Goal: Transaction & Acquisition: Purchase product/service

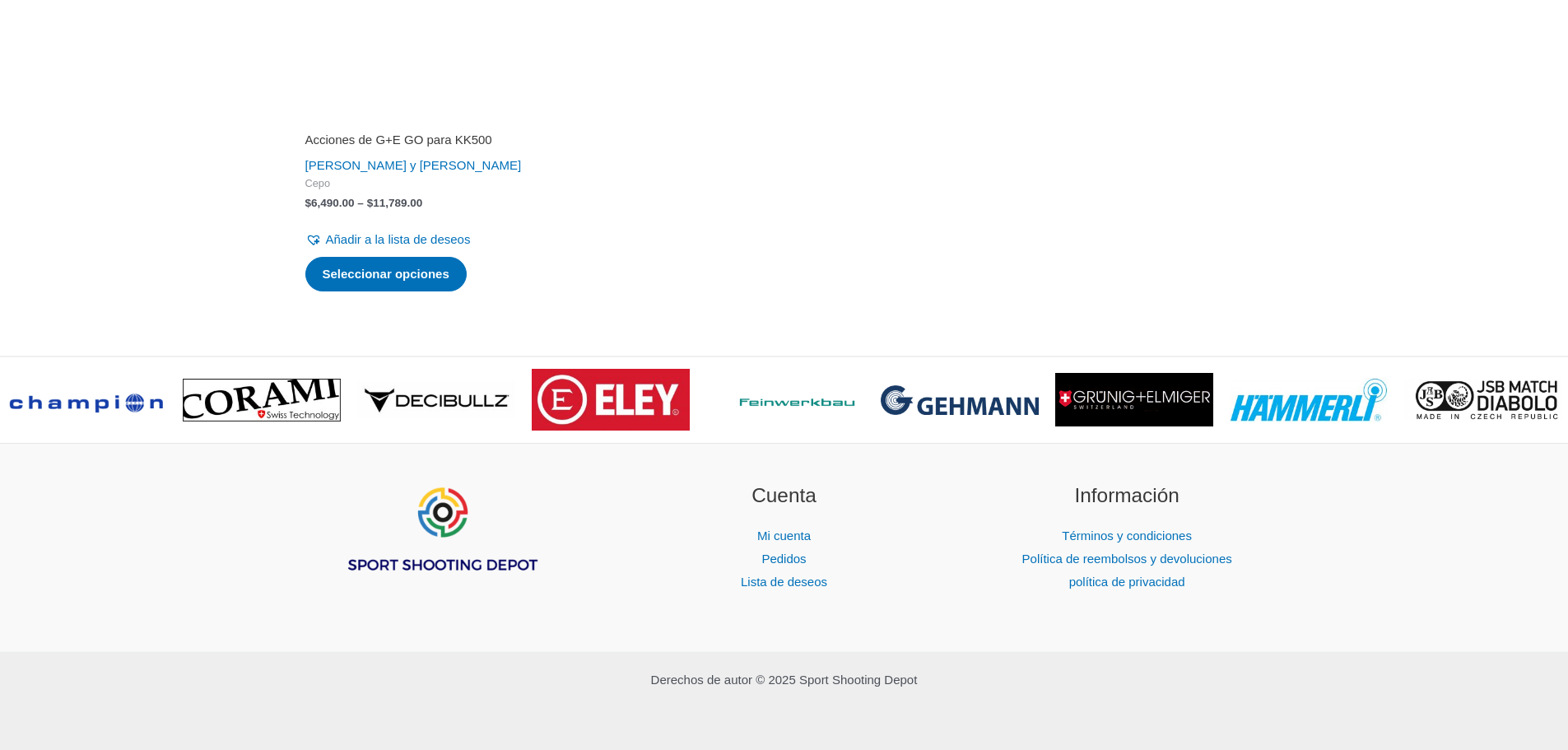
scroll to position [2301, 0]
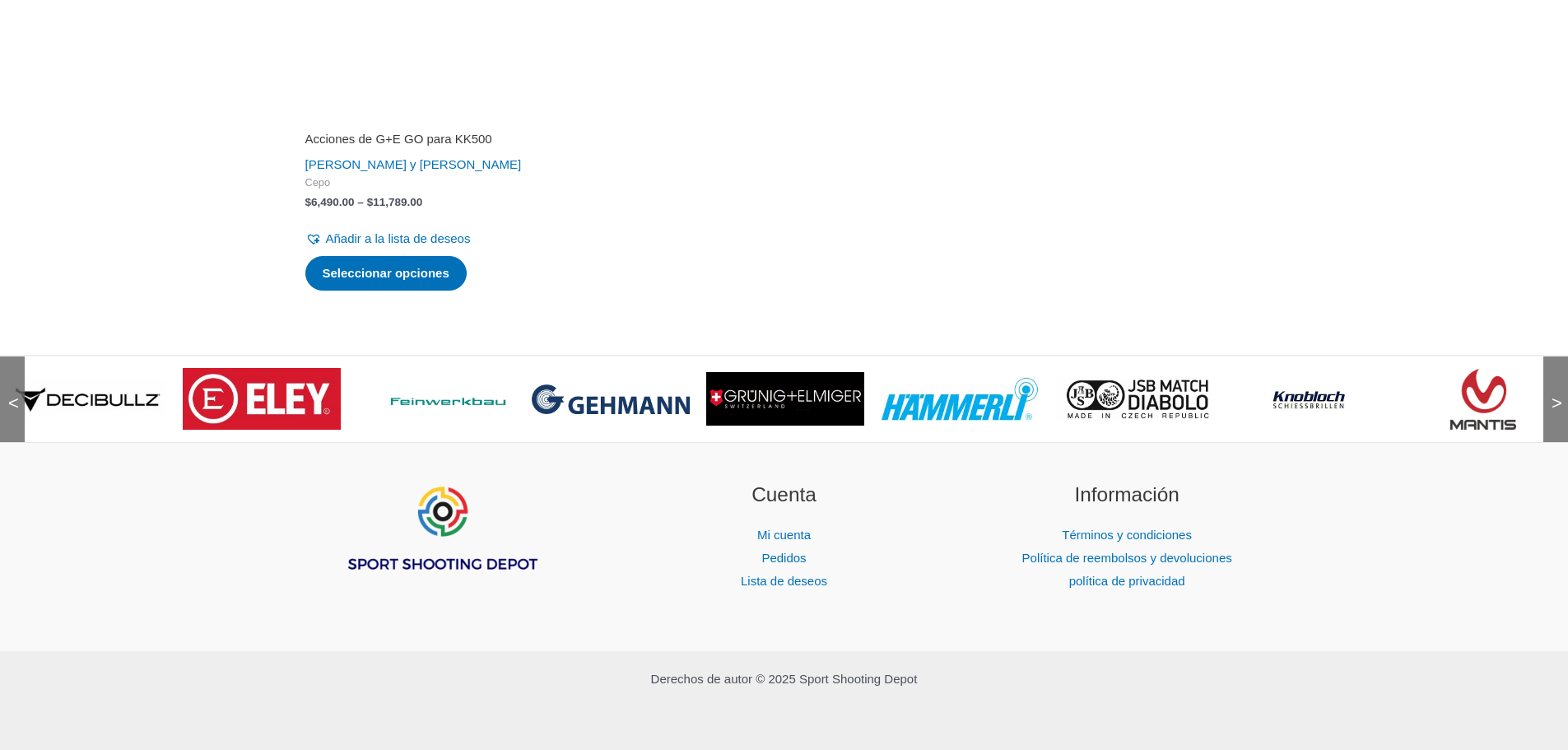
click at [778, 386] on img at bounding box center [784, 398] width 158 height 54
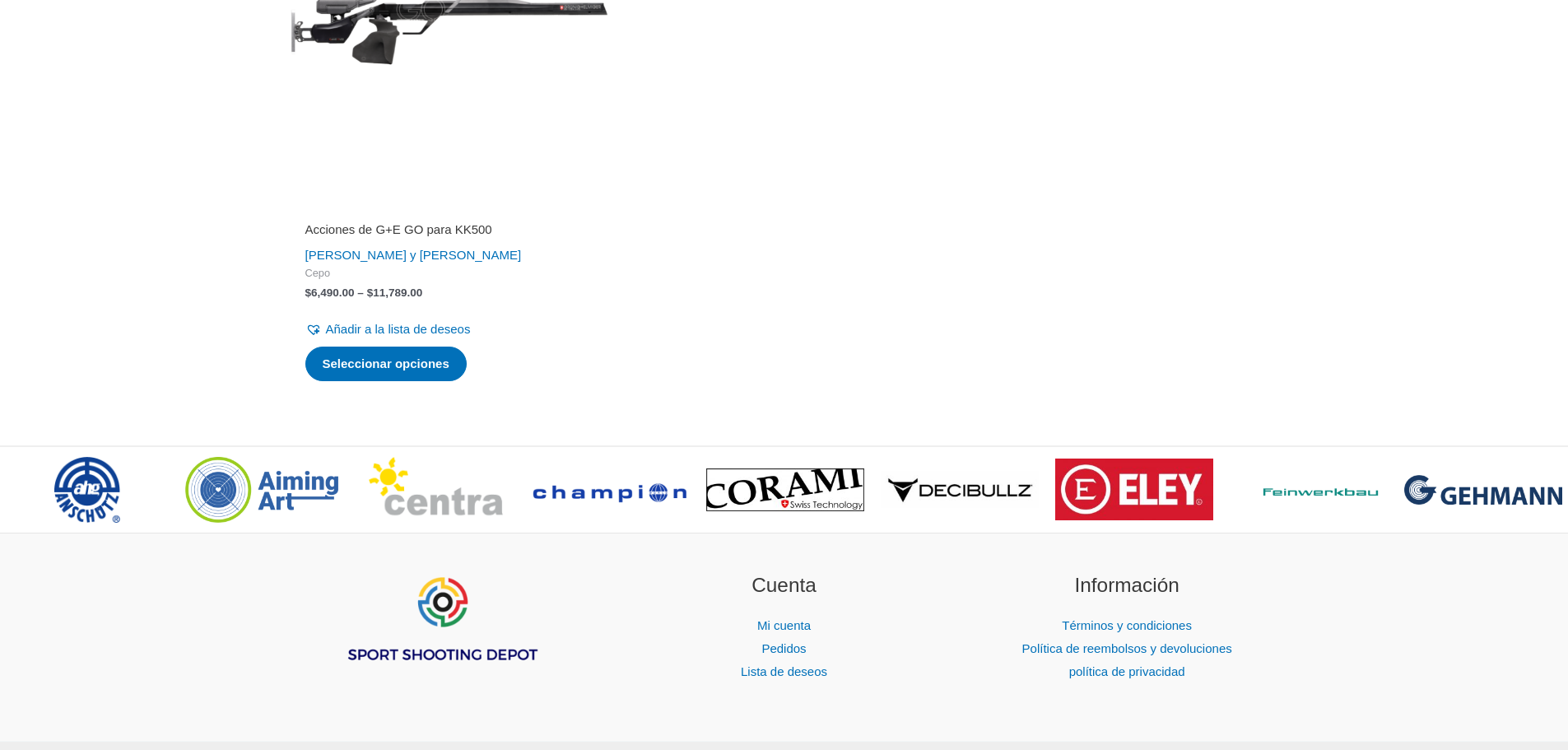
scroll to position [2301, 0]
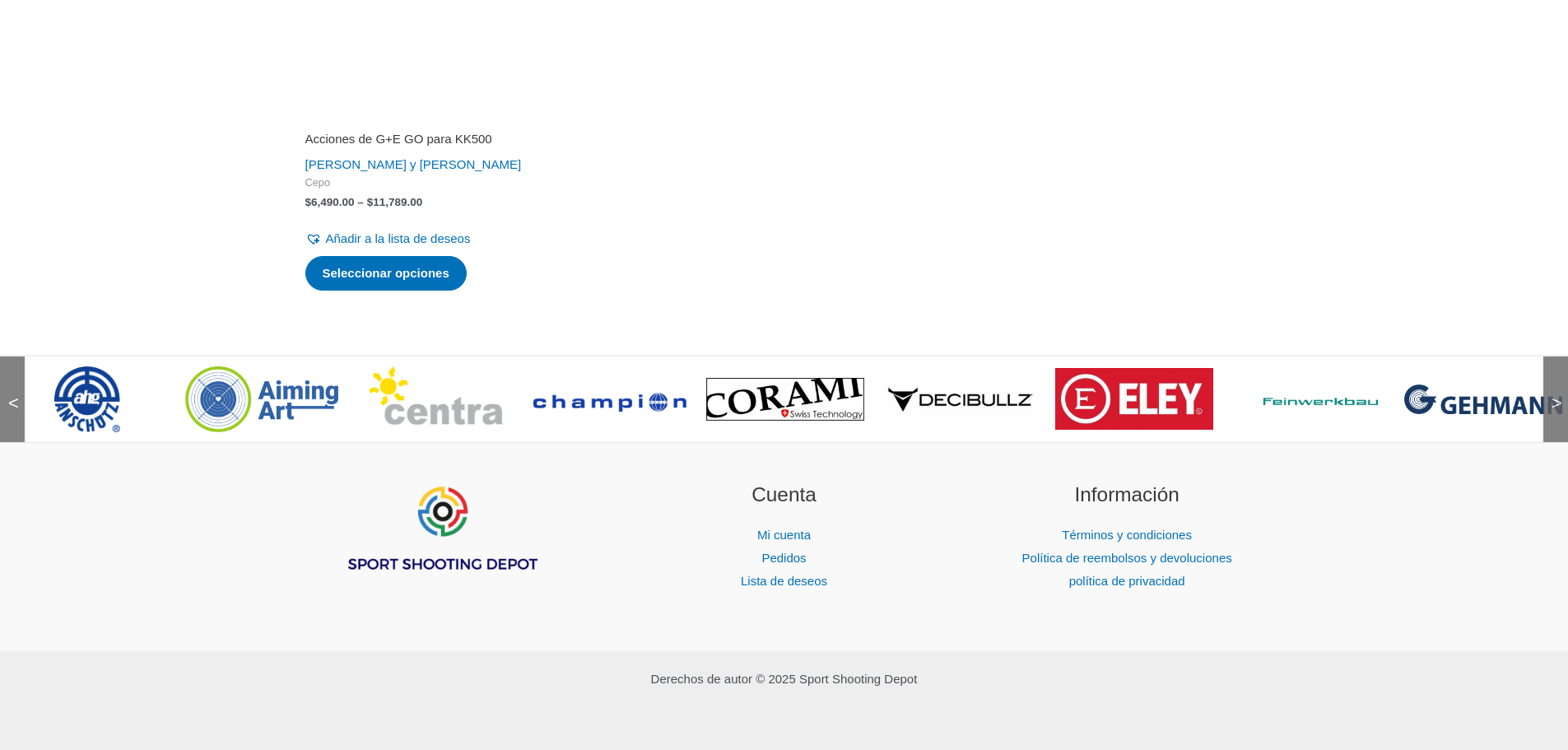
click at [11, 401] on font "<" at bounding box center [13, 403] width 11 height 21
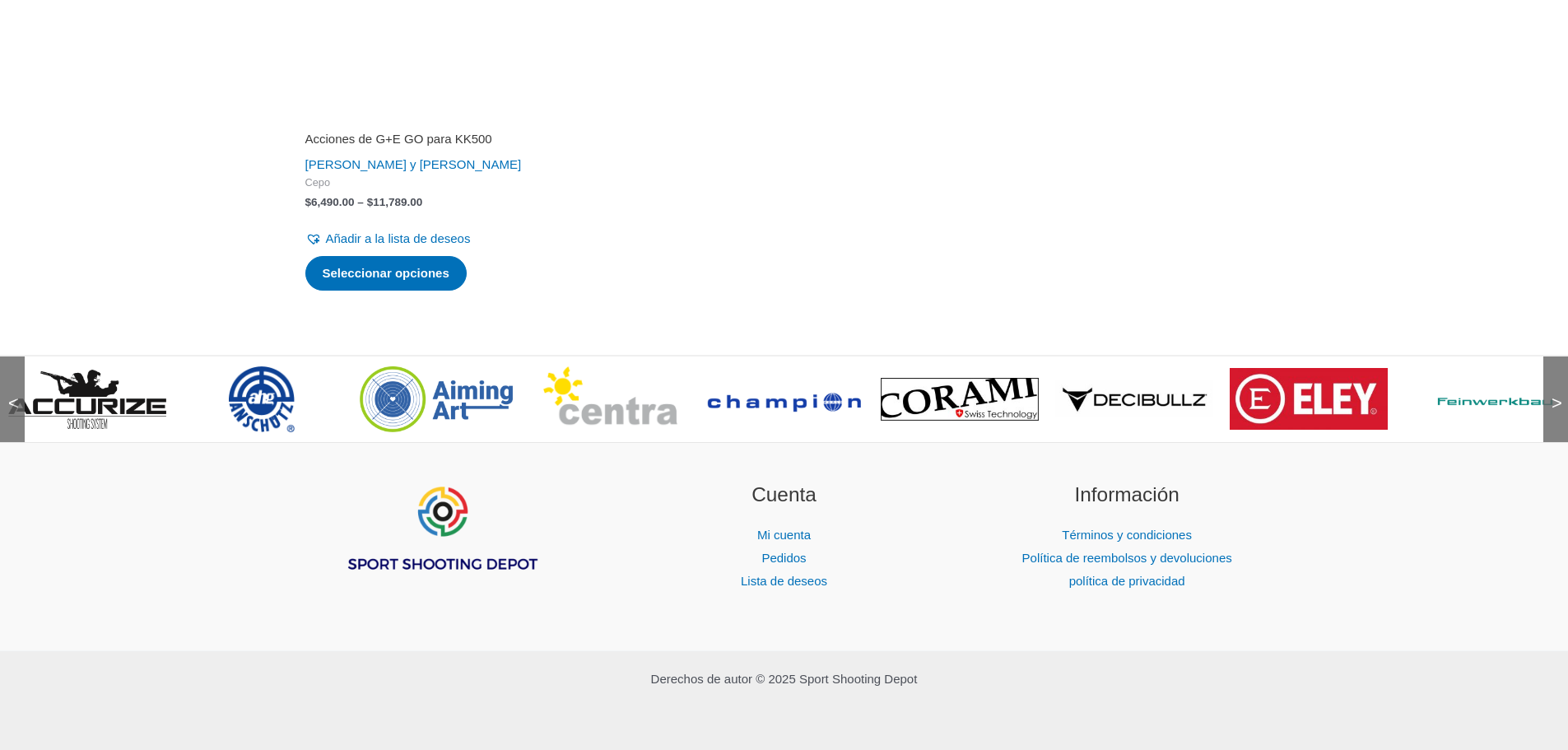
click at [11, 401] on font "<" at bounding box center [13, 403] width 11 height 21
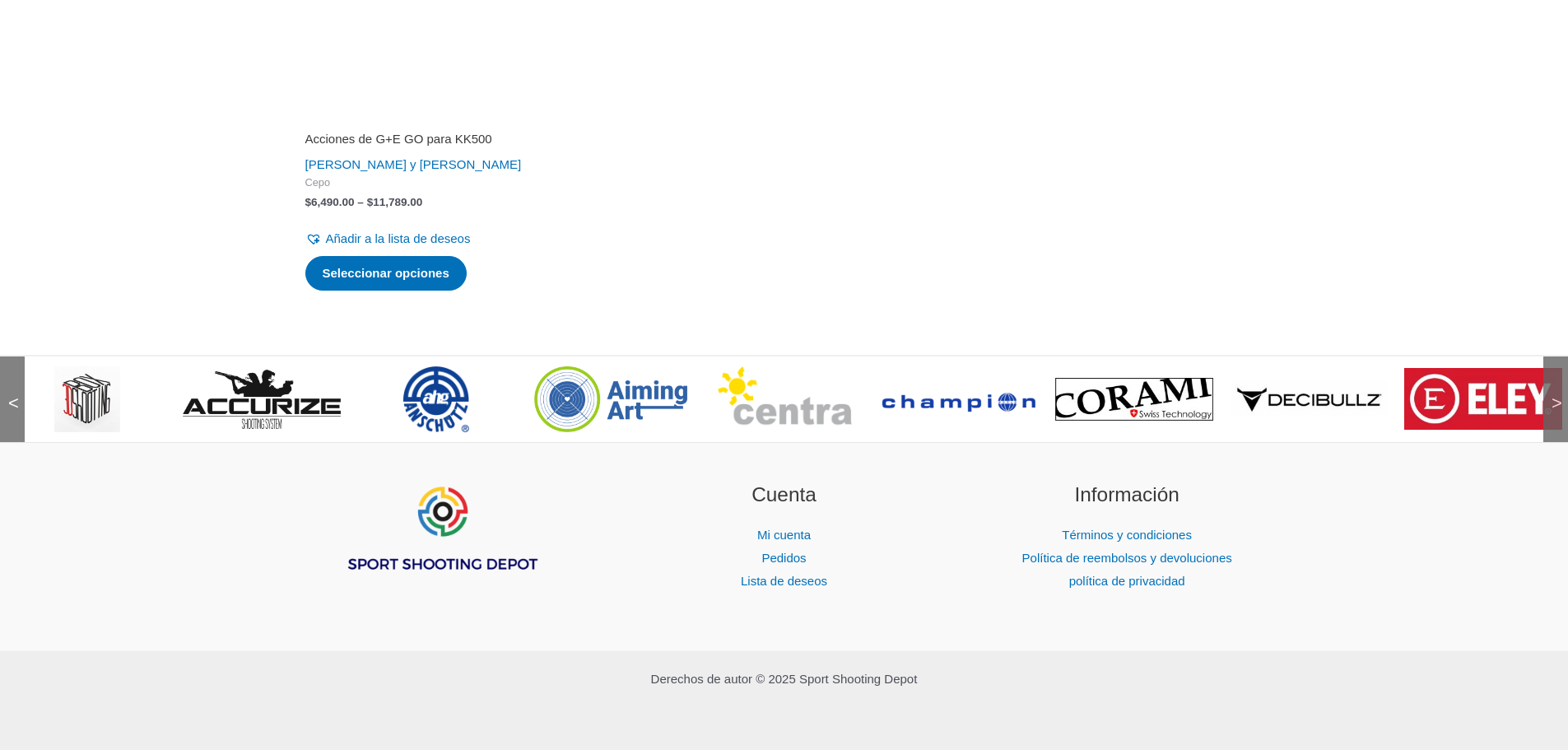
click at [77, 392] on img at bounding box center [87, 398] width 66 height 66
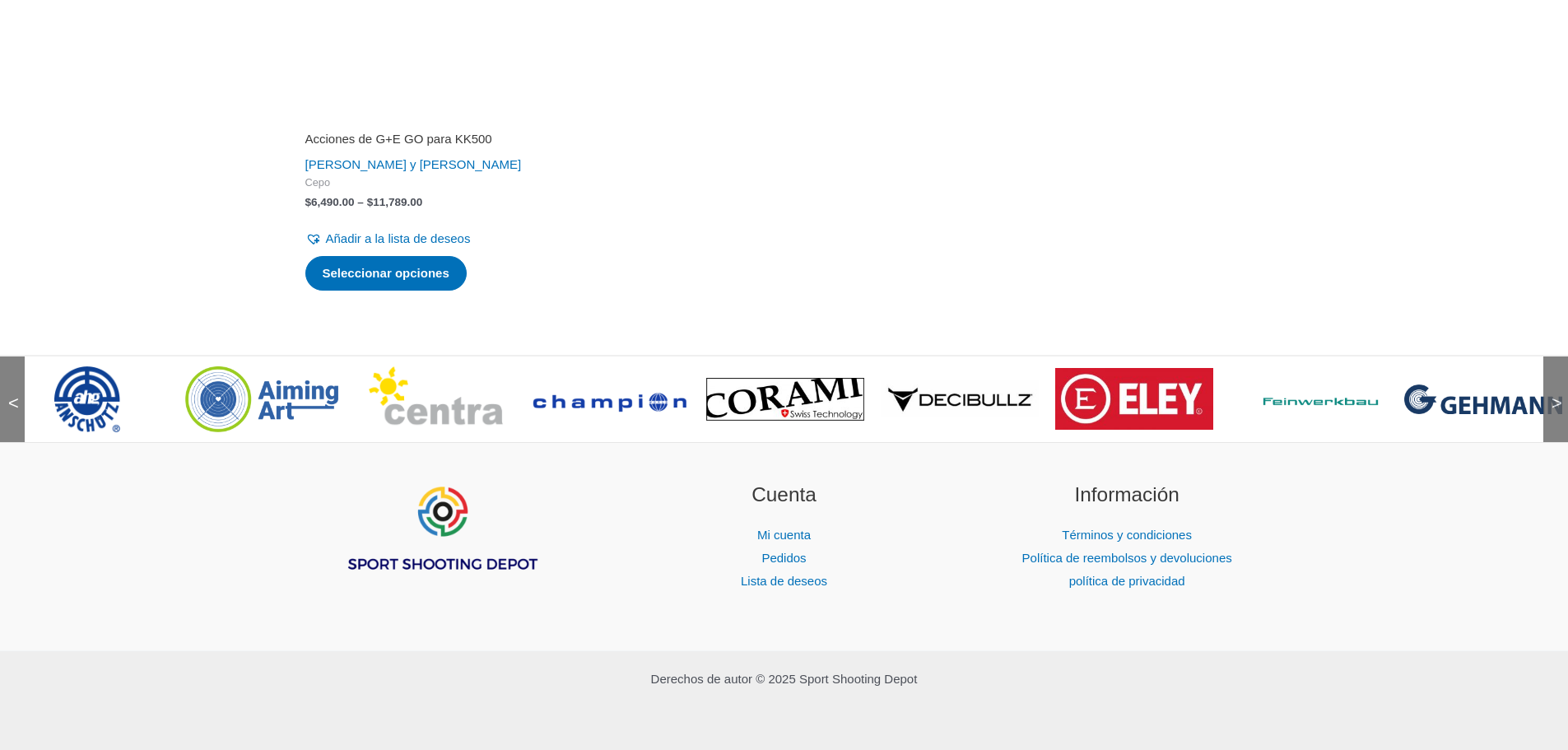
click at [19, 402] on font "<" at bounding box center [13, 403] width 11 height 21
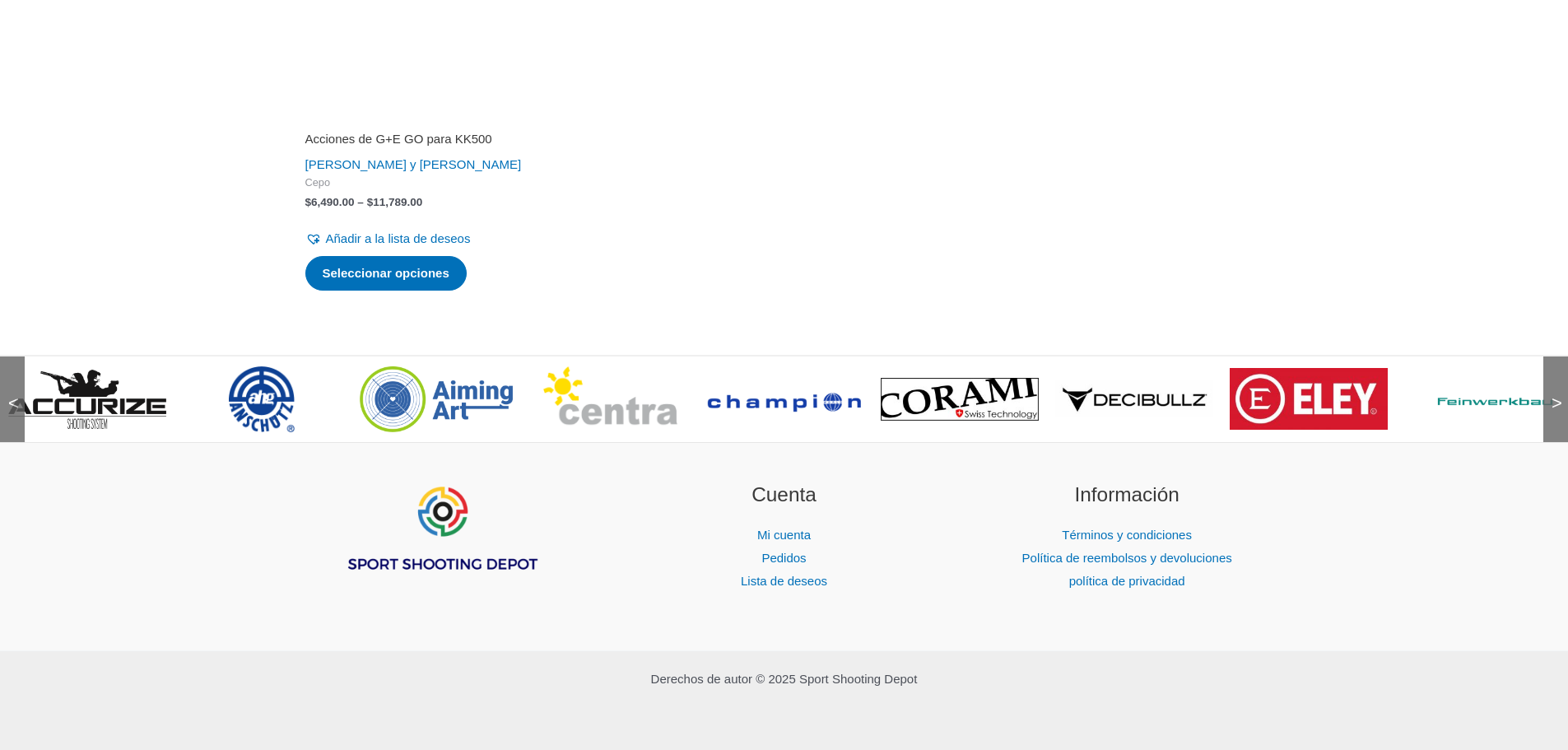
click at [19, 402] on font "<" at bounding box center [13, 403] width 11 height 21
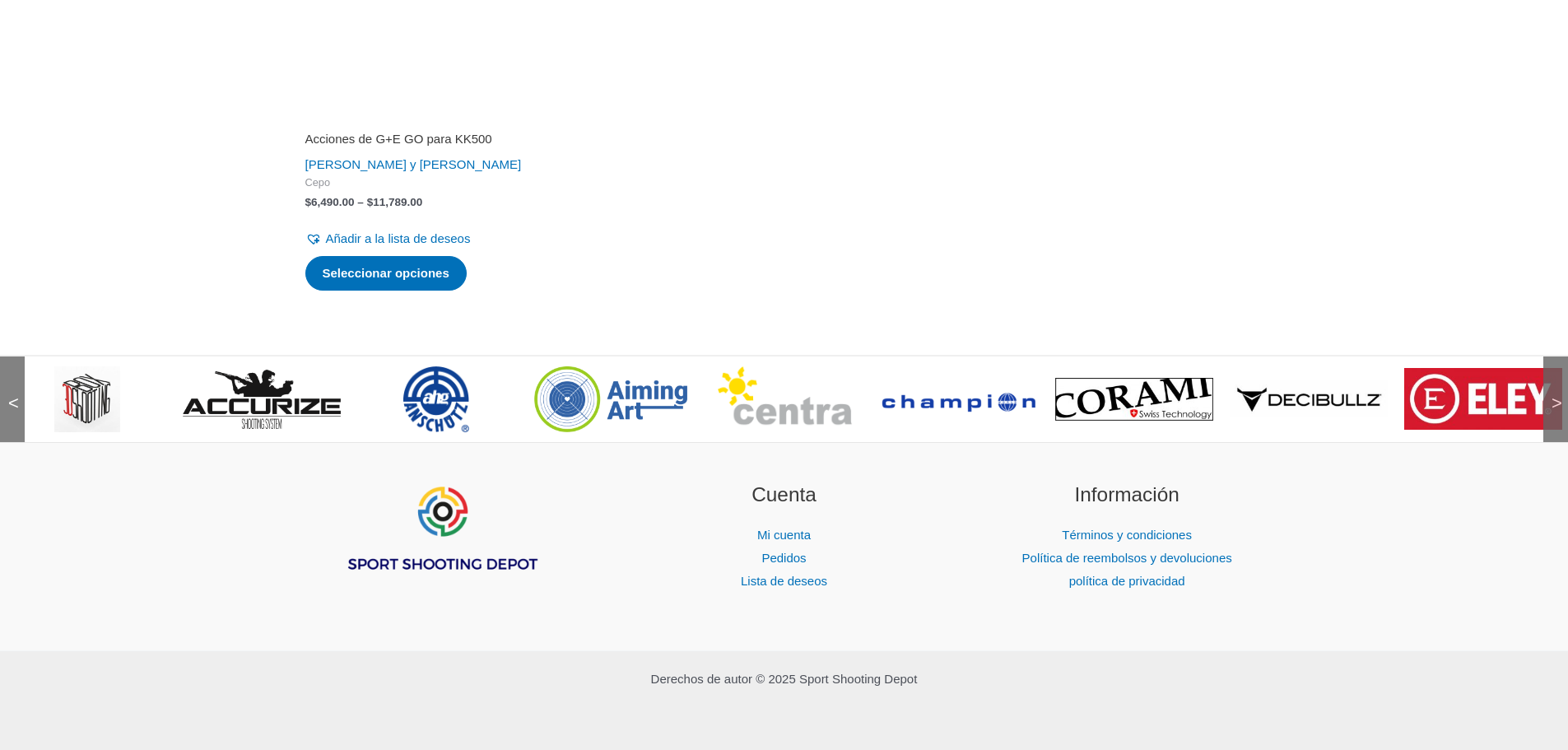
click at [15, 401] on font "<" at bounding box center [13, 403] width 11 height 21
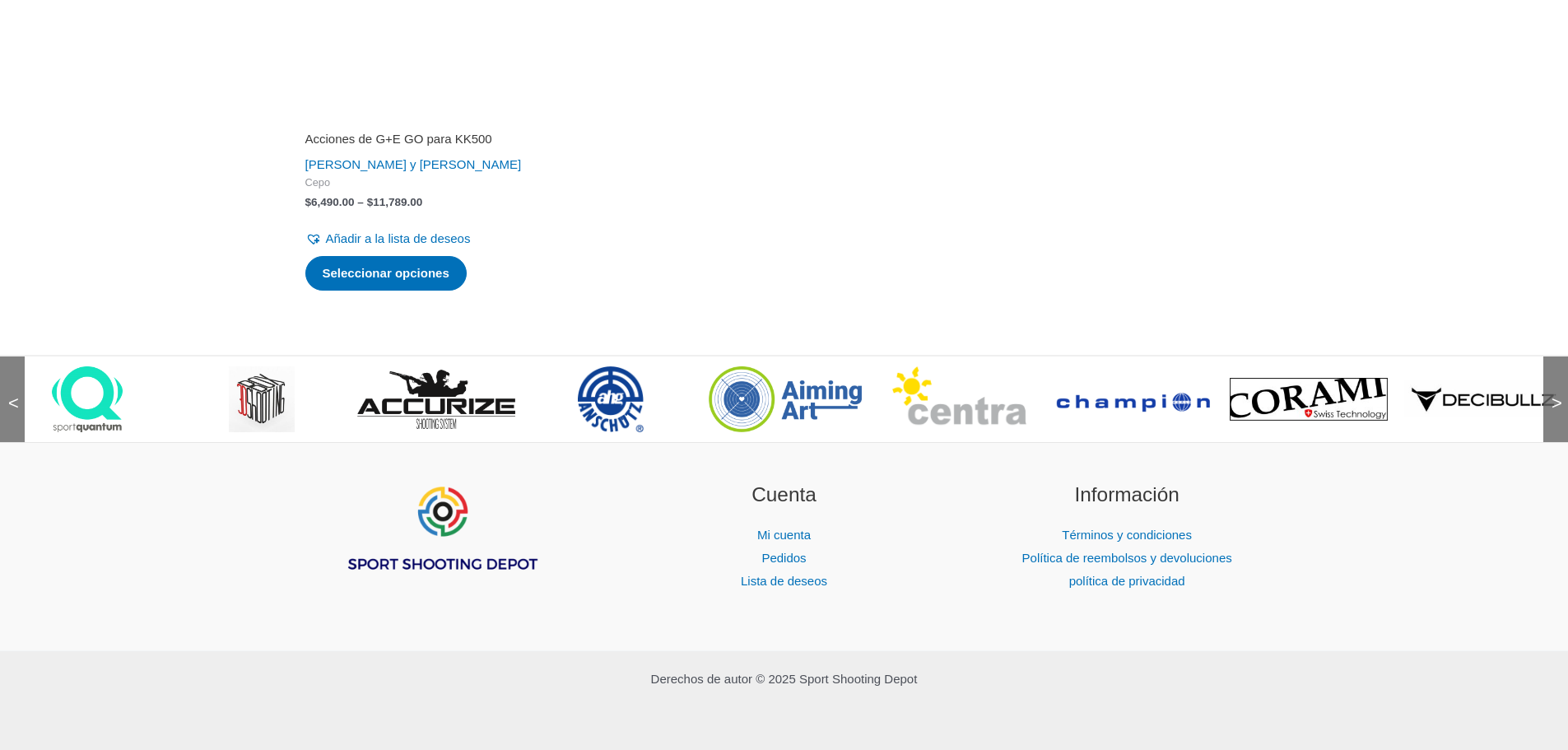
click at [15, 401] on font "<" at bounding box center [13, 403] width 11 height 21
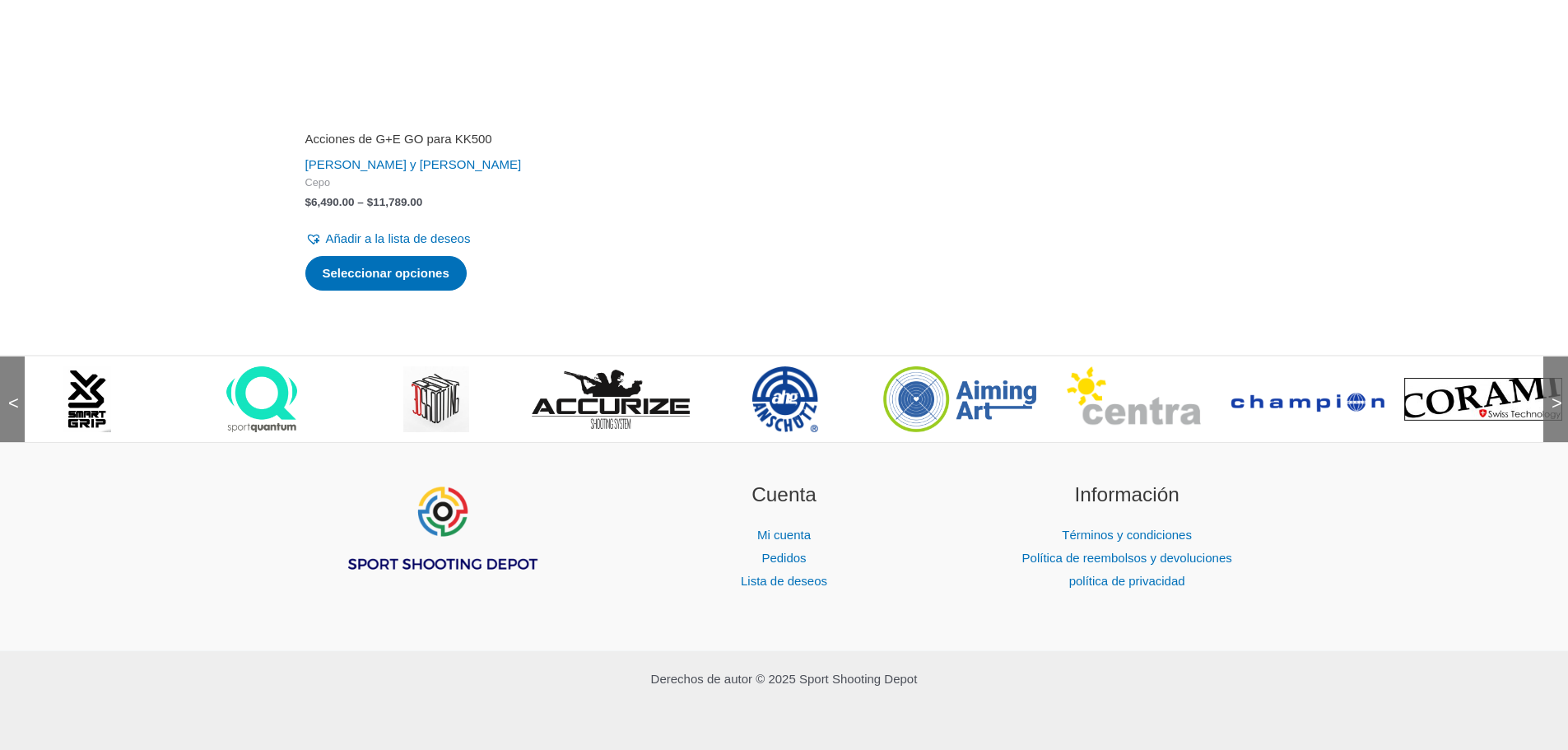
click at [266, 384] on img at bounding box center [262, 398] width 71 height 66
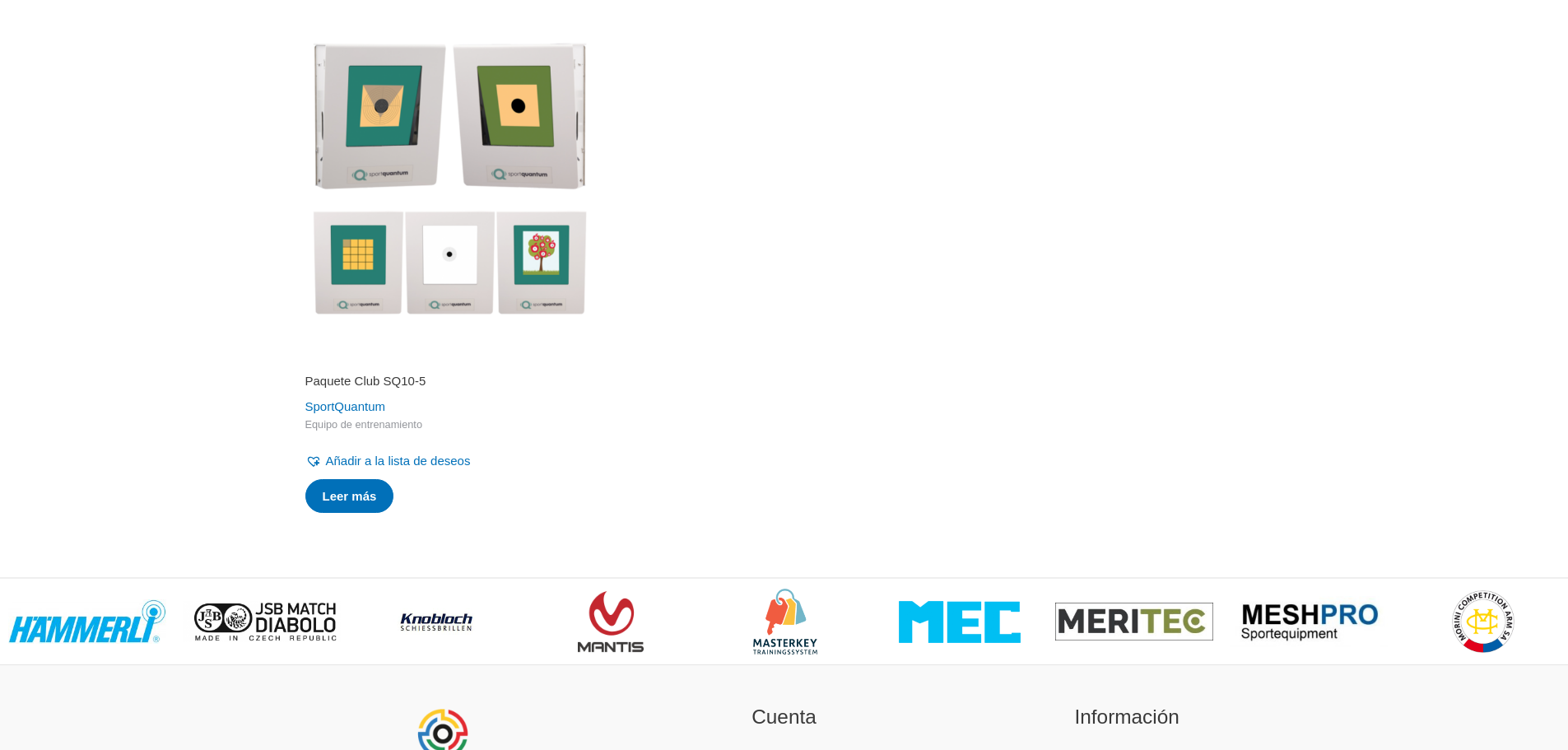
scroll to position [1646, 0]
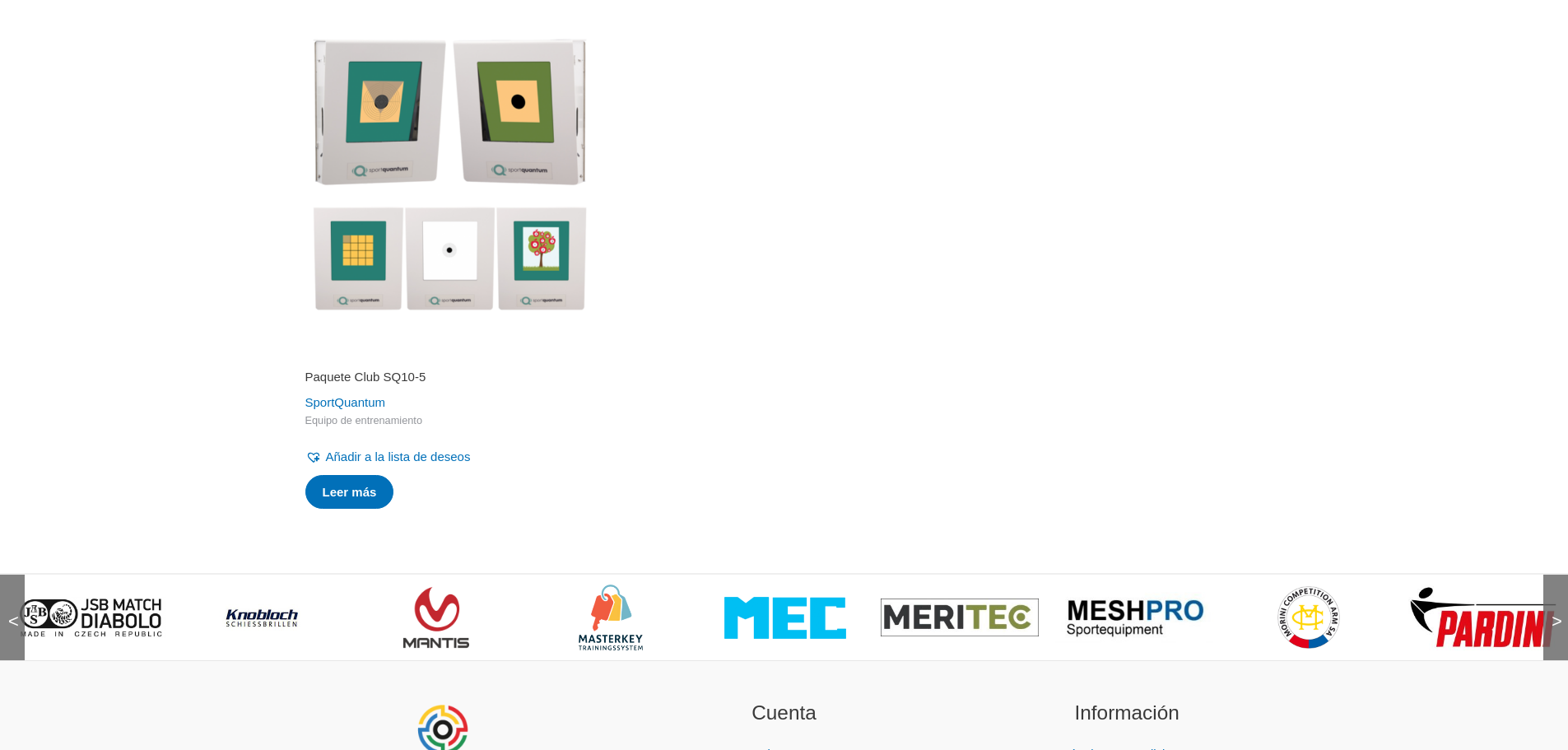
click at [780, 612] on img at bounding box center [785, 618] width 122 height 42
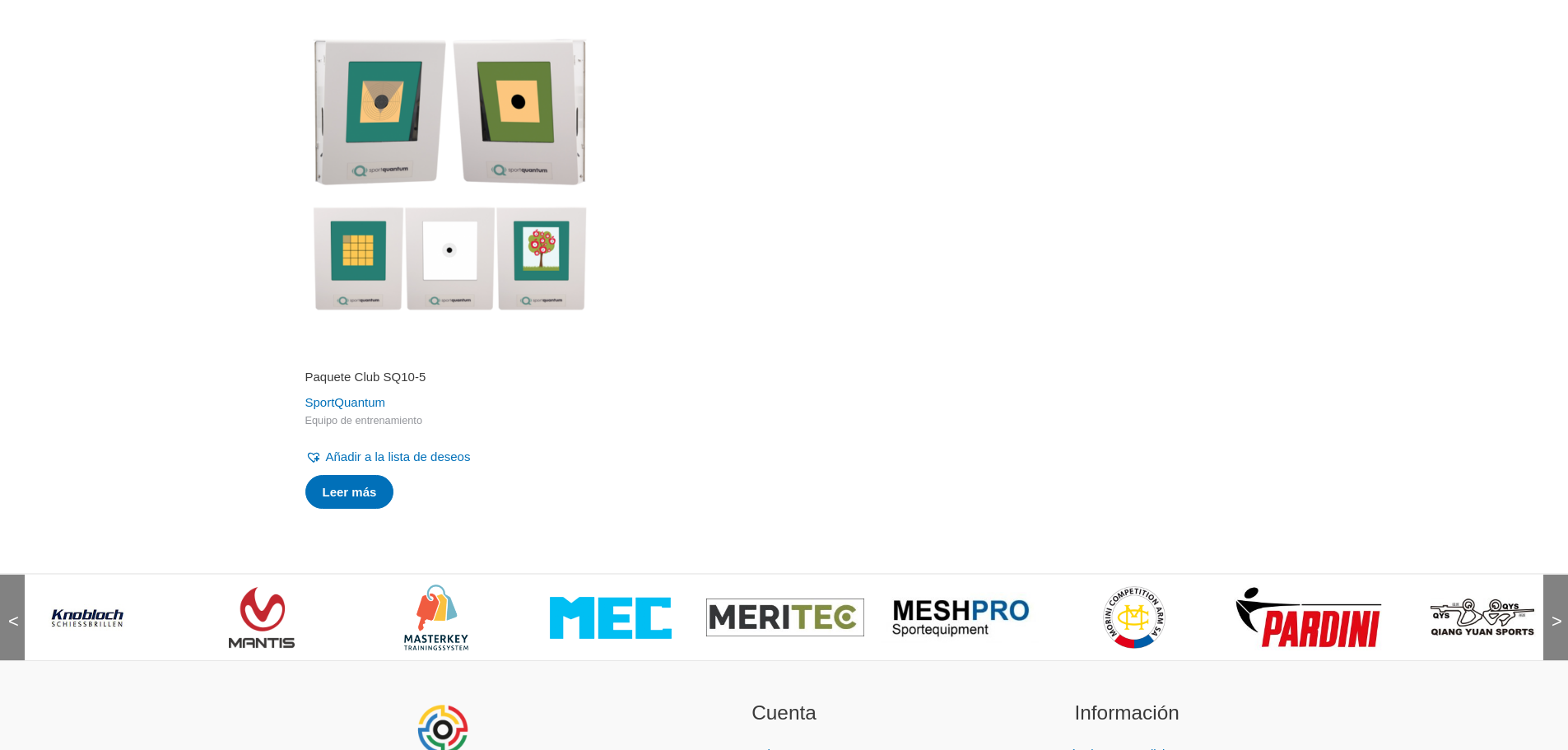
click at [1252, 614] on img at bounding box center [1308, 617] width 158 height 66
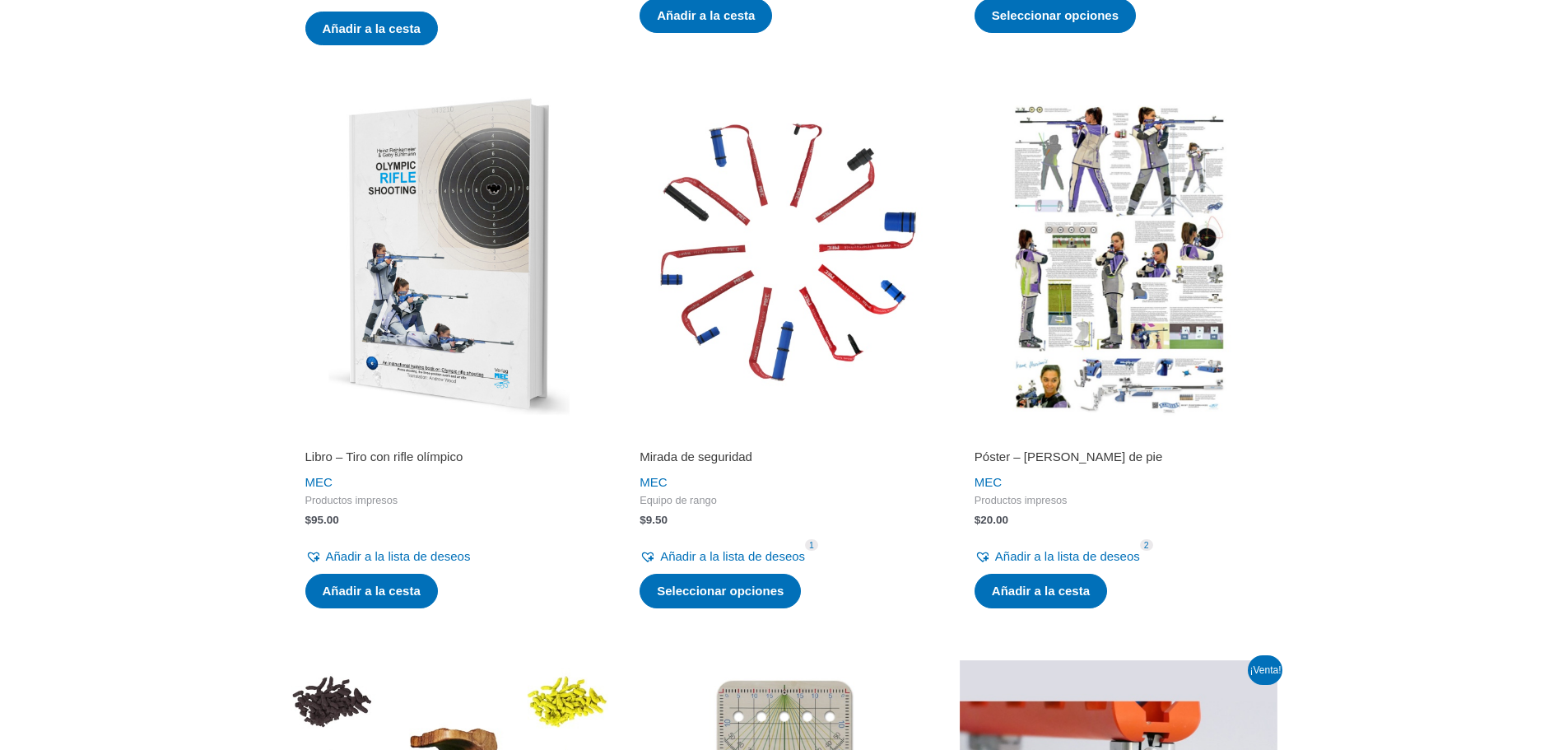
scroll to position [1400, 0]
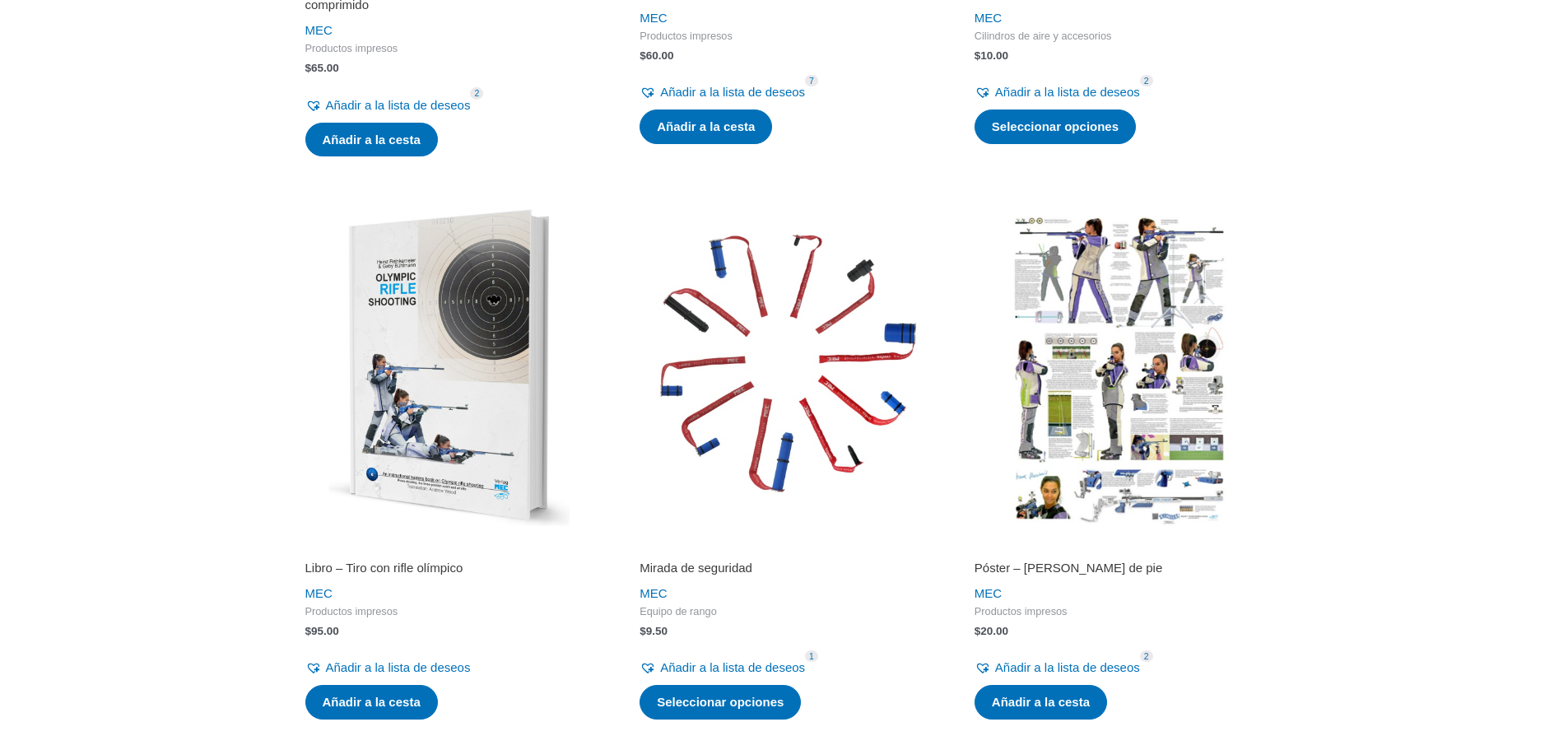
click at [511, 408] on img at bounding box center [449, 367] width 318 height 318
click at [502, 408] on img at bounding box center [449, 367] width 318 height 318
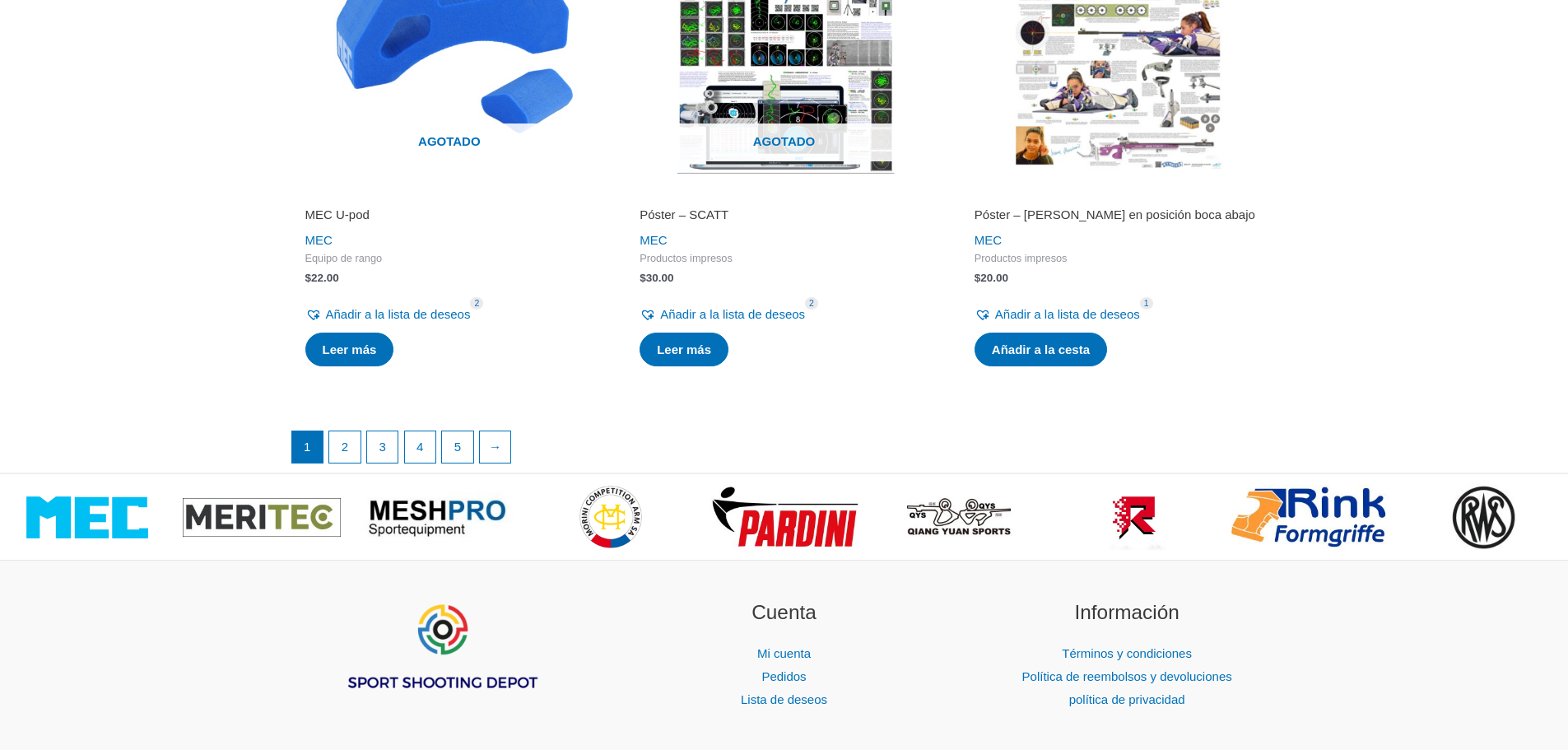
scroll to position [2882, 0]
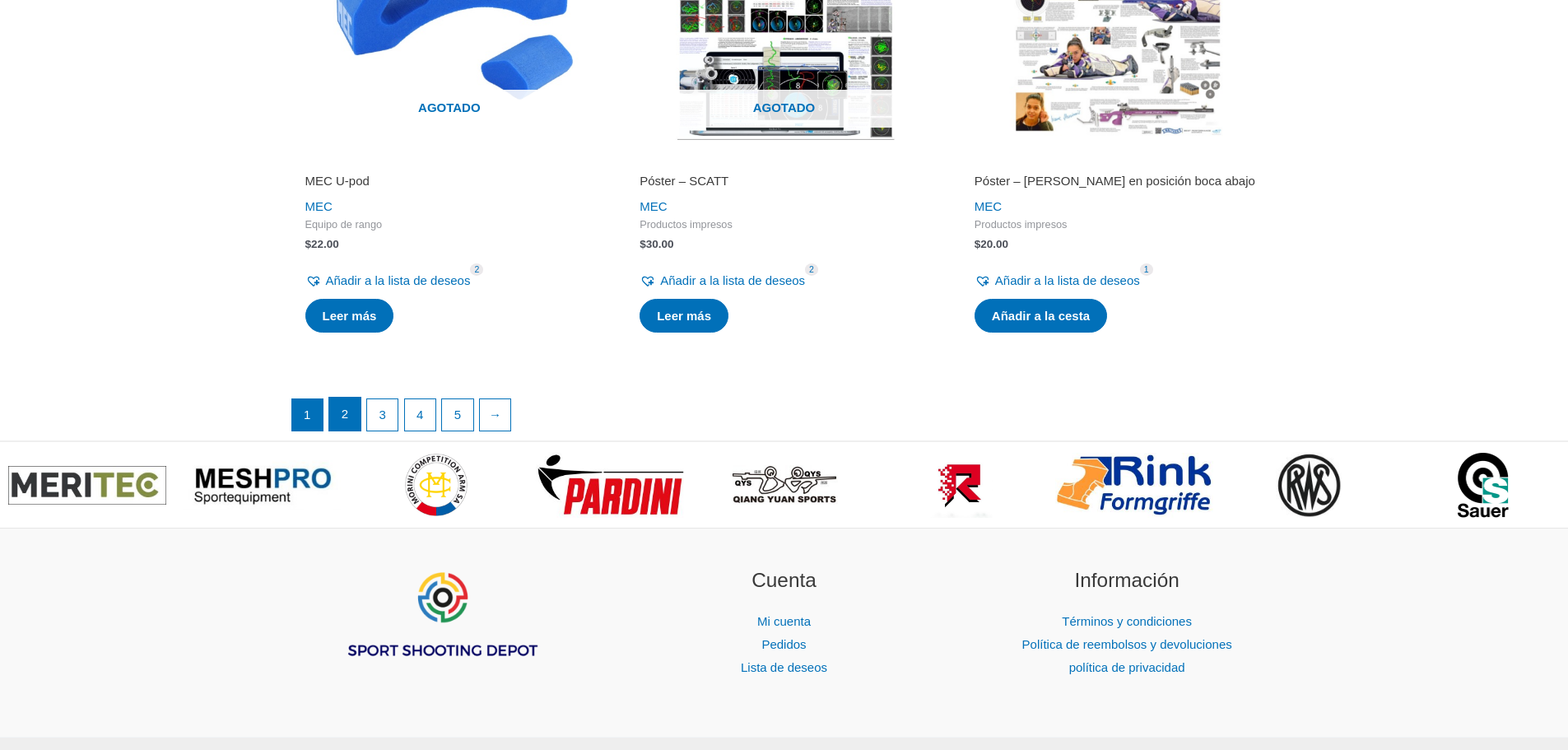
click at [340, 431] on link "2" at bounding box center [345, 414] width 32 height 32
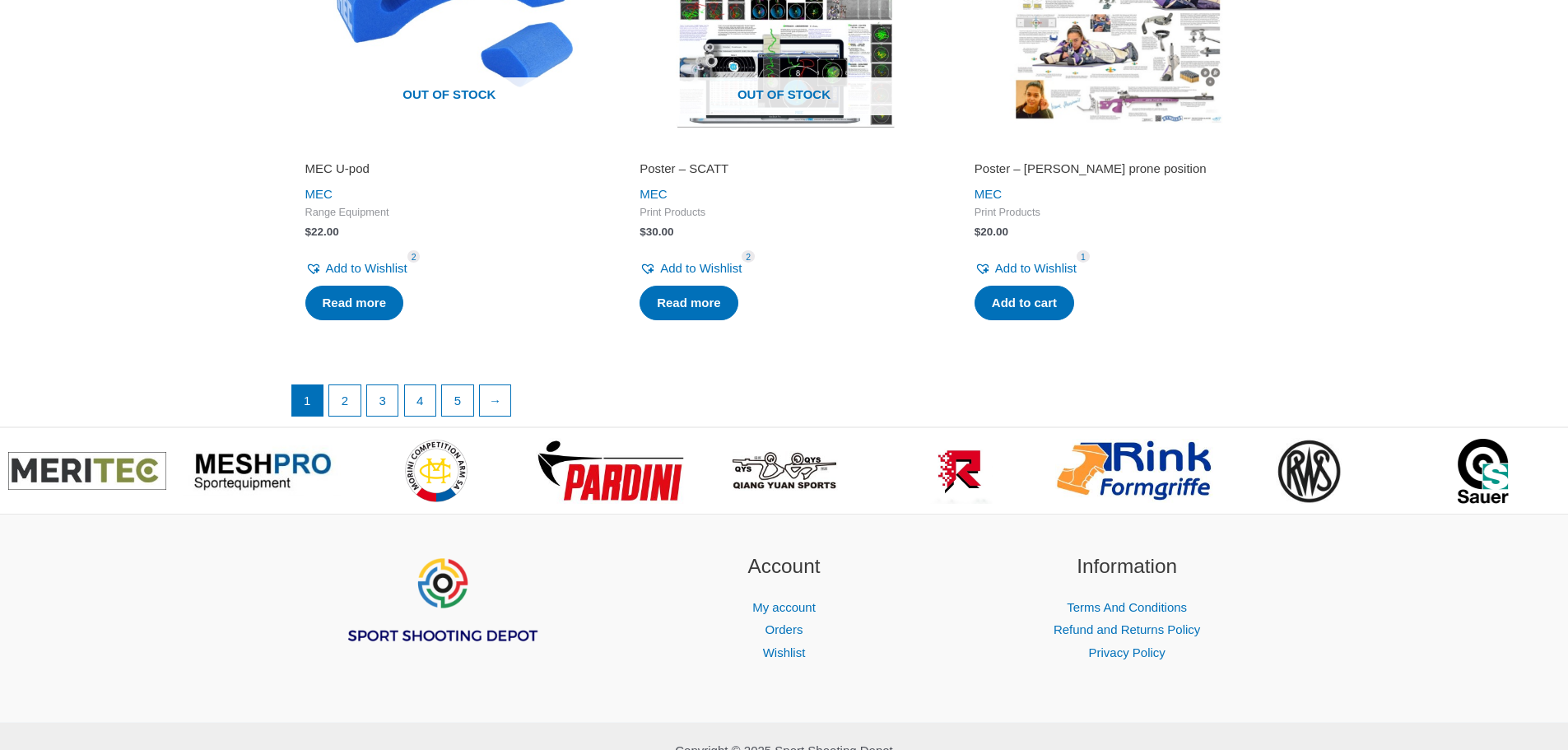
scroll to position [2869, 0]
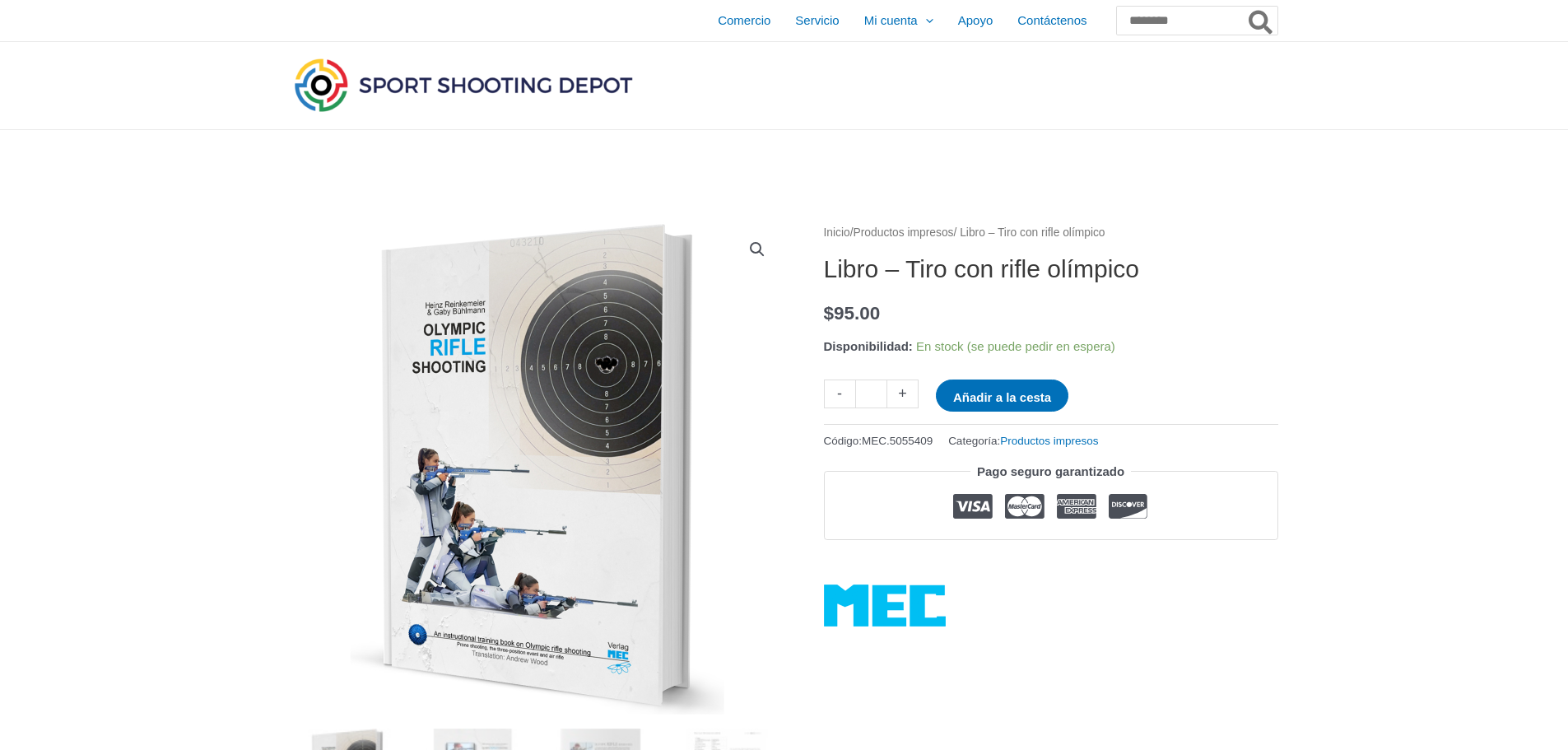
click at [588, 369] on img at bounding box center [488, 616] width 973 height 1218
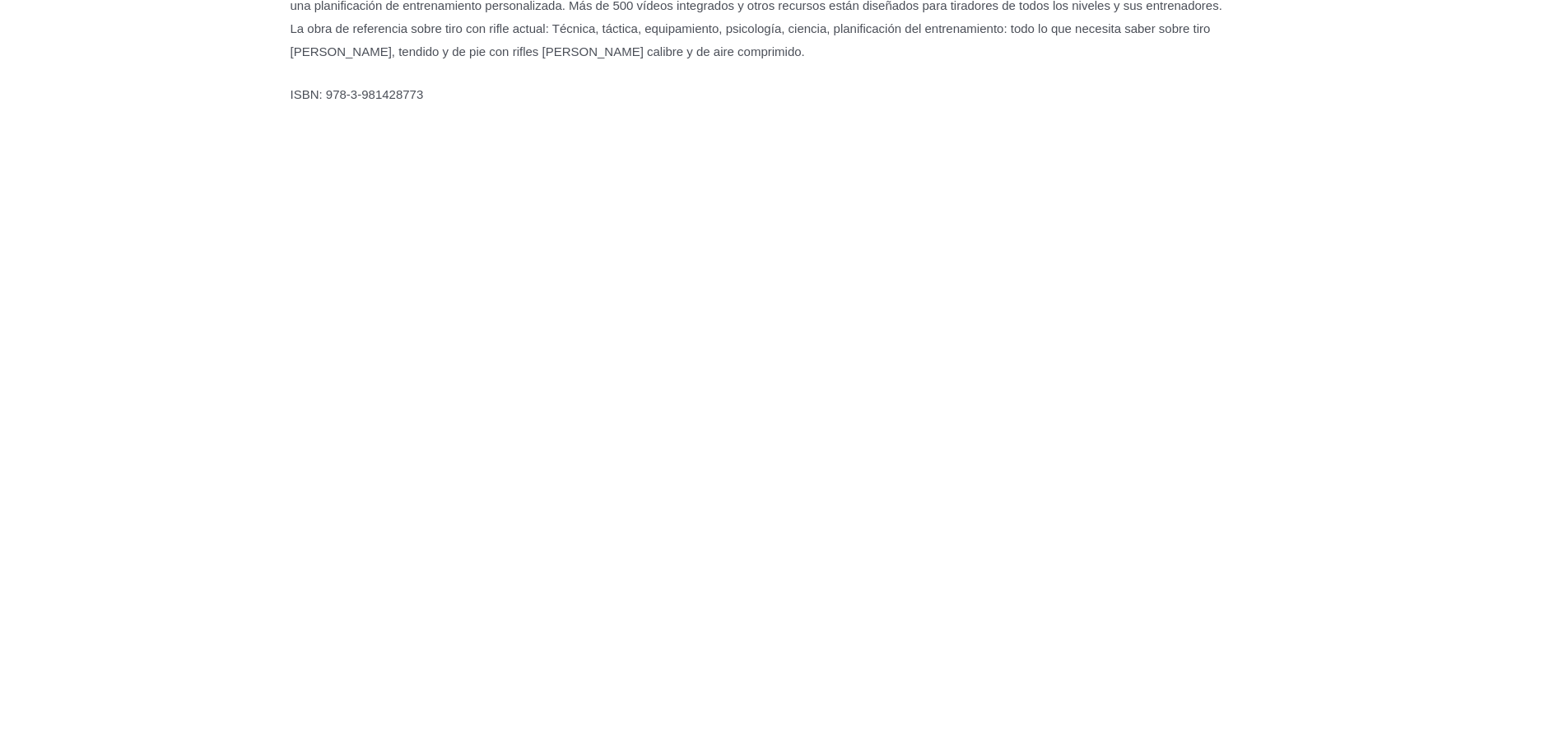
scroll to position [1266, 0]
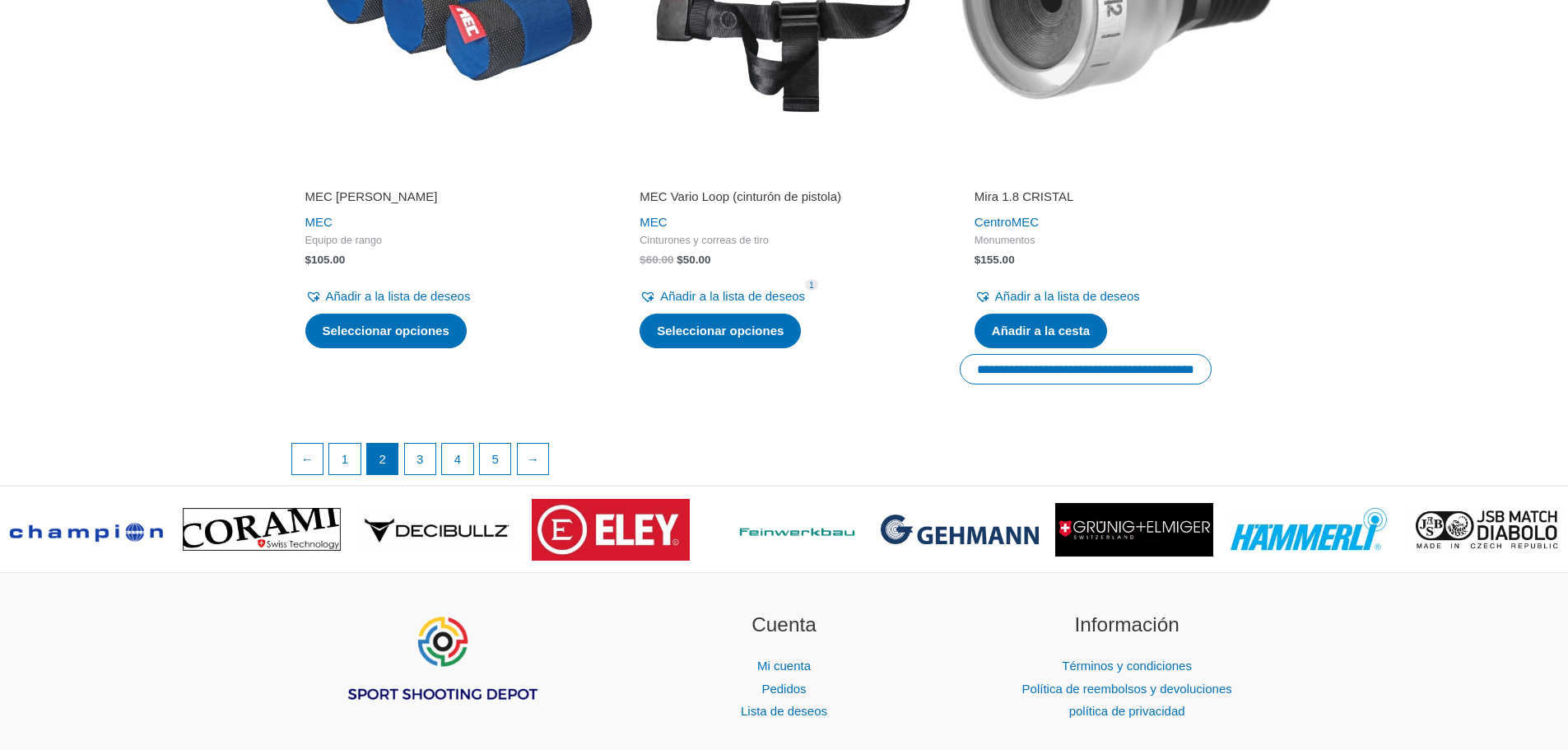
scroll to position [2882, 0]
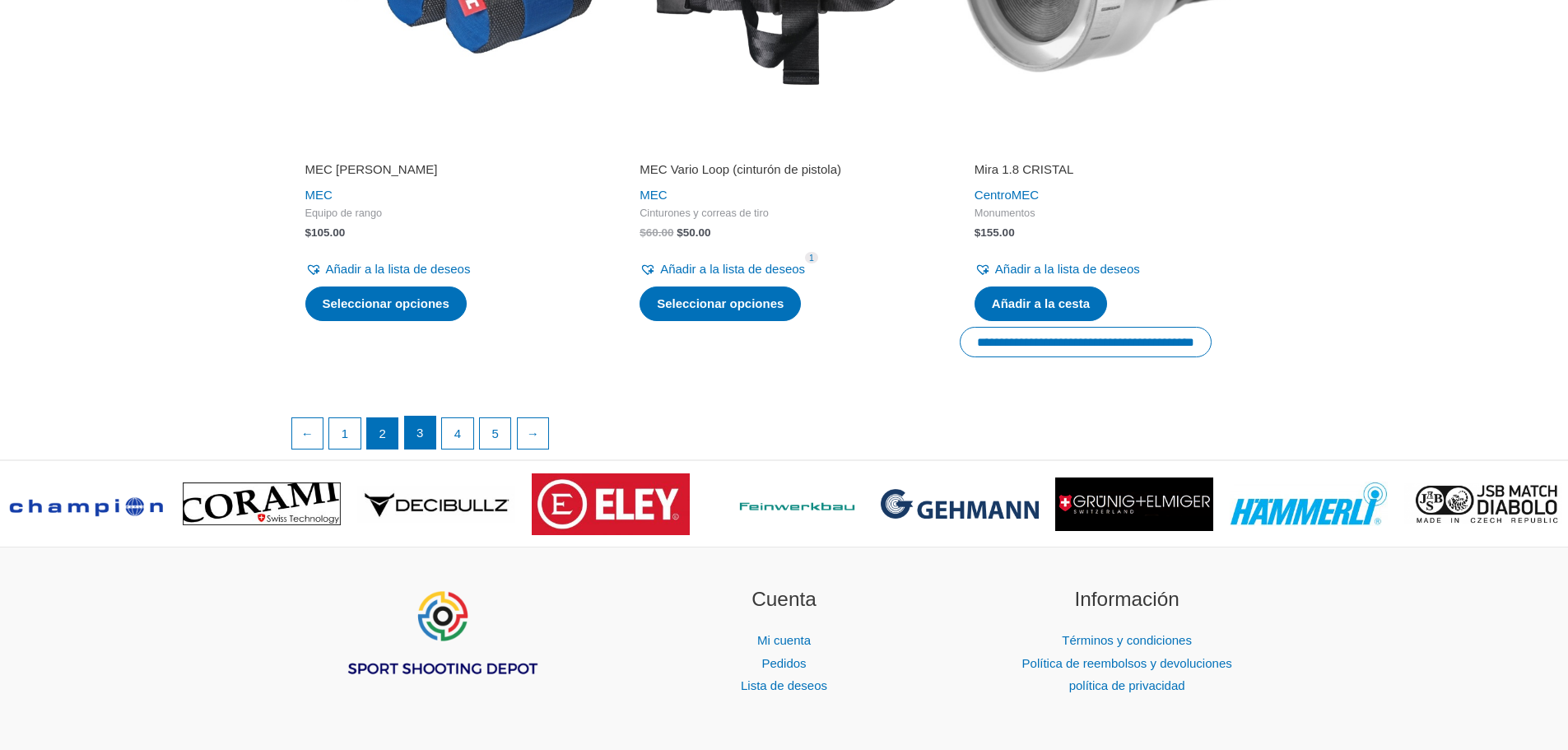
click at [423, 425] on font "3" at bounding box center [419, 432] width 7 height 14
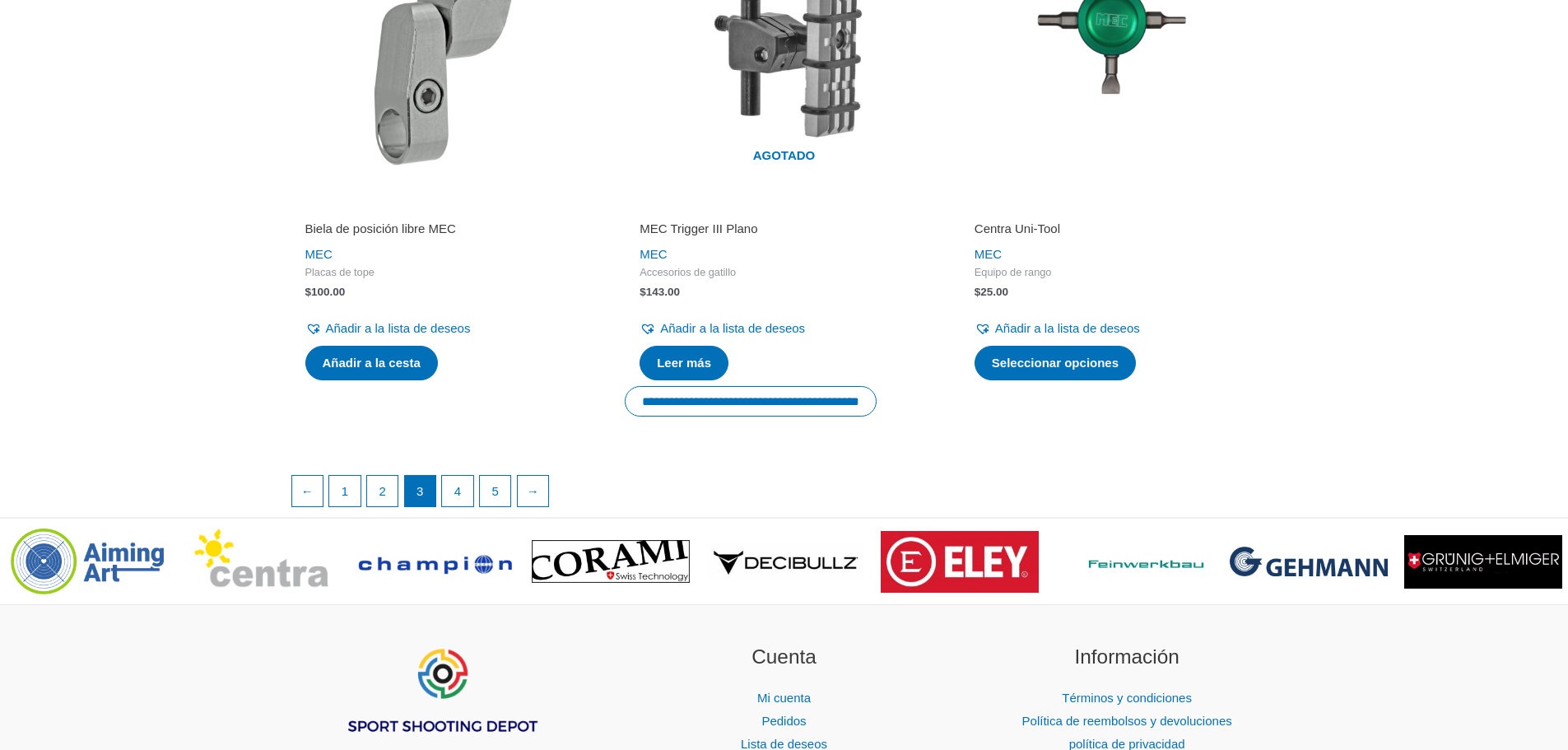
scroll to position [2882, 0]
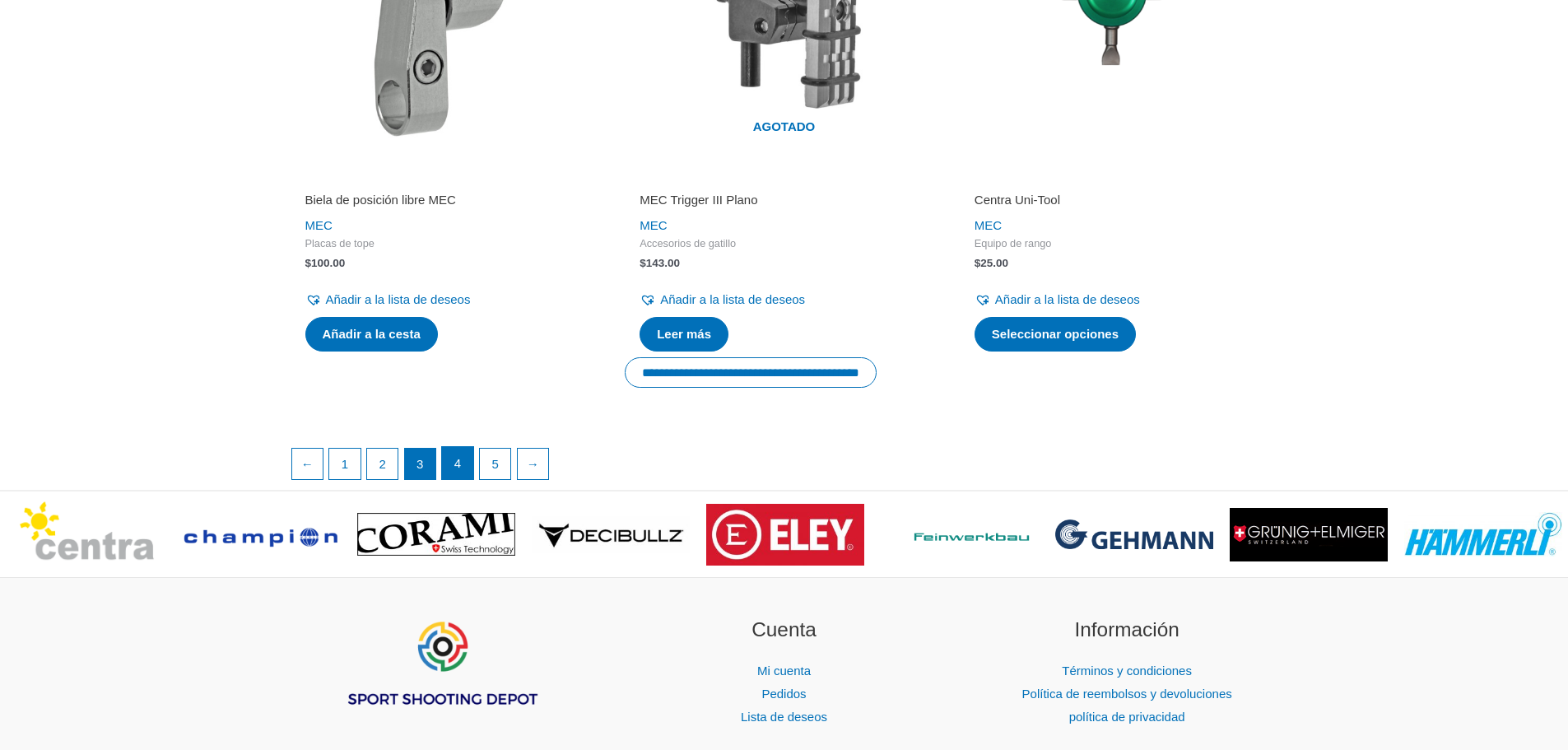
click at [453, 457] on link "4" at bounding box center [458, 463] width 32 height 32
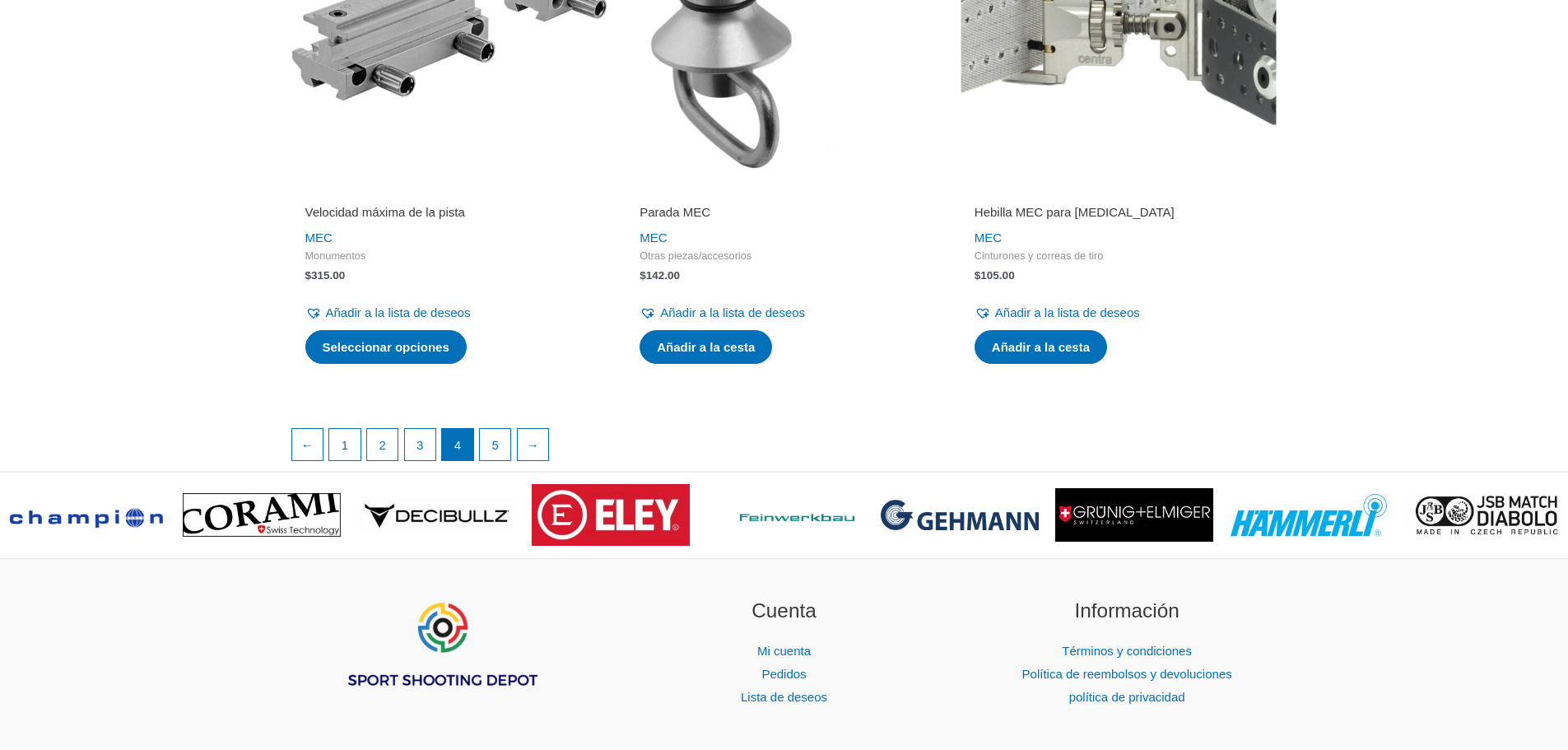
scroll to position [2798, 0]
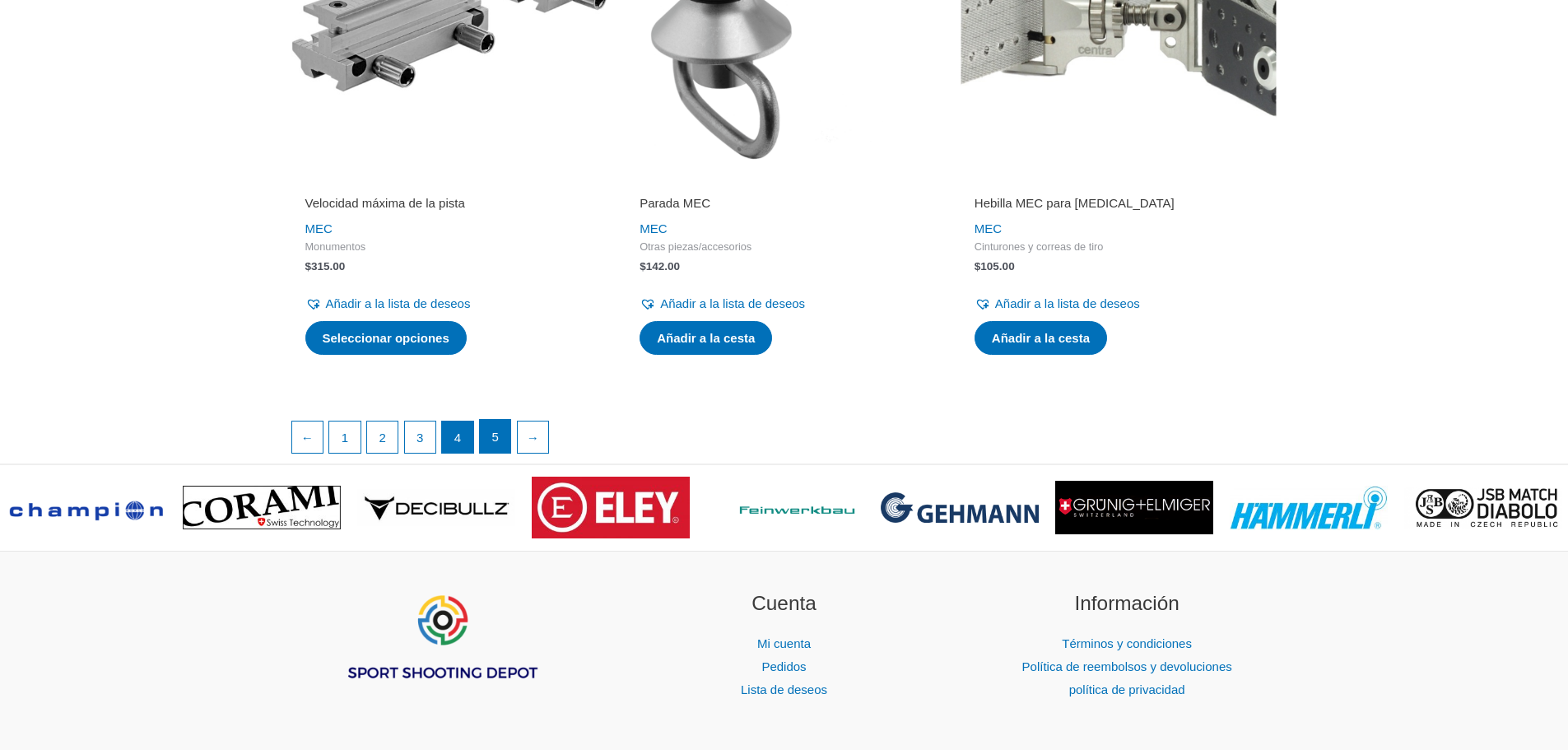
click at [491, 426] on link "5" at bounding box center [495, 436] width 32 height 32
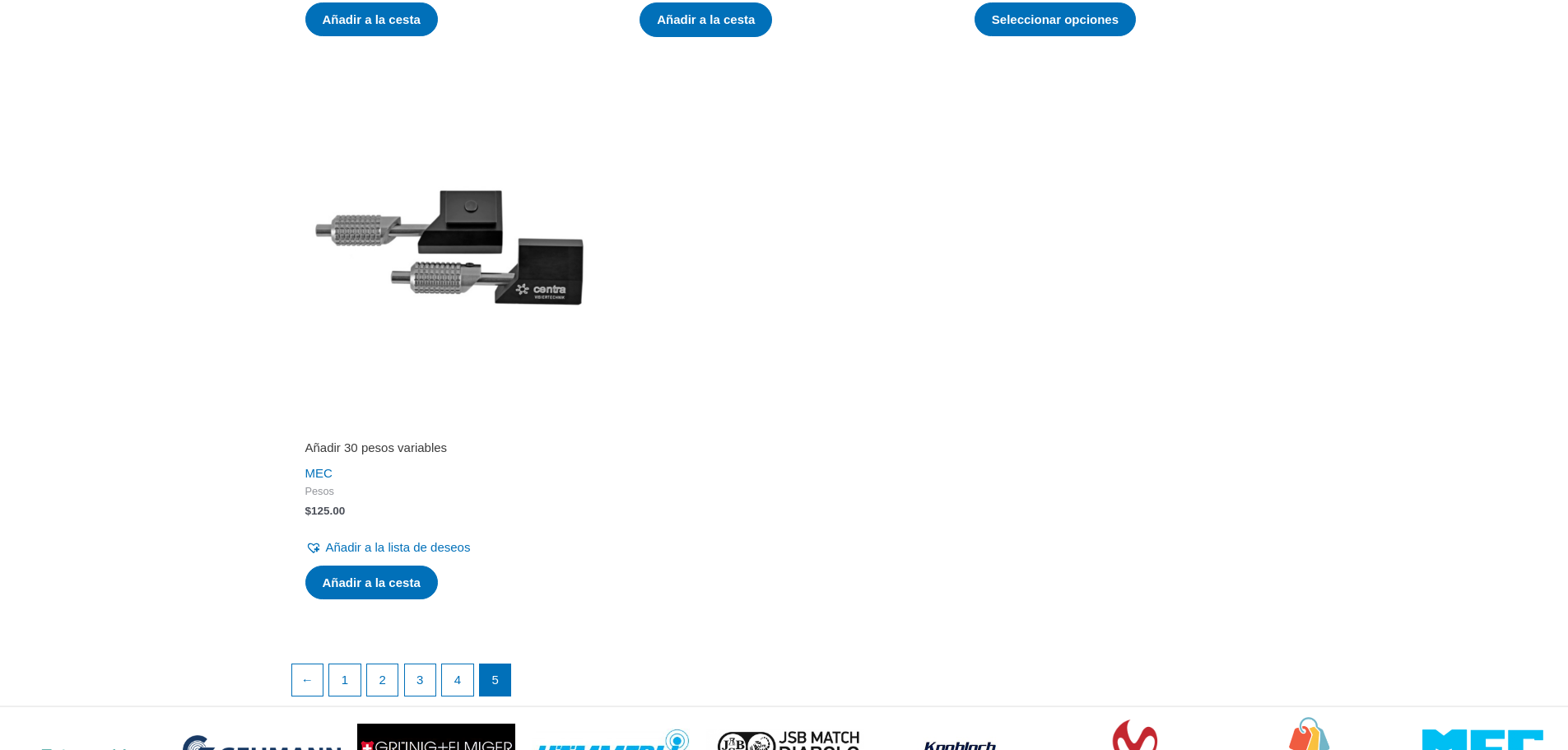
scroll to position [1152, 0]
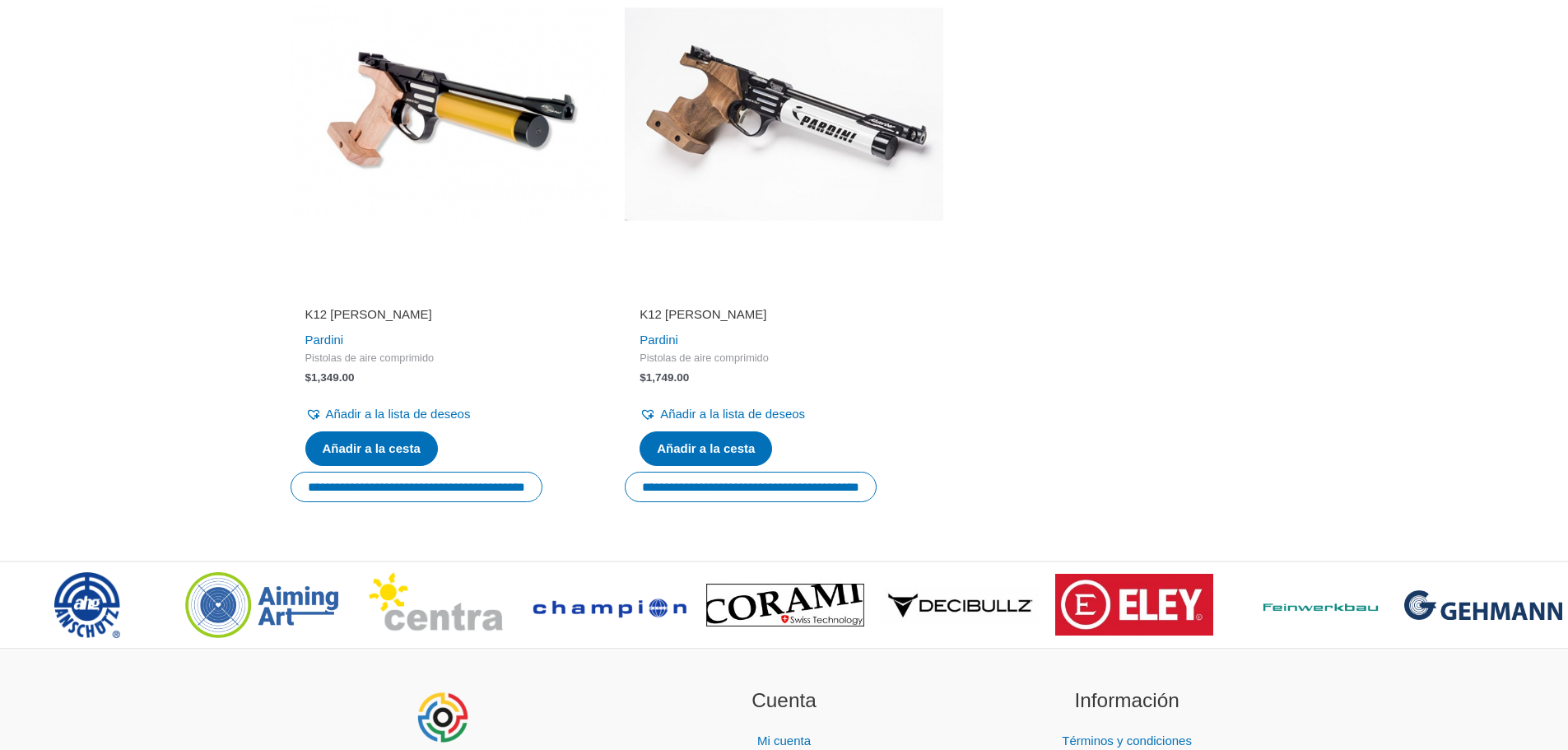
scroll to position [1728, 0]
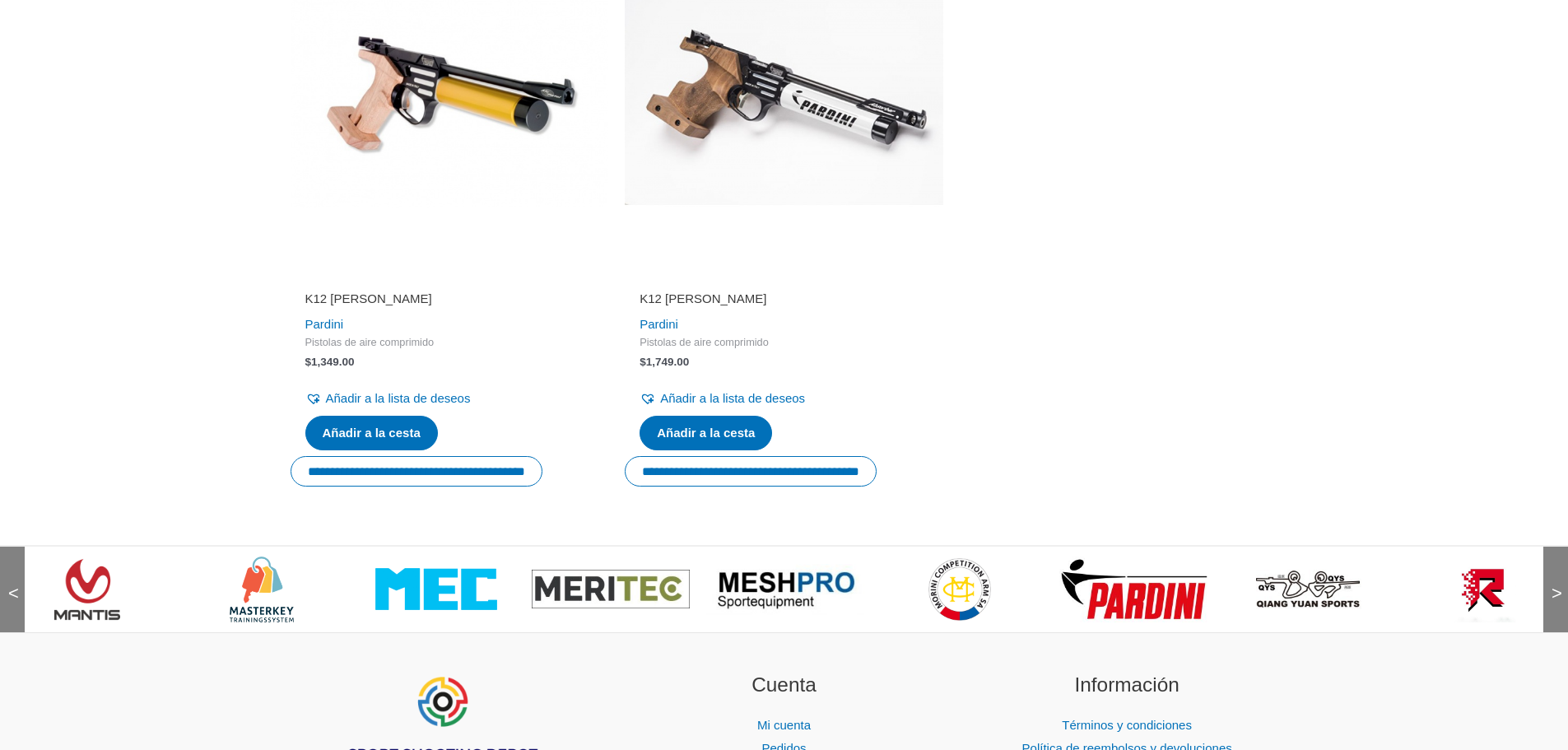
click at [794, 569] on img at bounding box center [784, 589] width 158 height 51
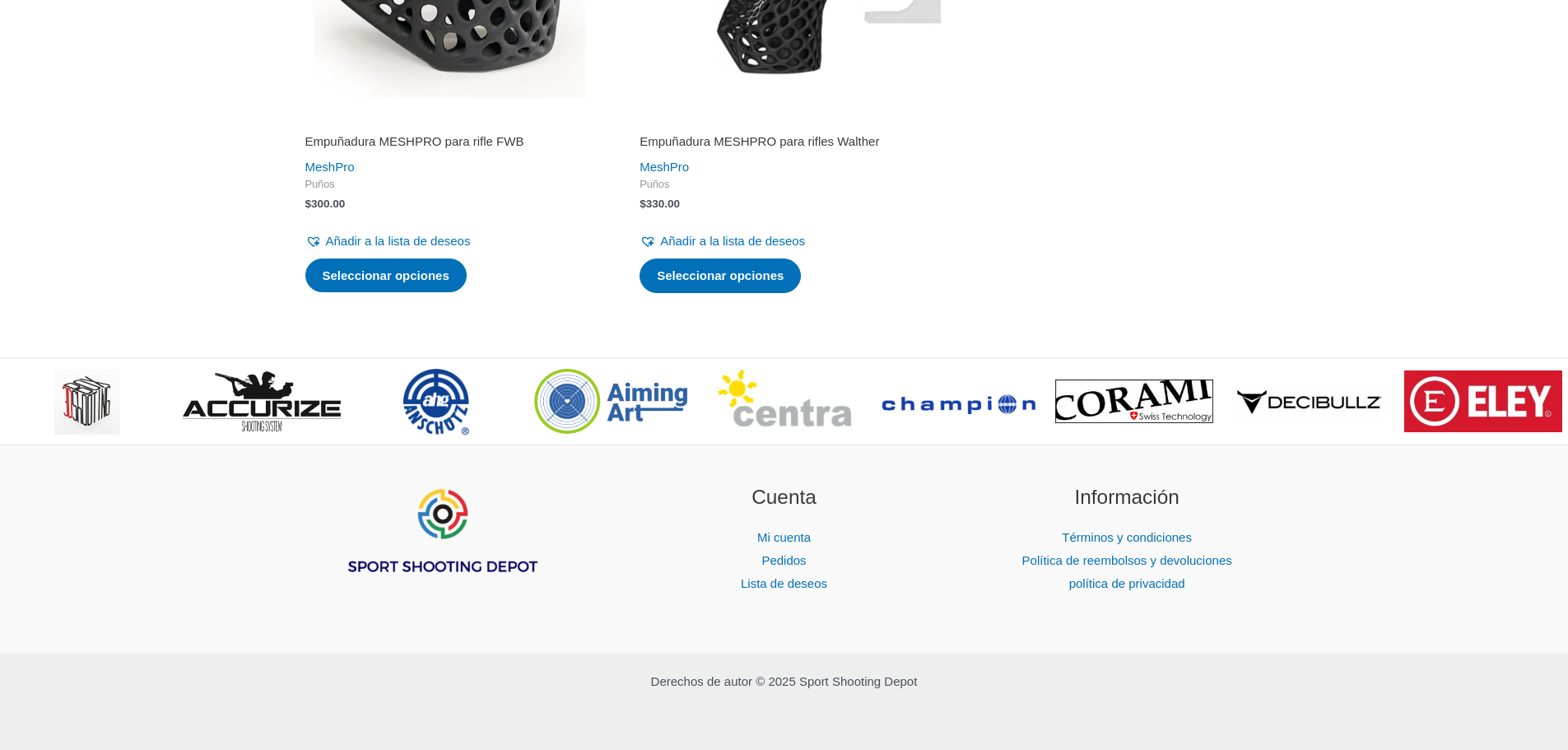
scroll to position [569, 0]
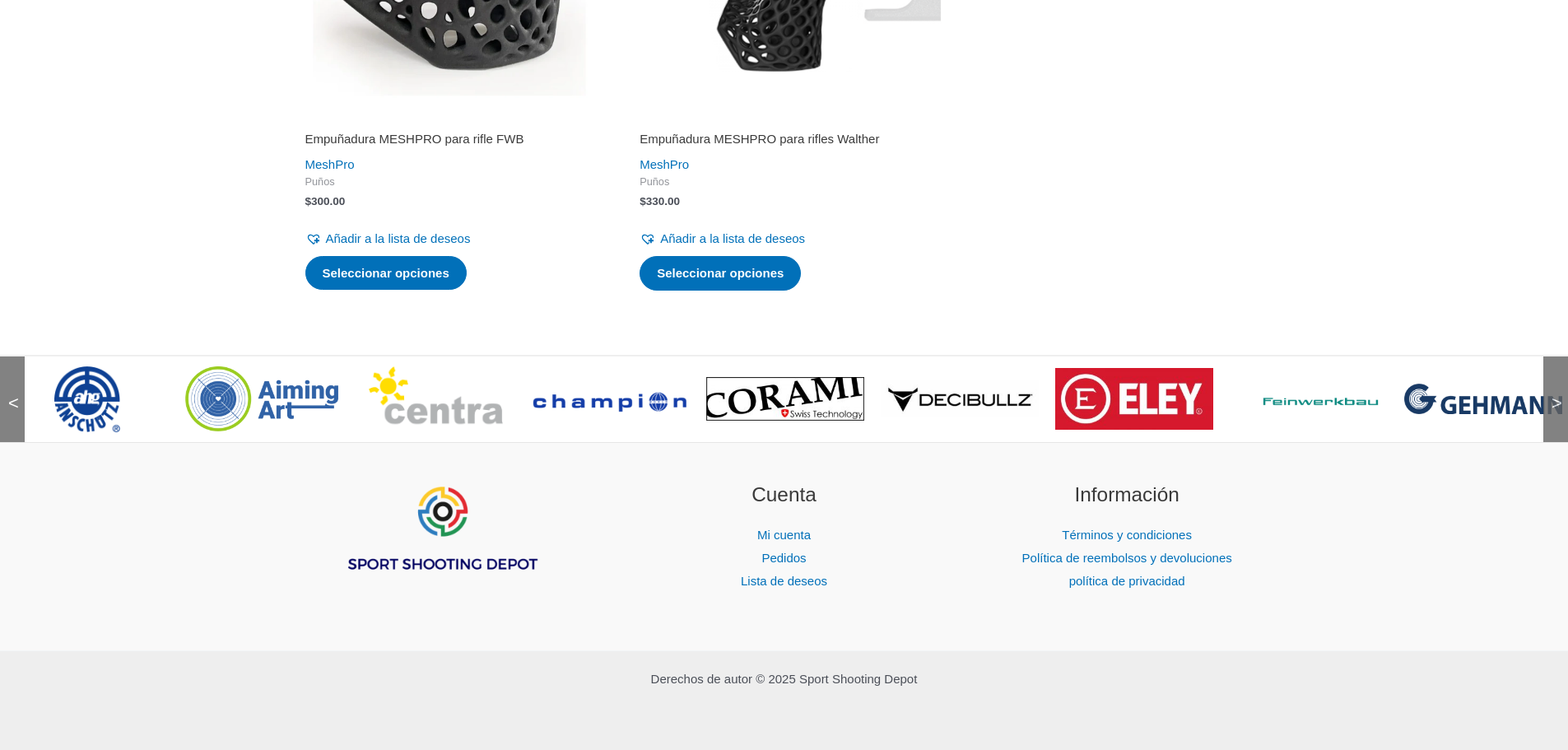
click at [405, 401] on img at bounding box center [436, 398] width 135 height 66
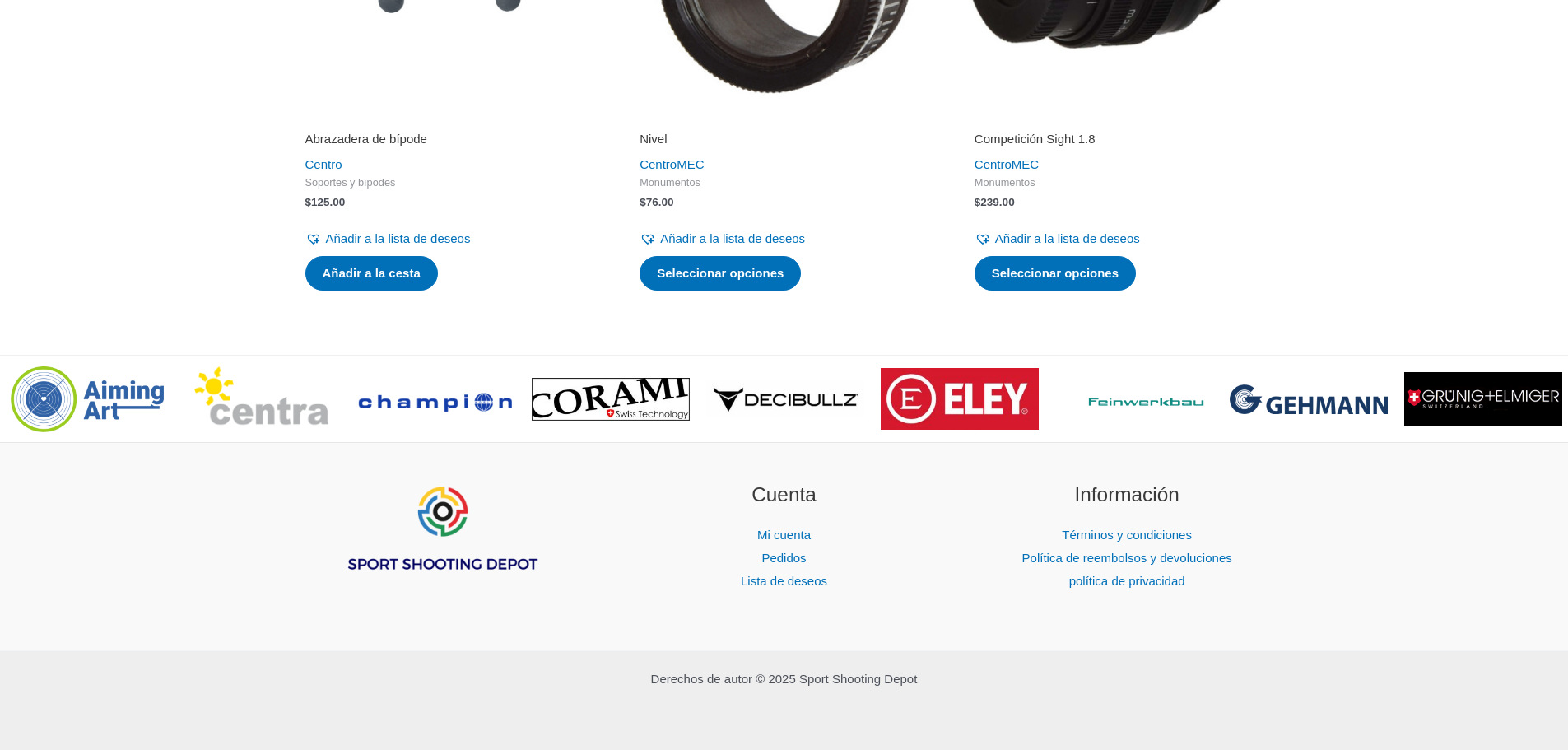
scroll to position [3182, 0]
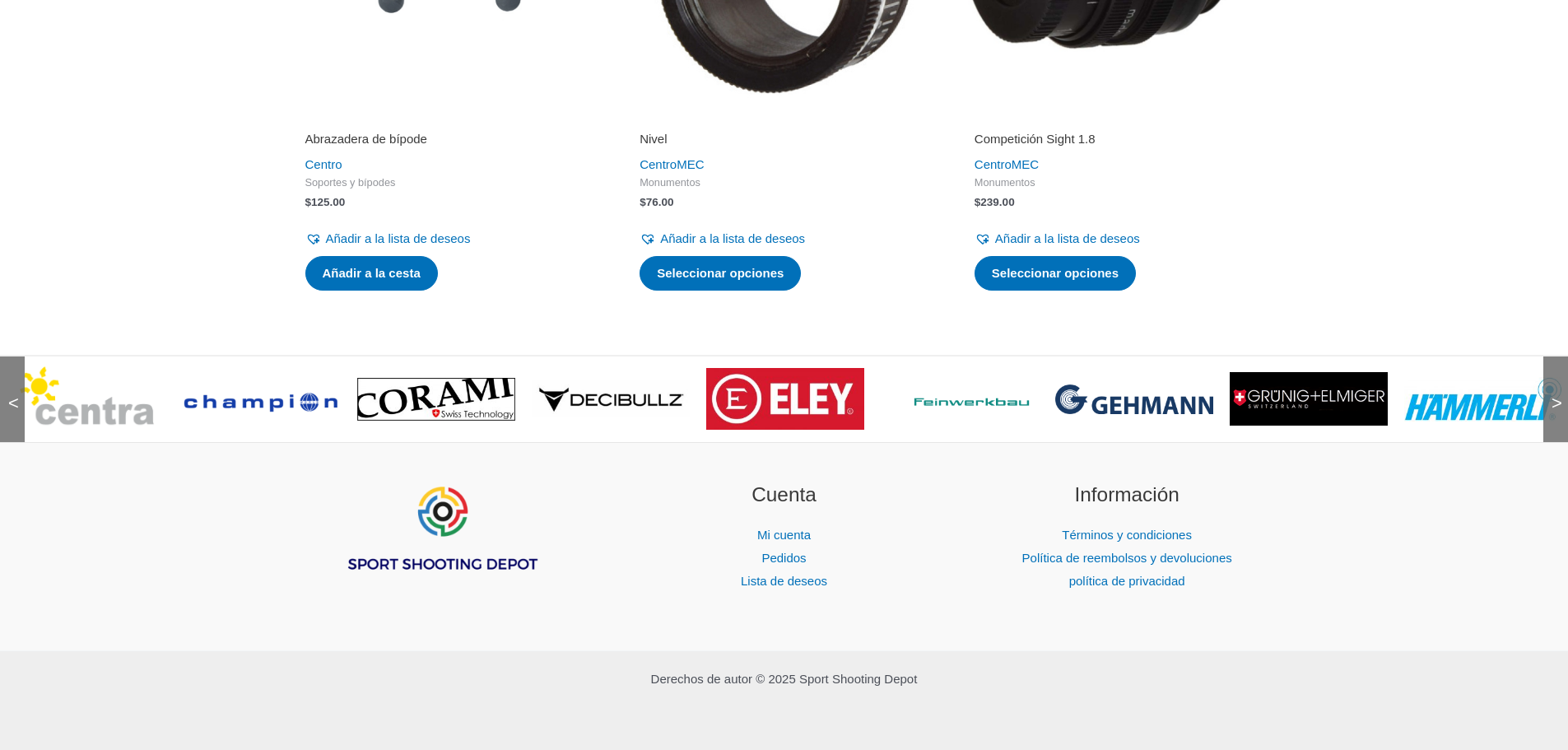
click at [1460, 384] on img at bounding box center [1483, 399] width 158 height 45
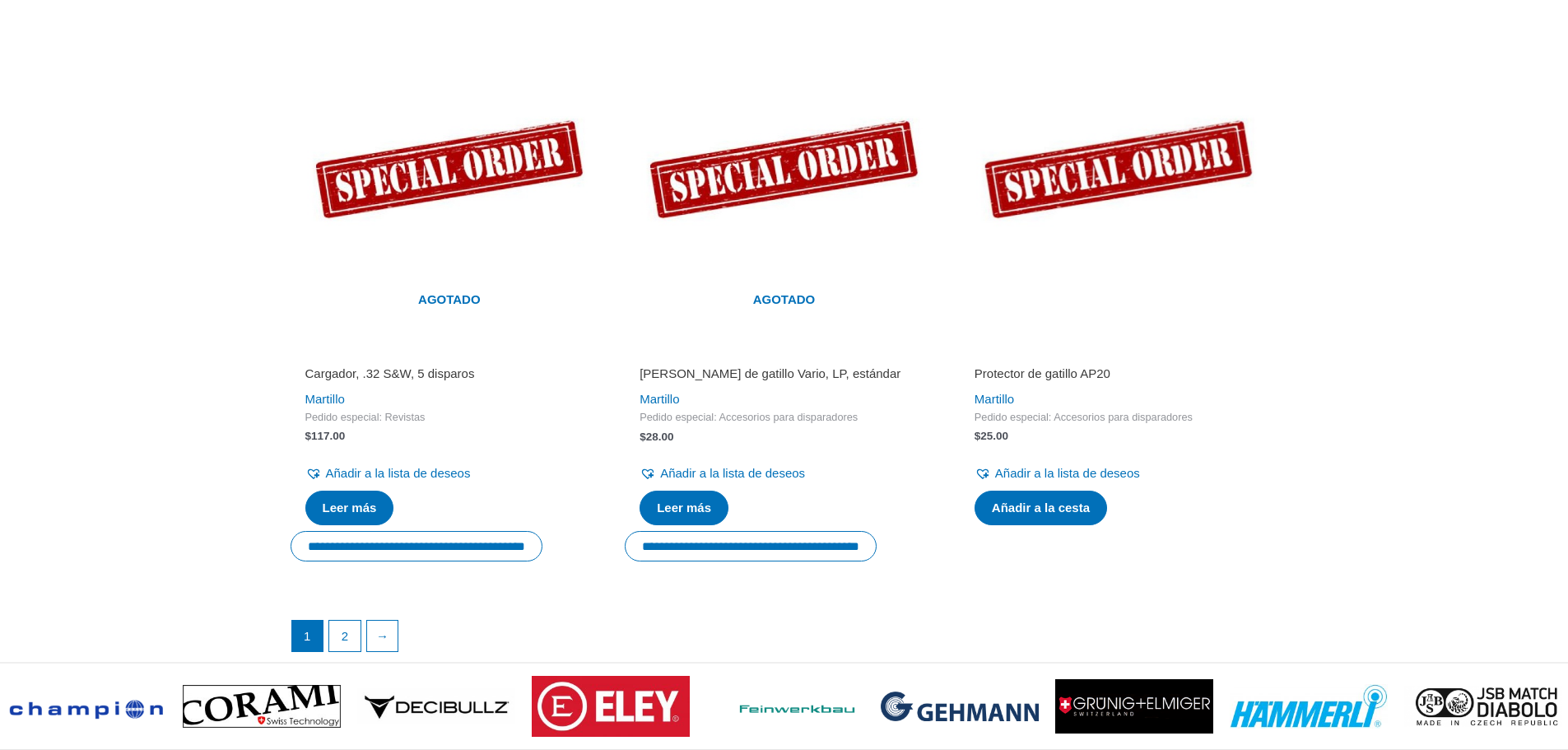
scroll to position [2798, 0]
click at [350, 626] on link "2" at bounding box center [345, 636] width 32 height 32
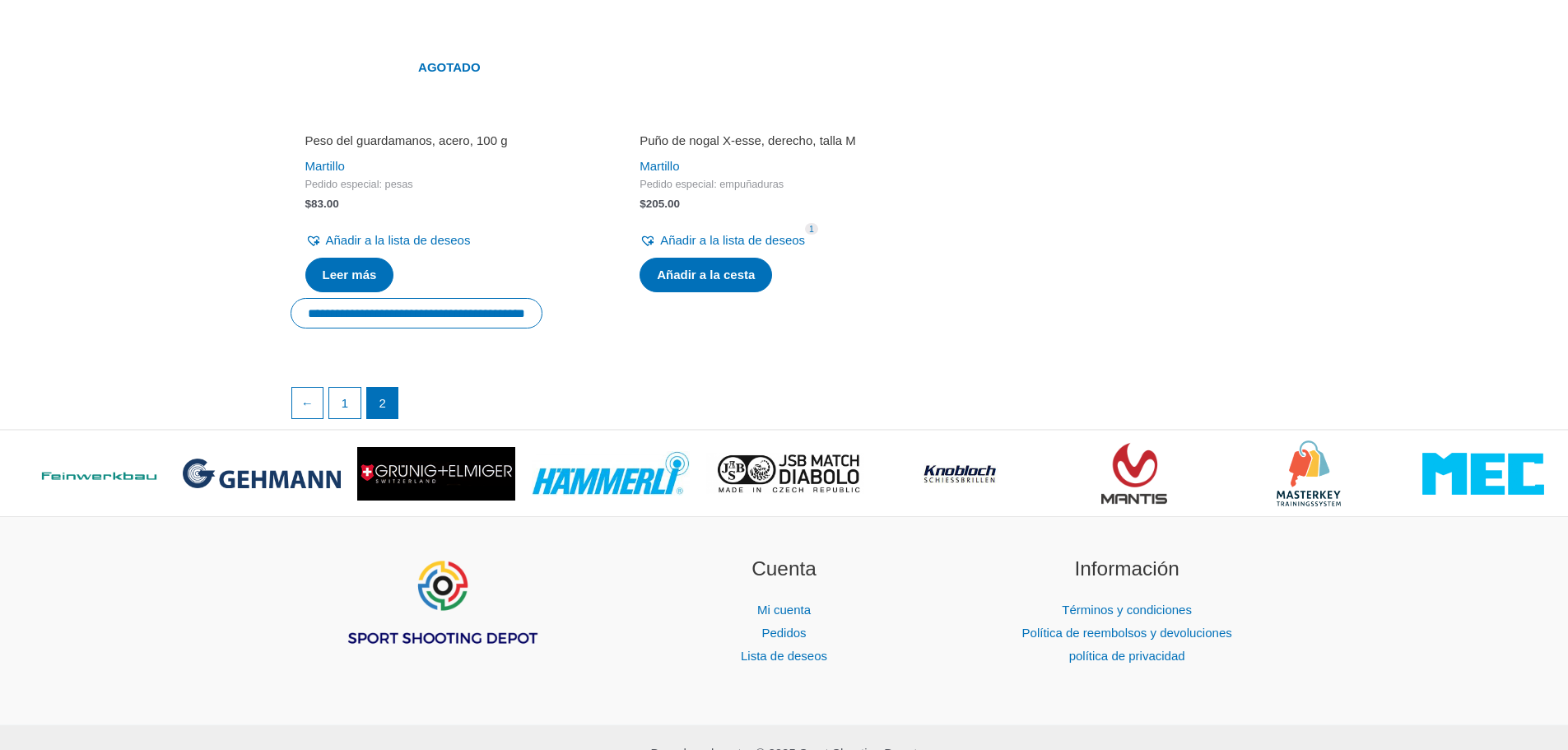
scroll to position [2946, 0]
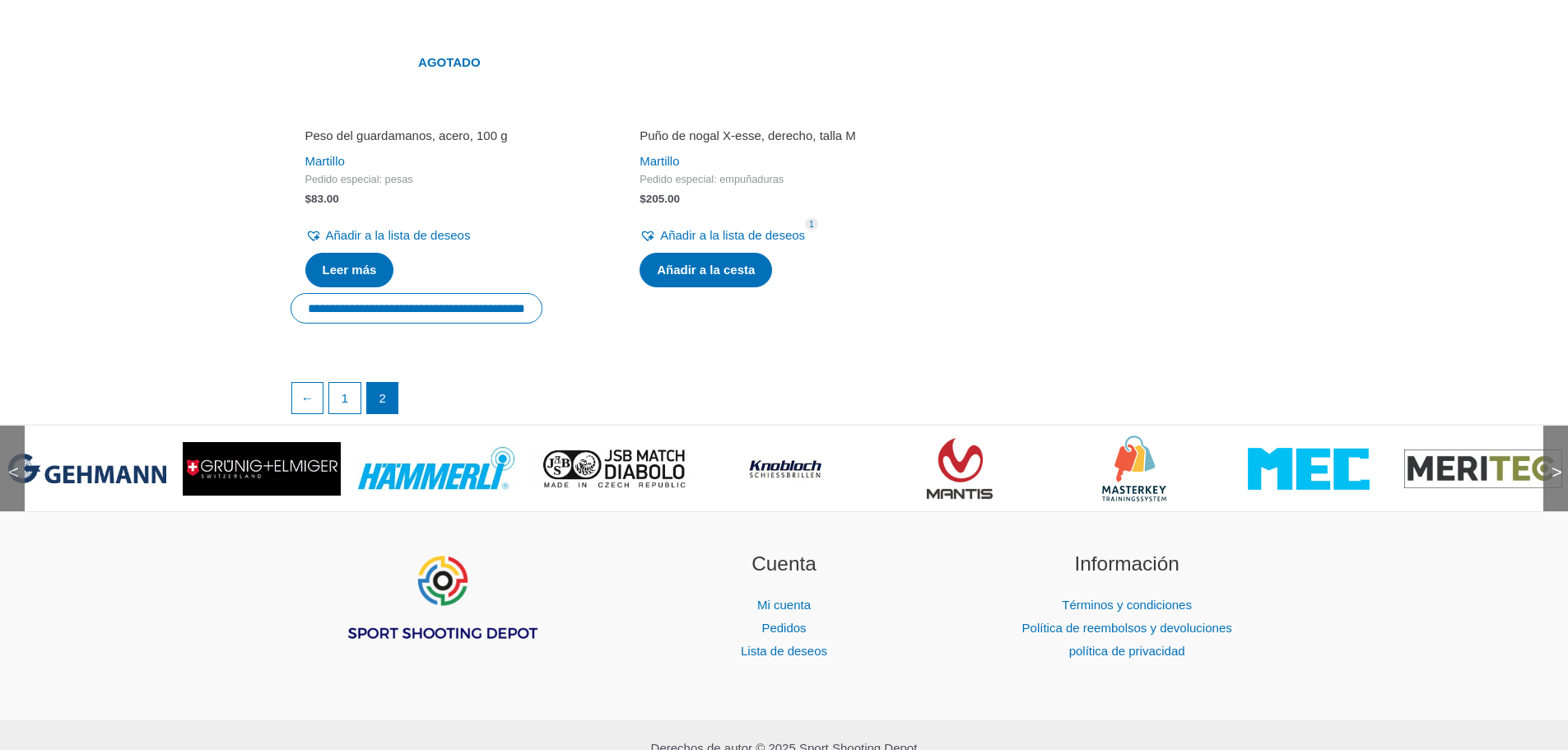
click at [107, 483] on img at bounding box center [87, 468] width 158 height 30
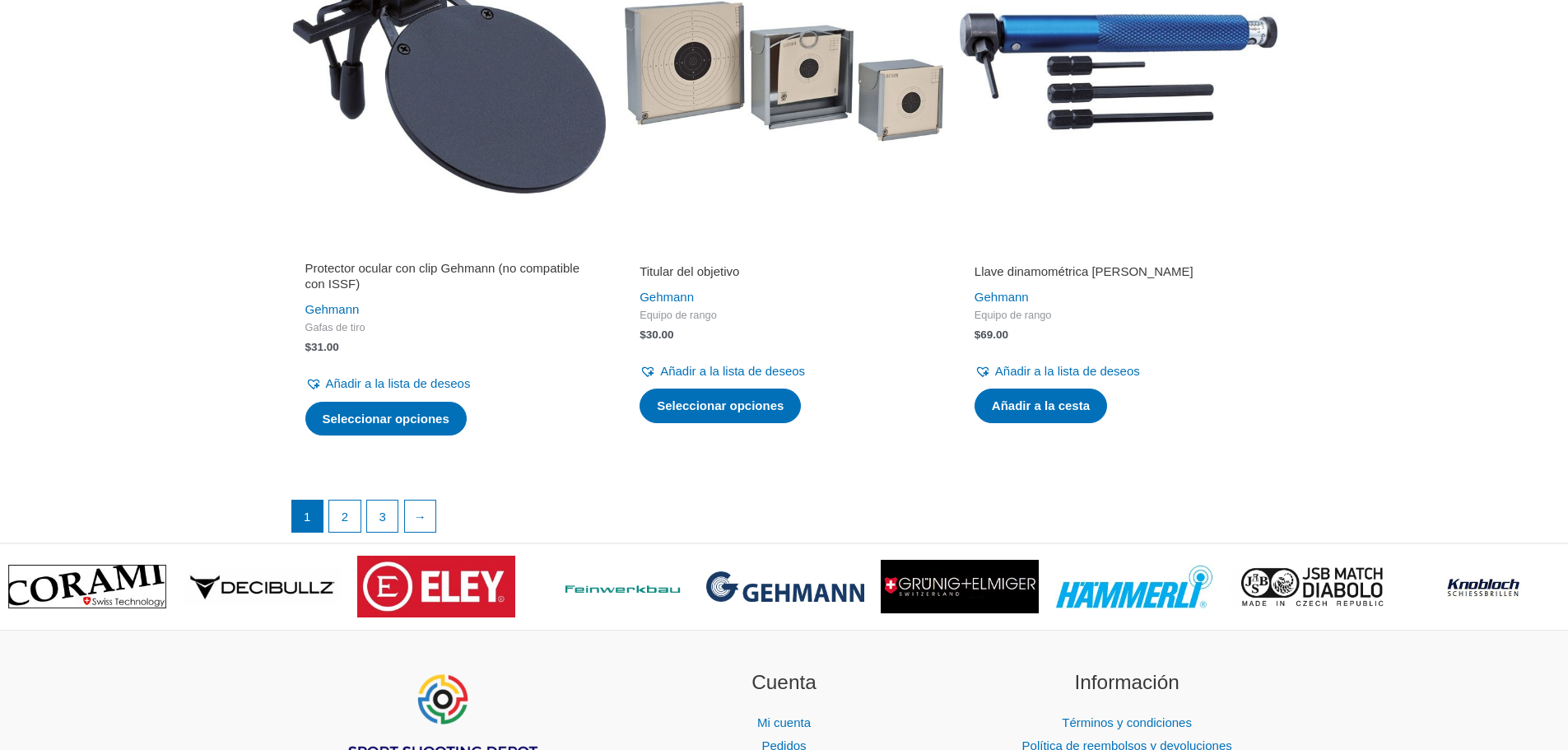
scroll to position [3375, 0]
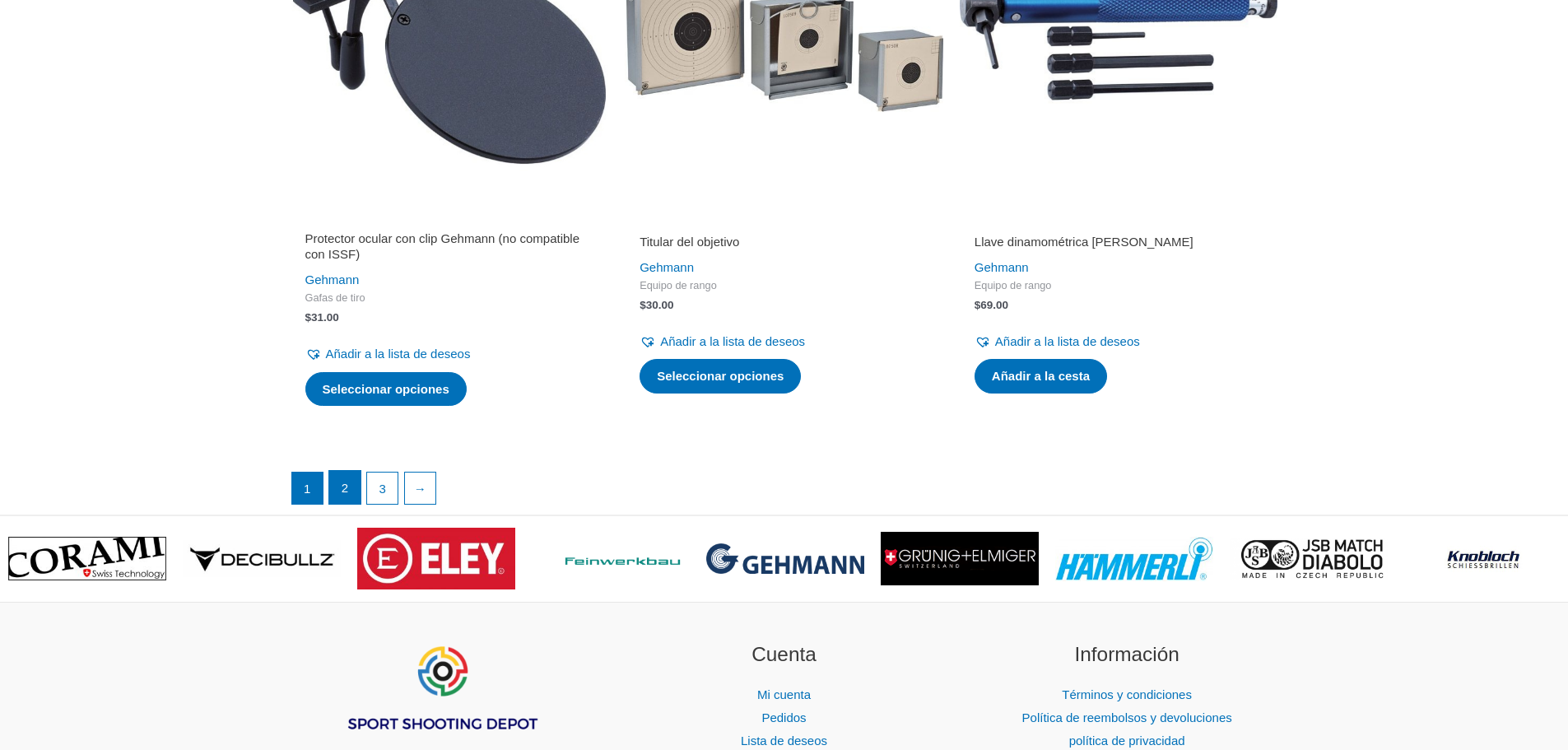
click at [342, 495] on font "2" at bounding box center [345, 487] width 7 height 14
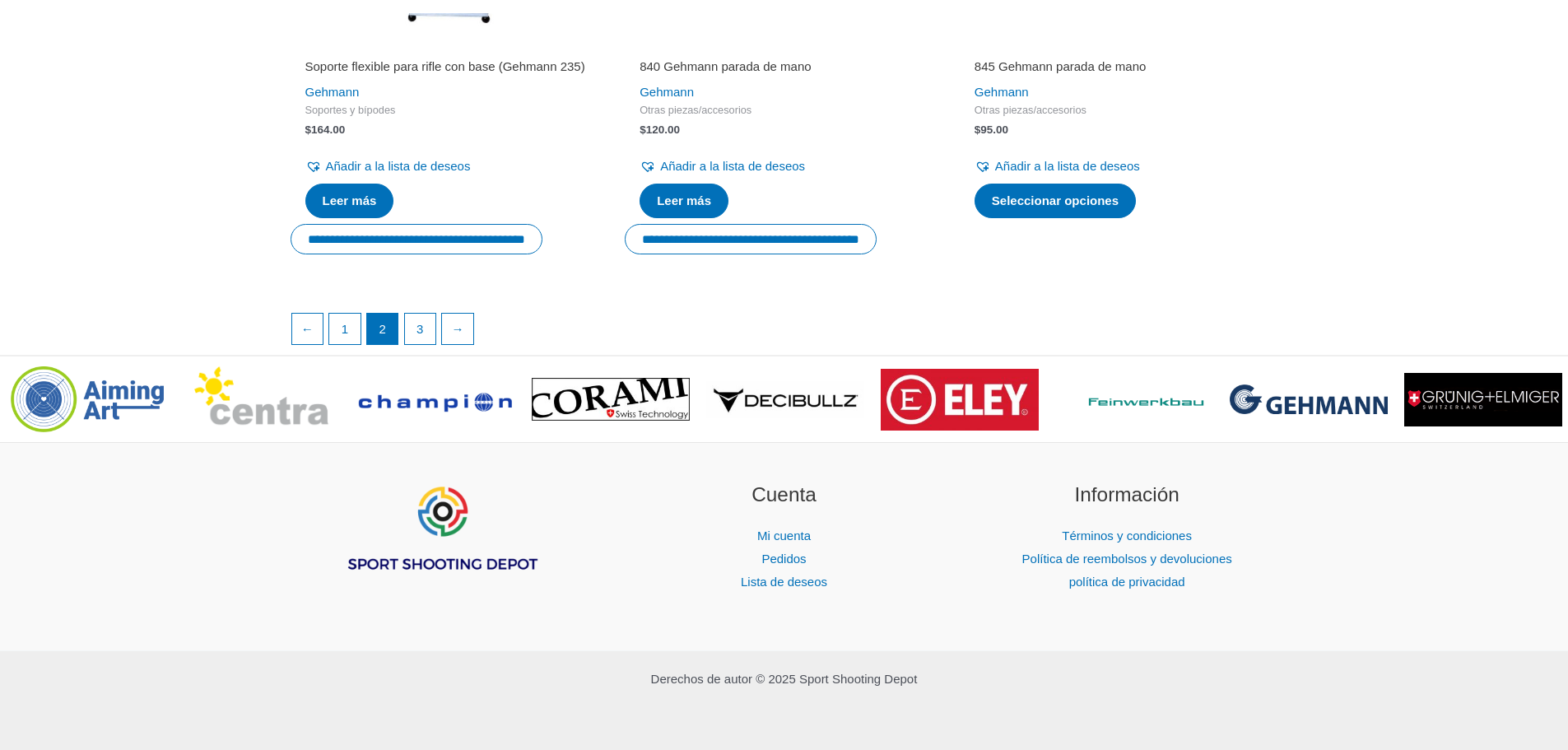
scroll to position [2964, 0]
click at [419, 335] on font "3" at bounding box center [419, 328] width 7 height 14
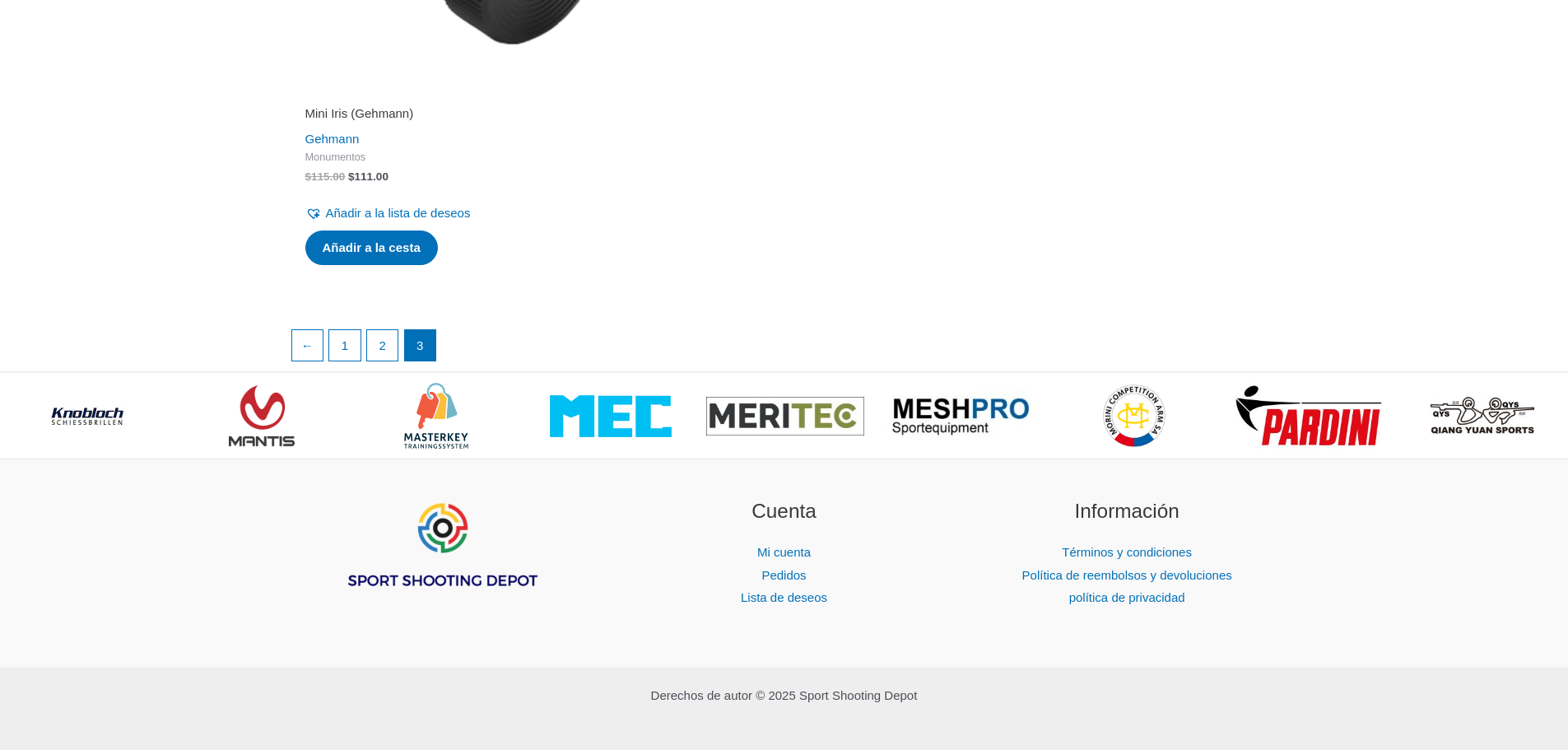
scroll to position [2964, 0]
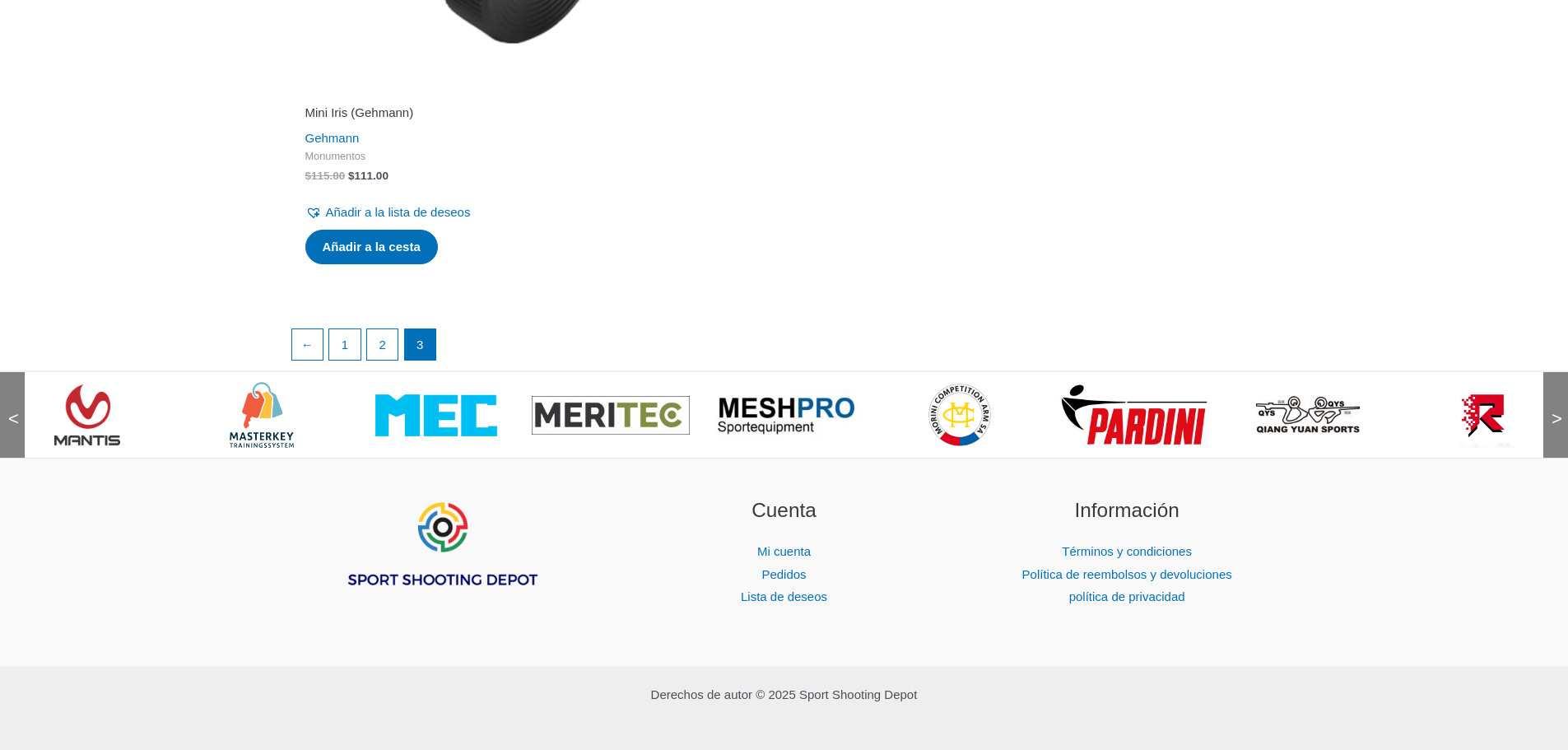
click at [976, 427] on img at bounding box center [959, 415] width 66 height 66
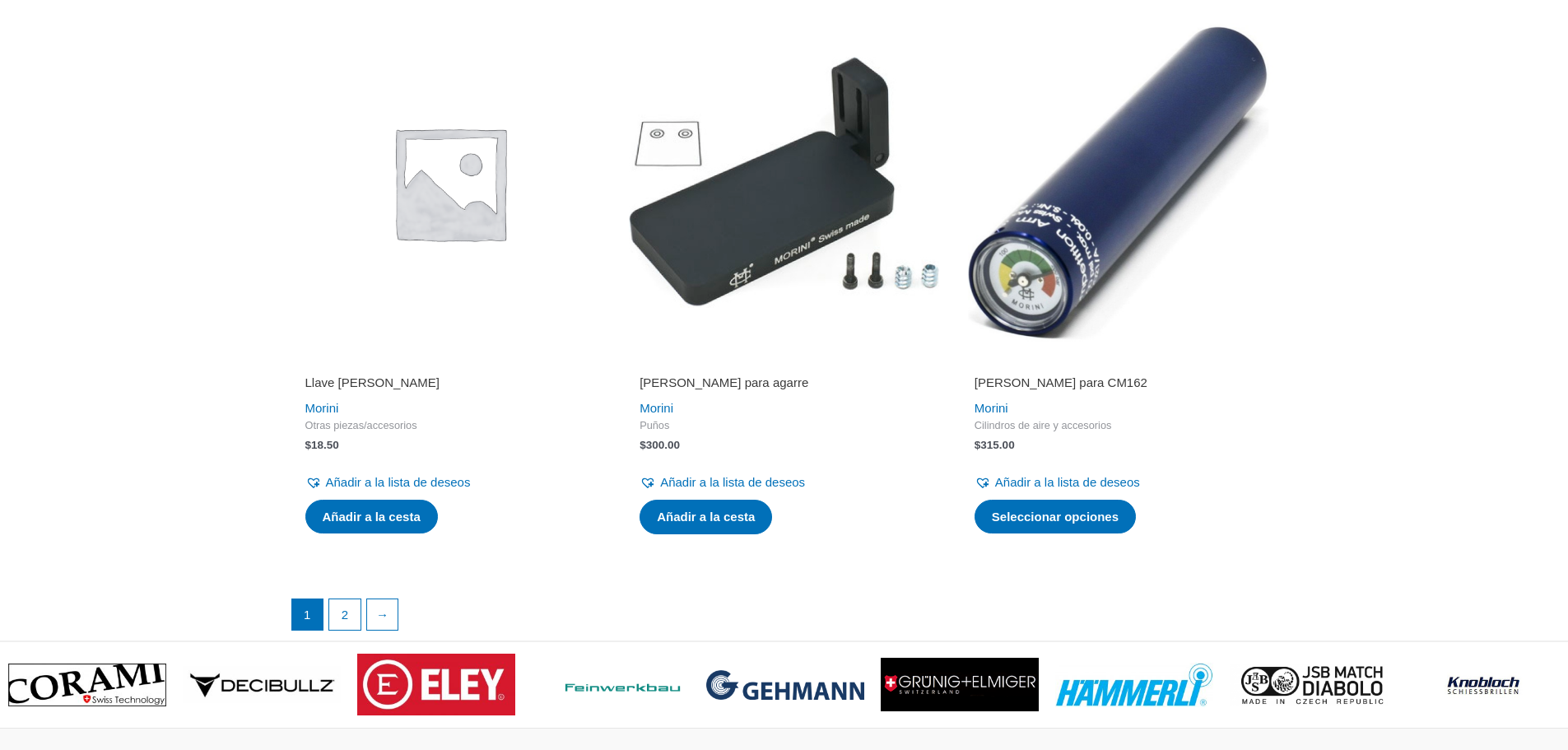
scroll to position [2964, 0]
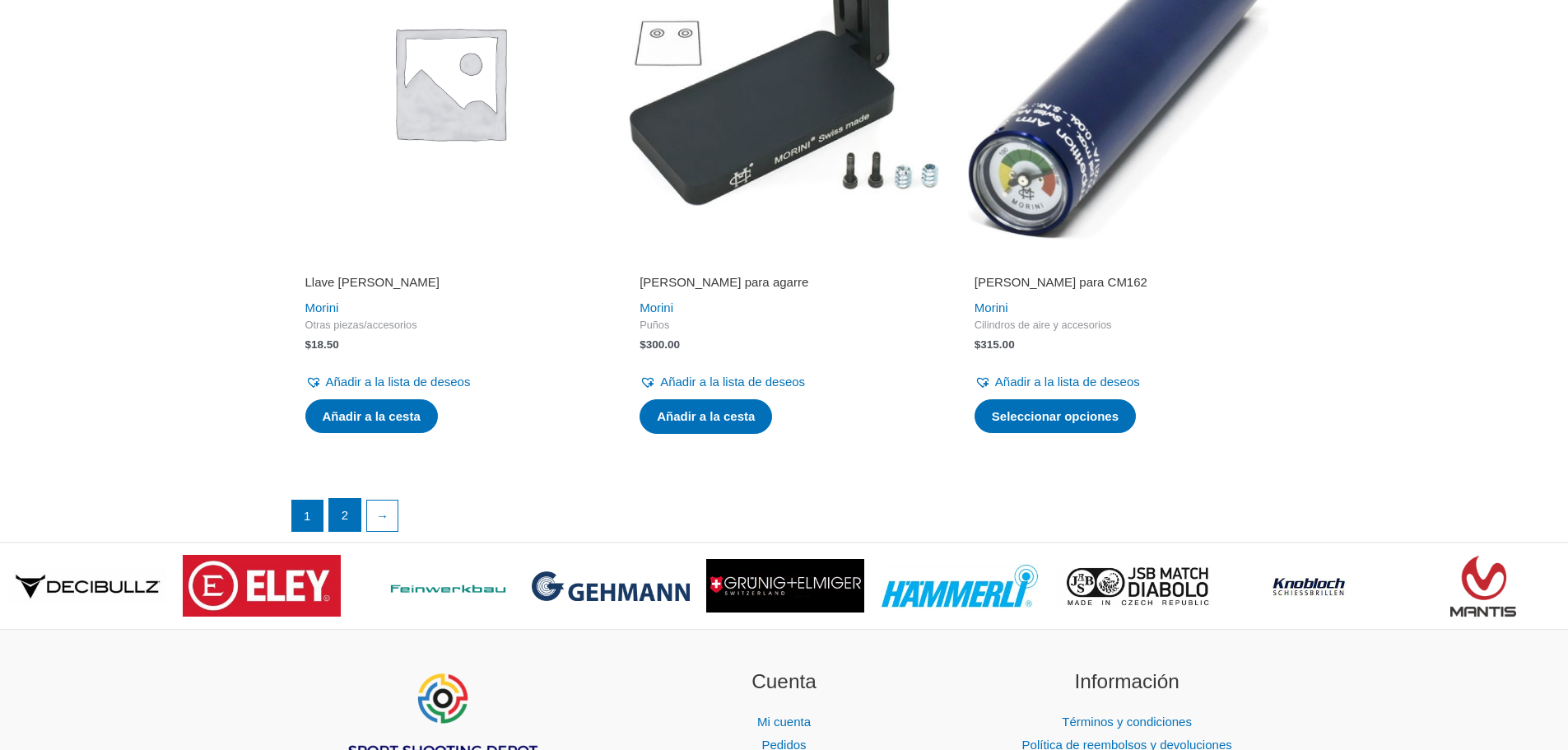
click at [341, 521] on link "2" at bounding box center [345, 515] width 32 height 32
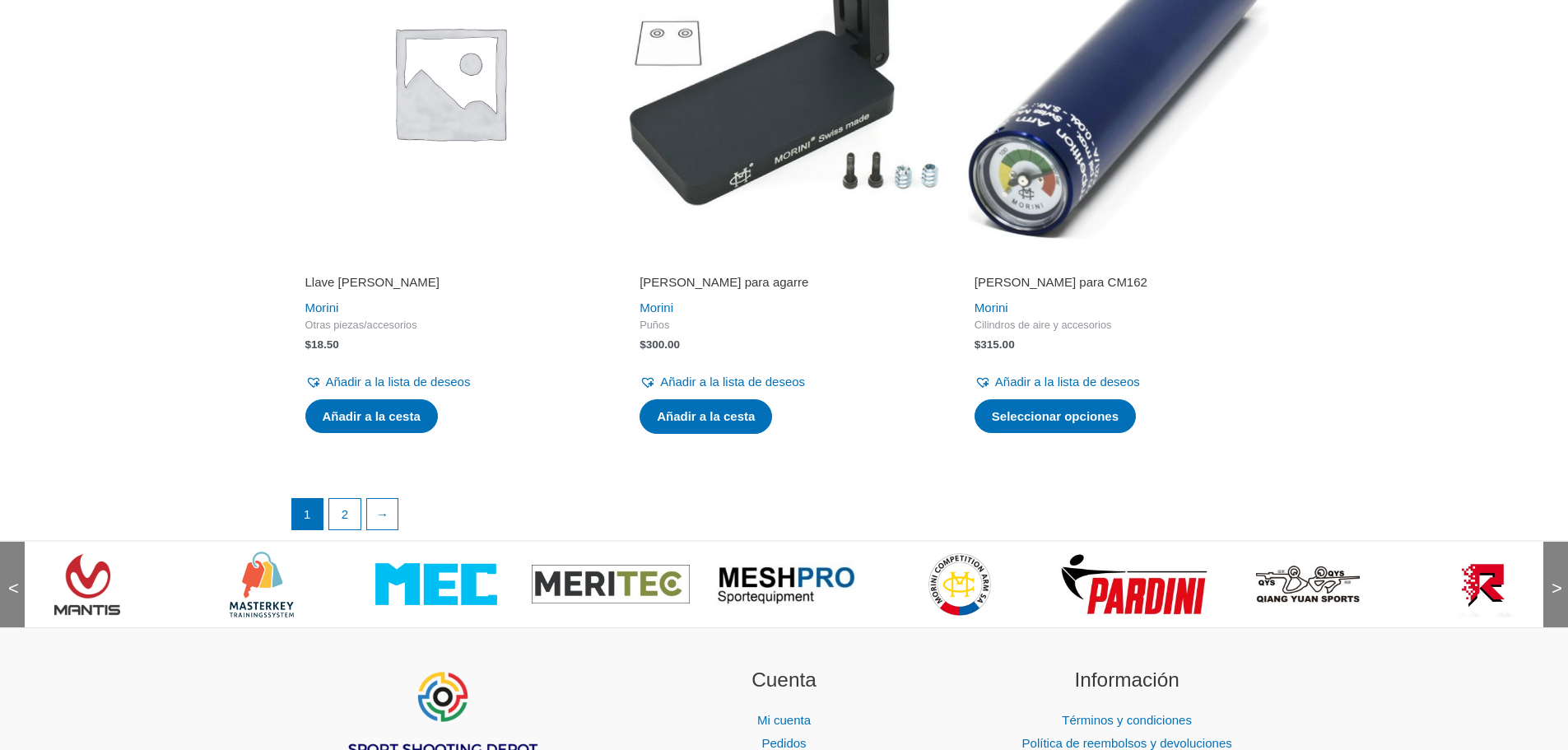
click at [763, 586] on img at bounding box center [784, 584] width 158 height 51
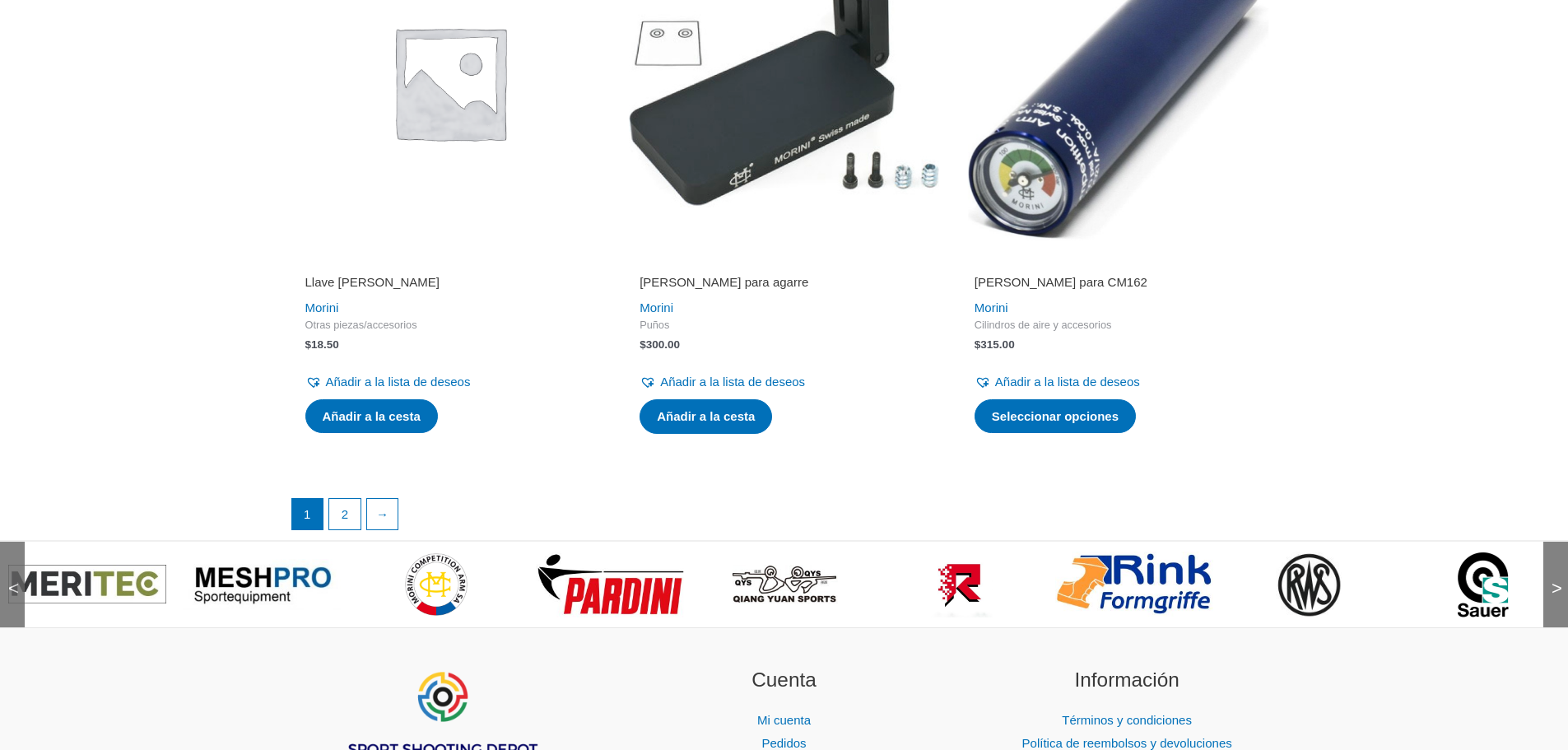
click at [1484, 598] on img at bounding box center [1484, 584] width 52 height 66
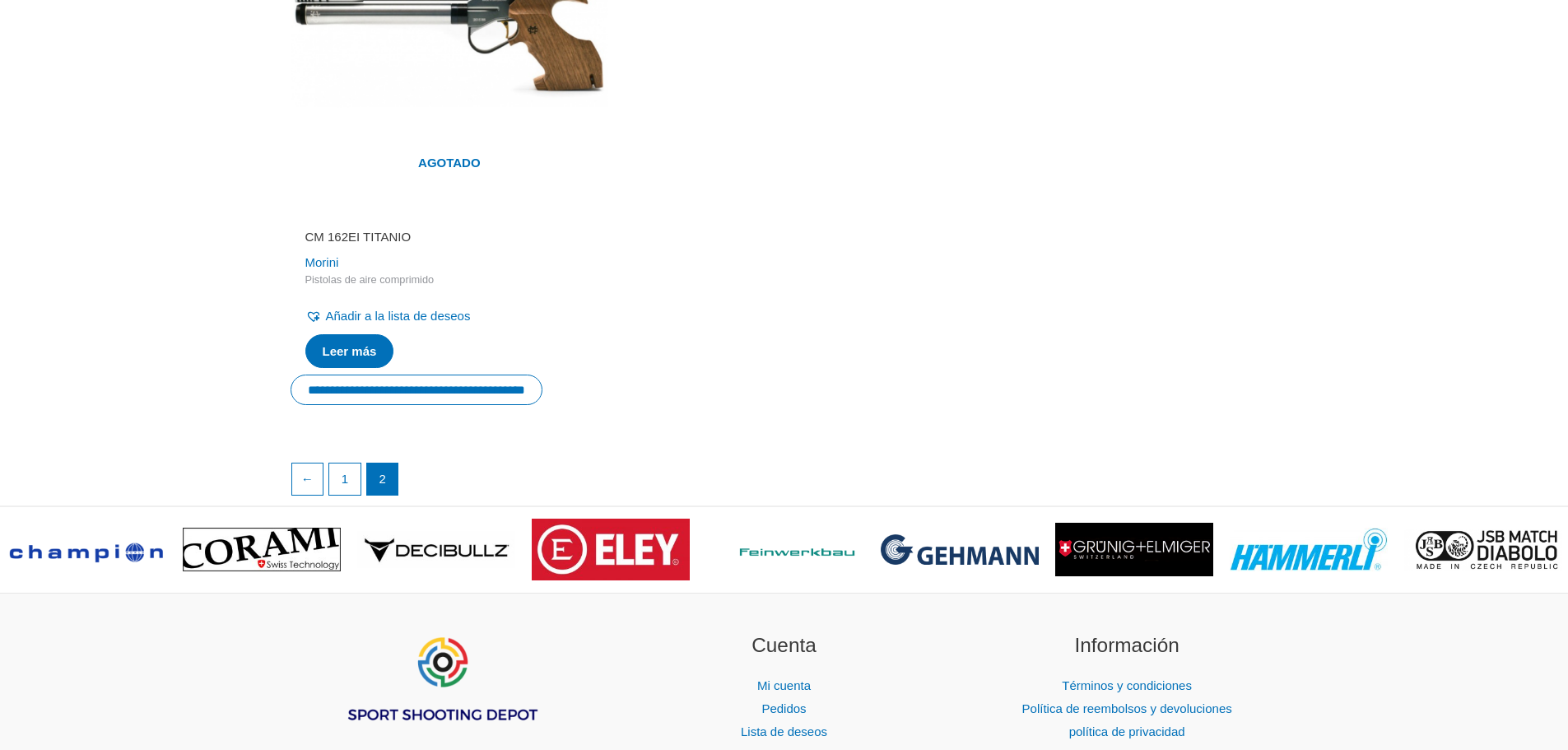
scroll to position [494, 0]
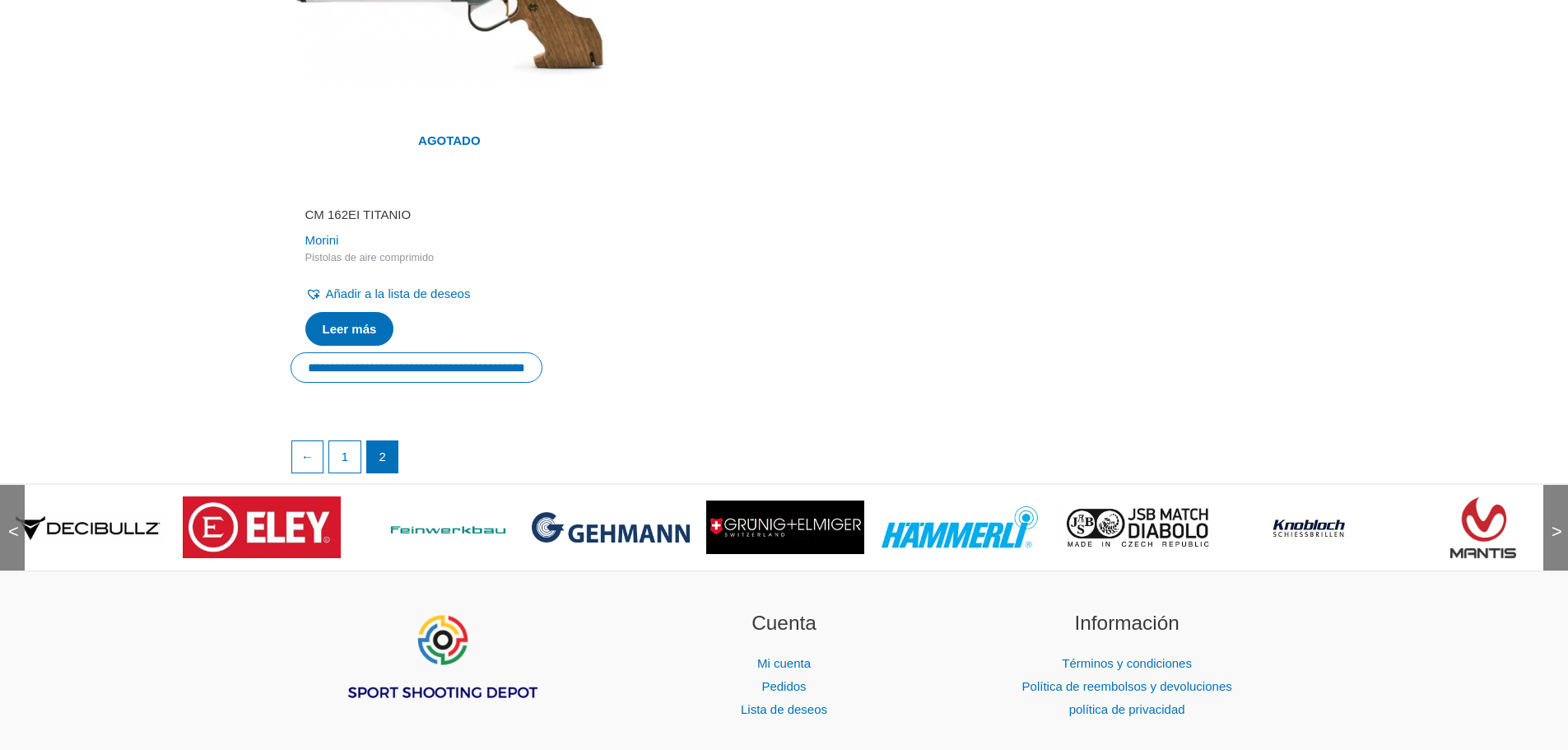
click at [1300, 523] on img at bounding box center [1308, 527] width 98 height 66
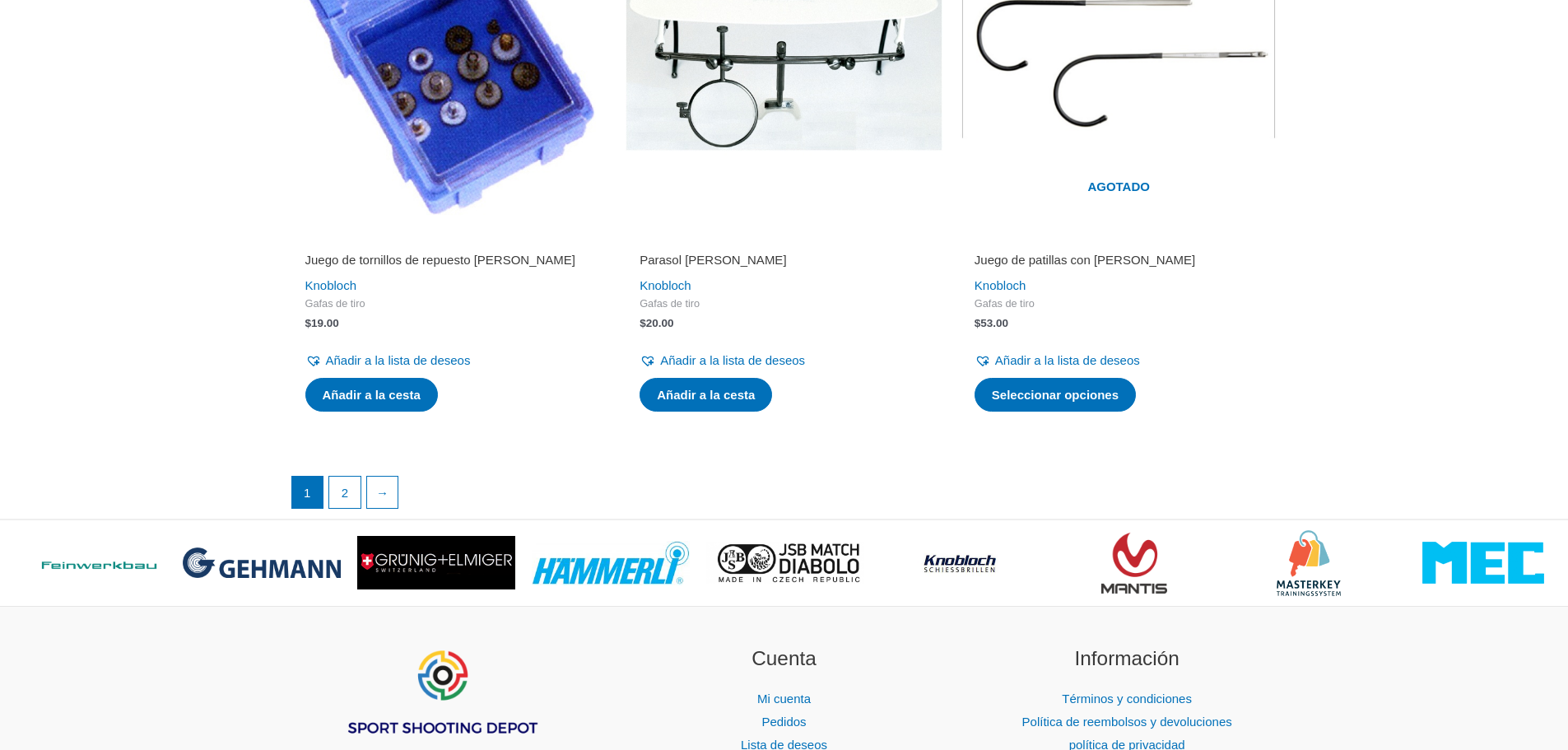
scroll to position [2716, 0]
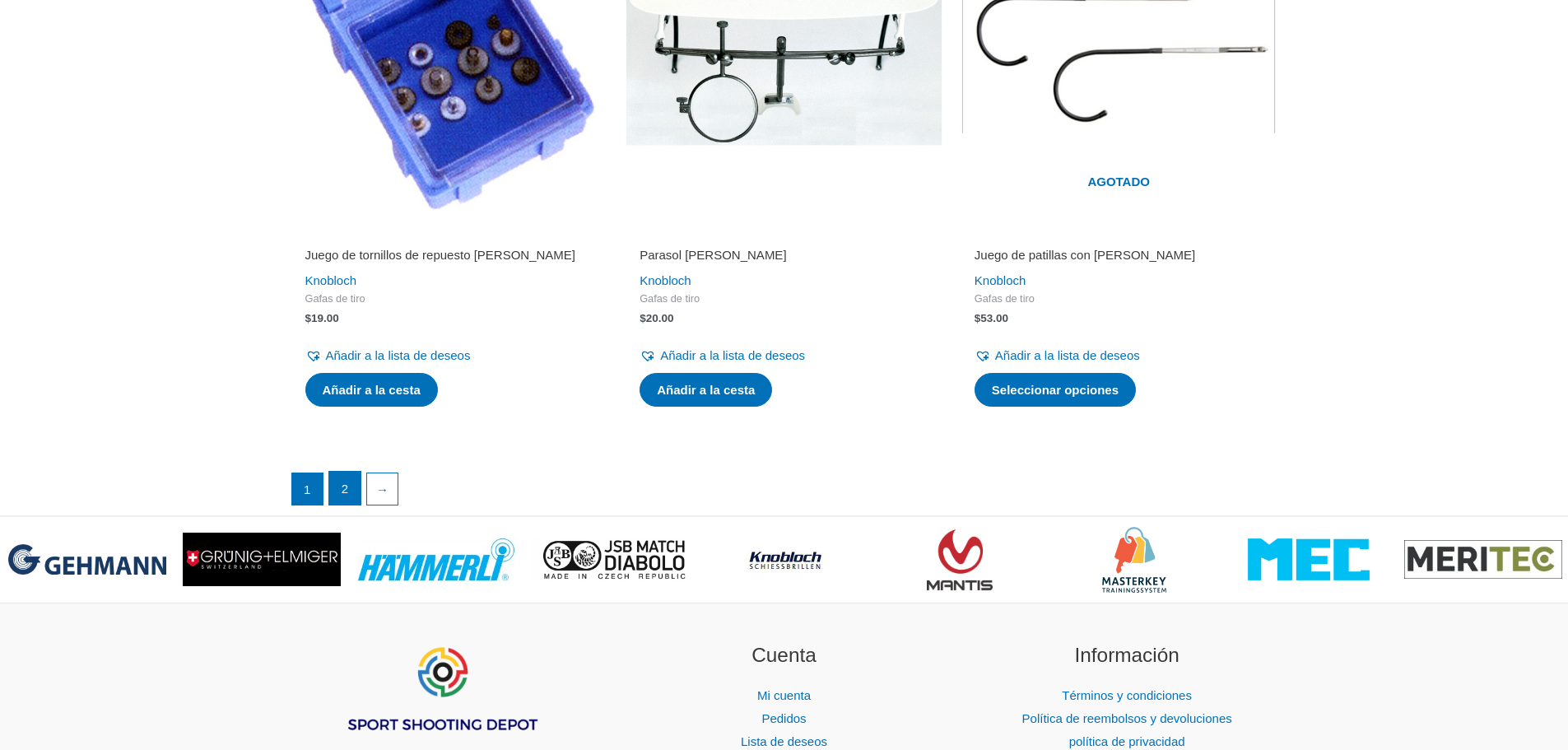
click at [338, 473] on link "2" at bounding box center [345, 488] width 32 height 32
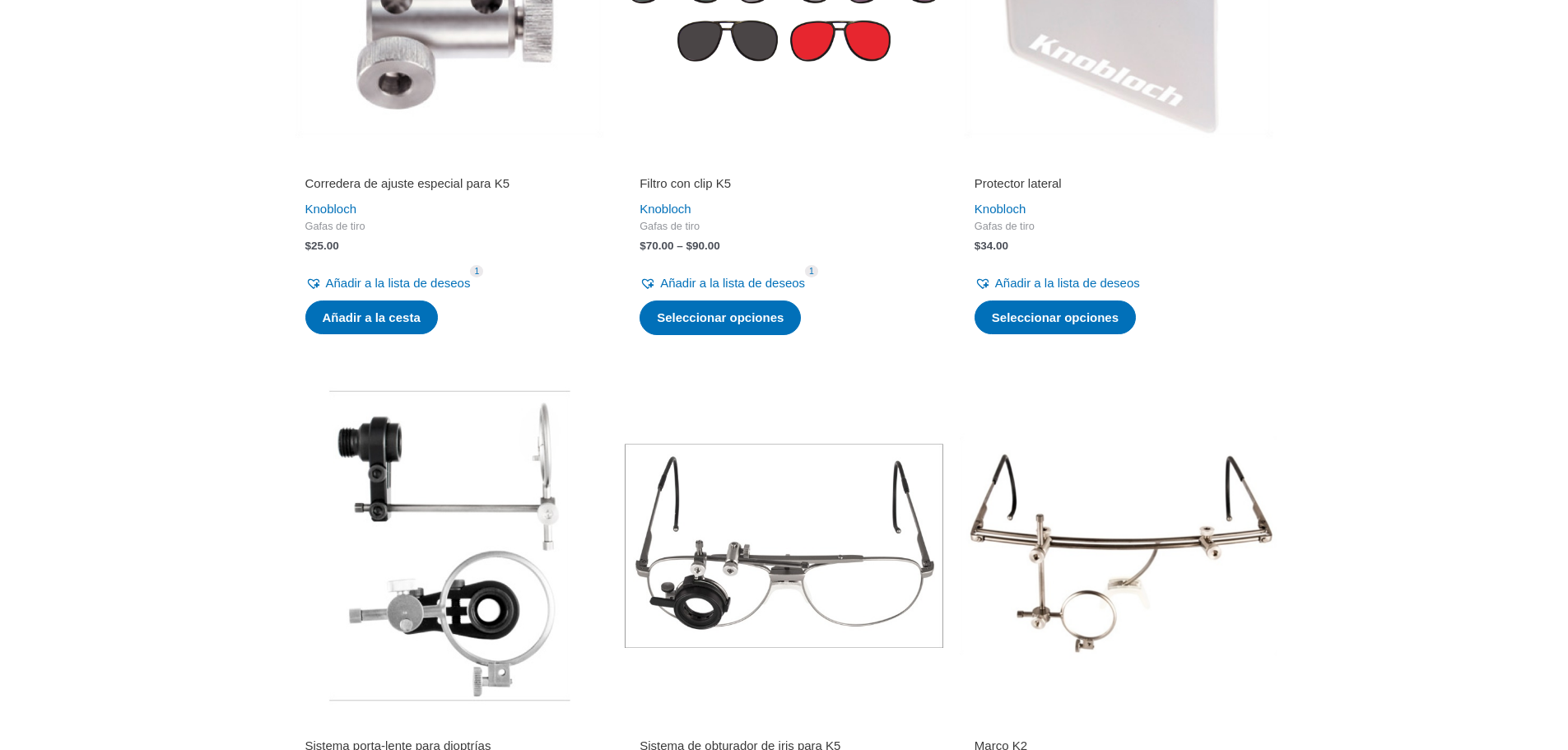
scroll to position [494, 0]
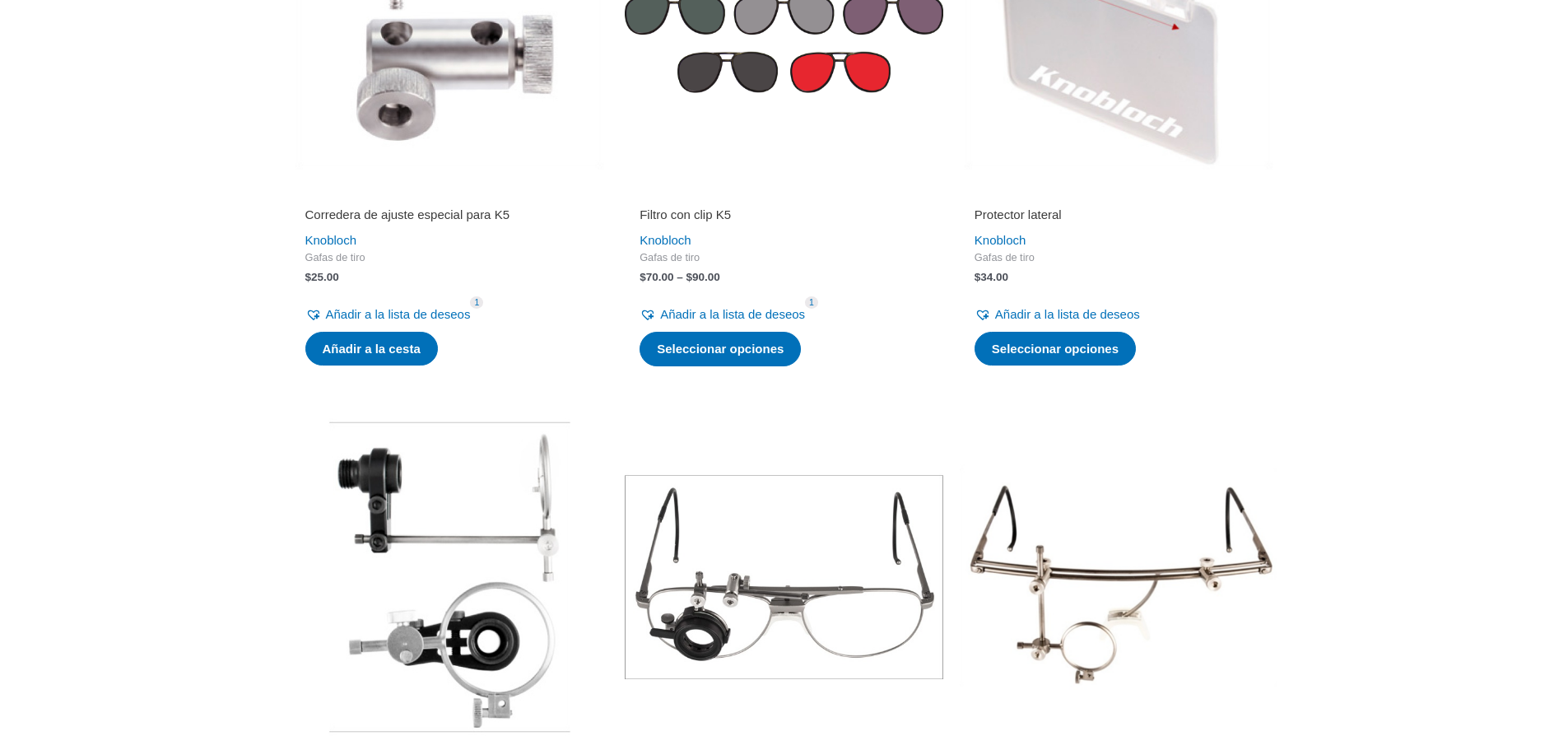
click at [395, 470] on img at bounding box center [449, 577] width 318 height 318
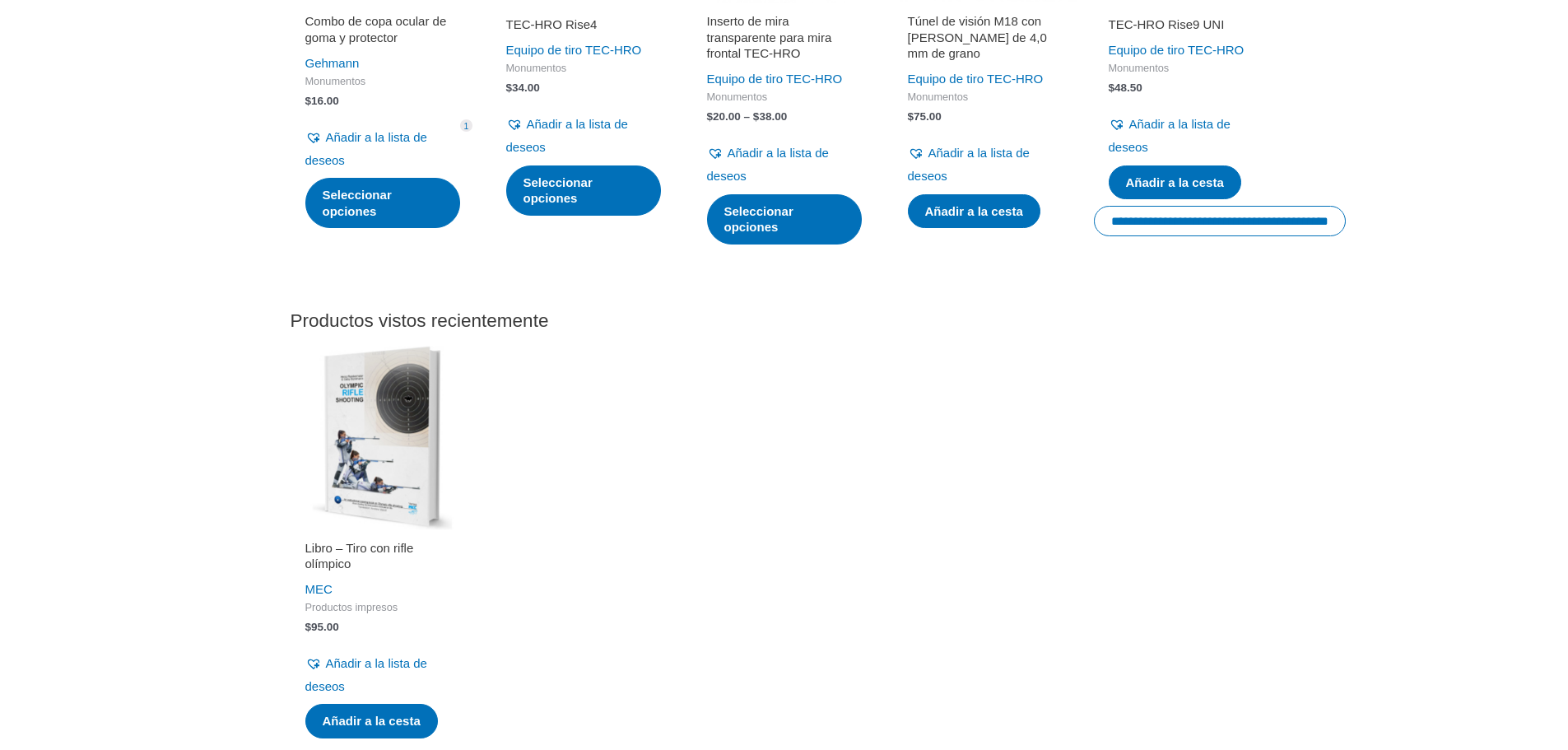
scroll to position [2058, 0]
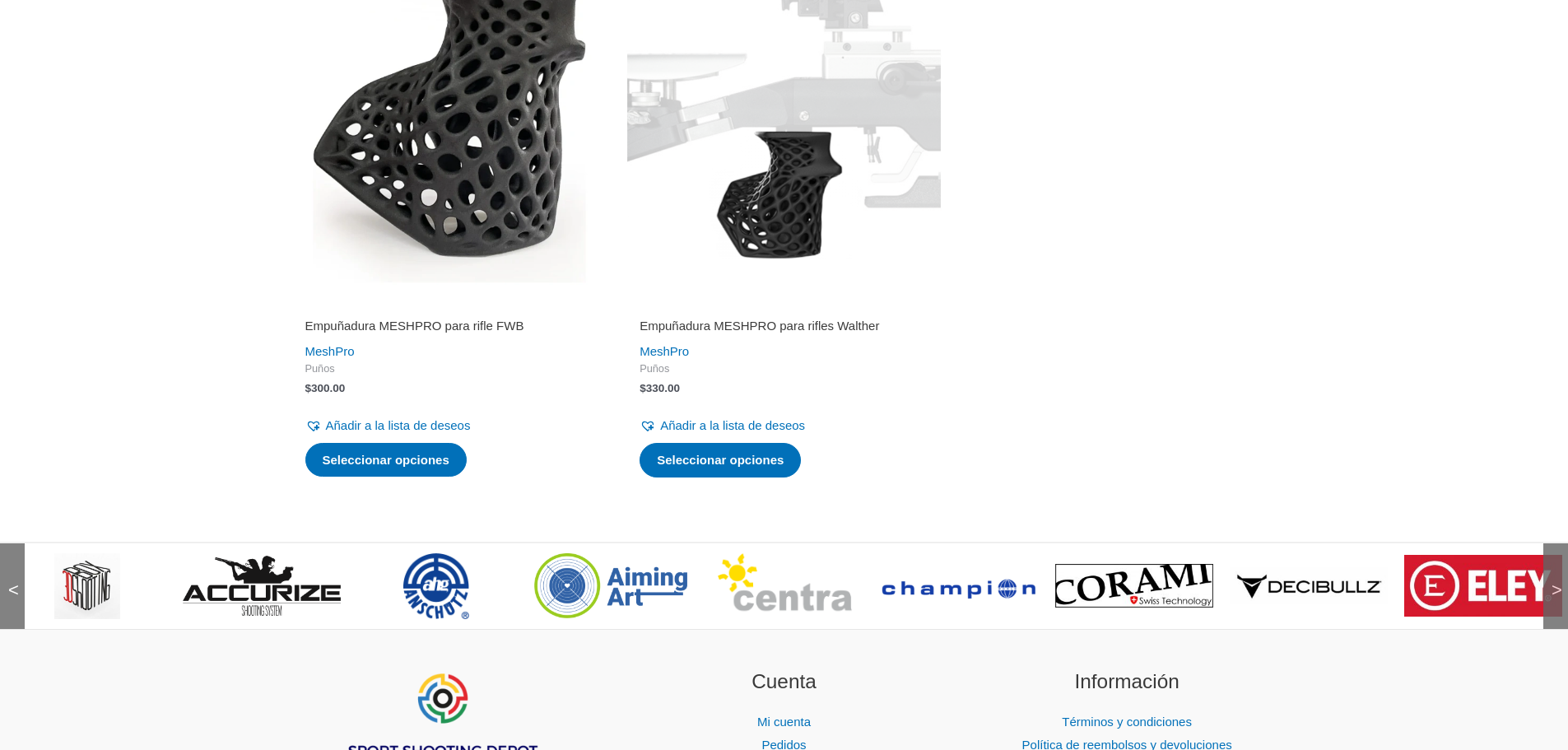
scroll to position [412, 0]
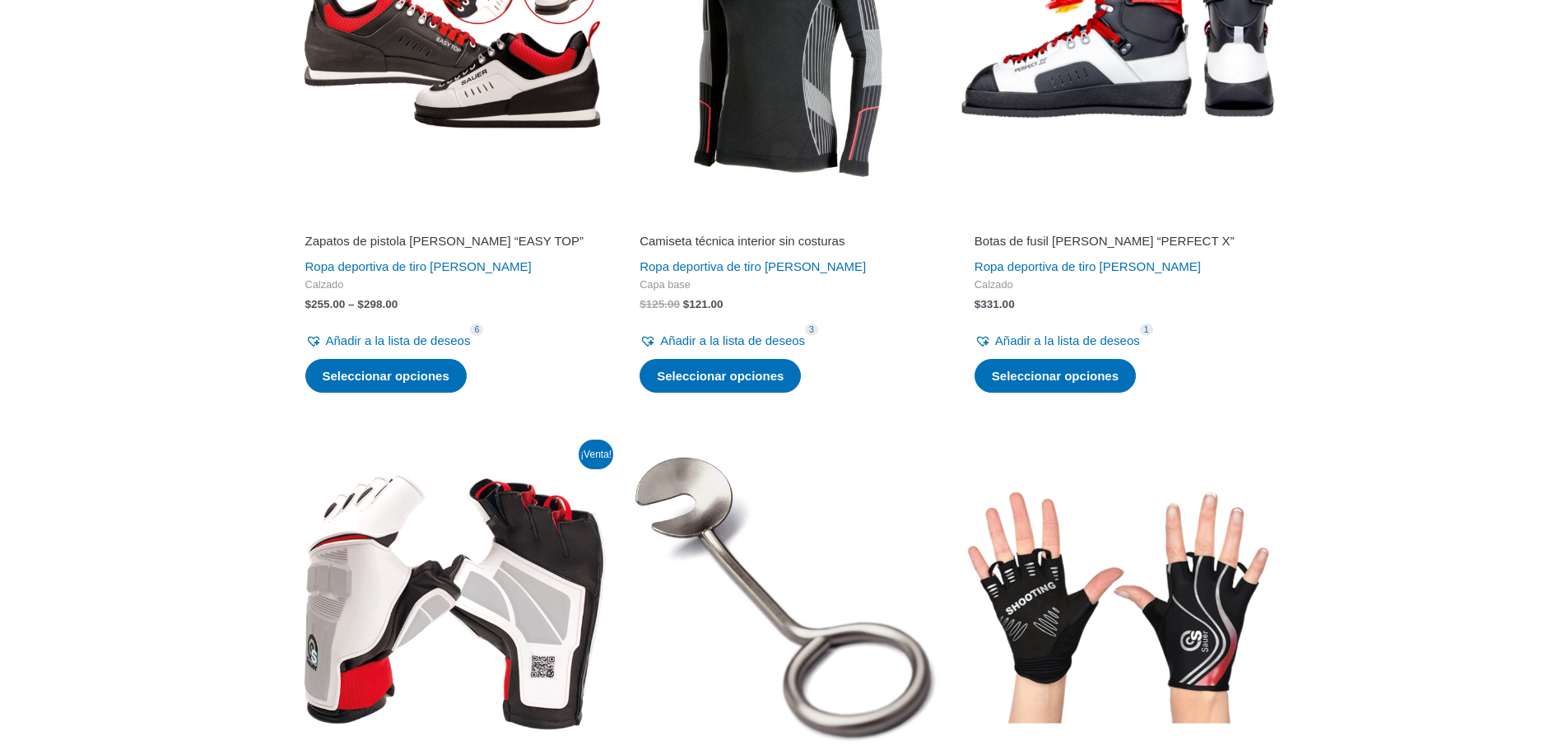
scroll to position [1811, 0]
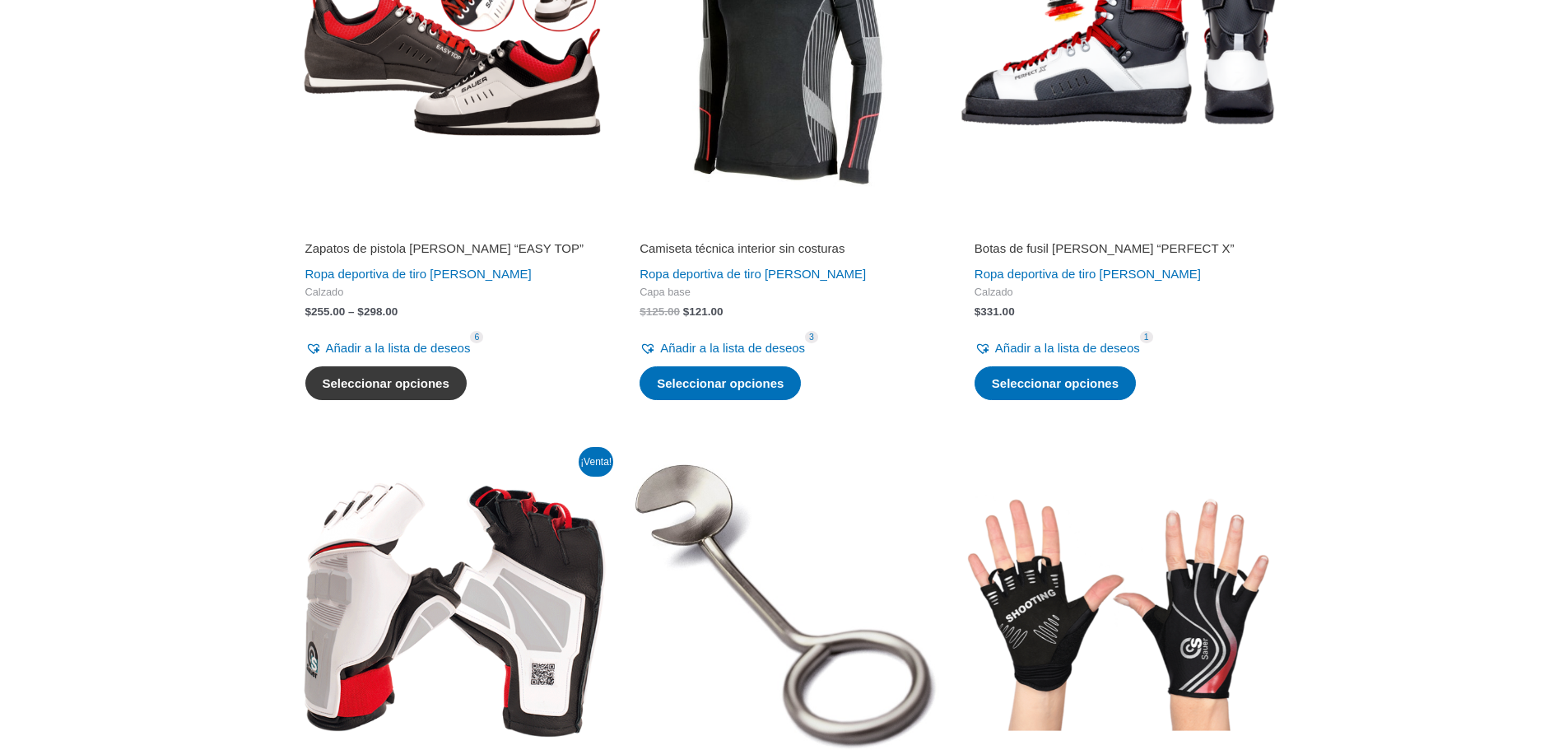
click at [438, 386] on font "Seleccionar opciones" at bounding box center [386, 383] width 127 height 14
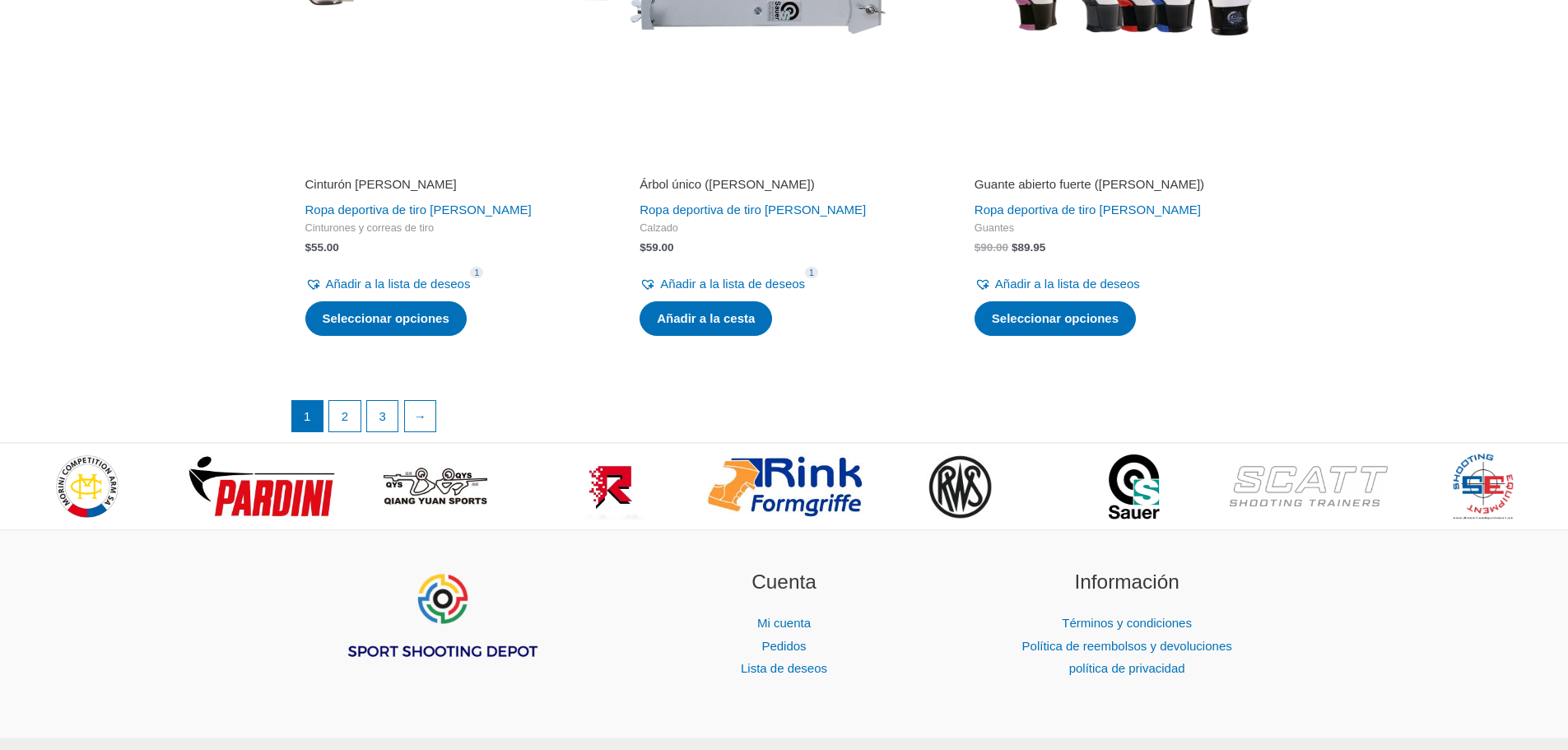
scroll to position [4237, 0]
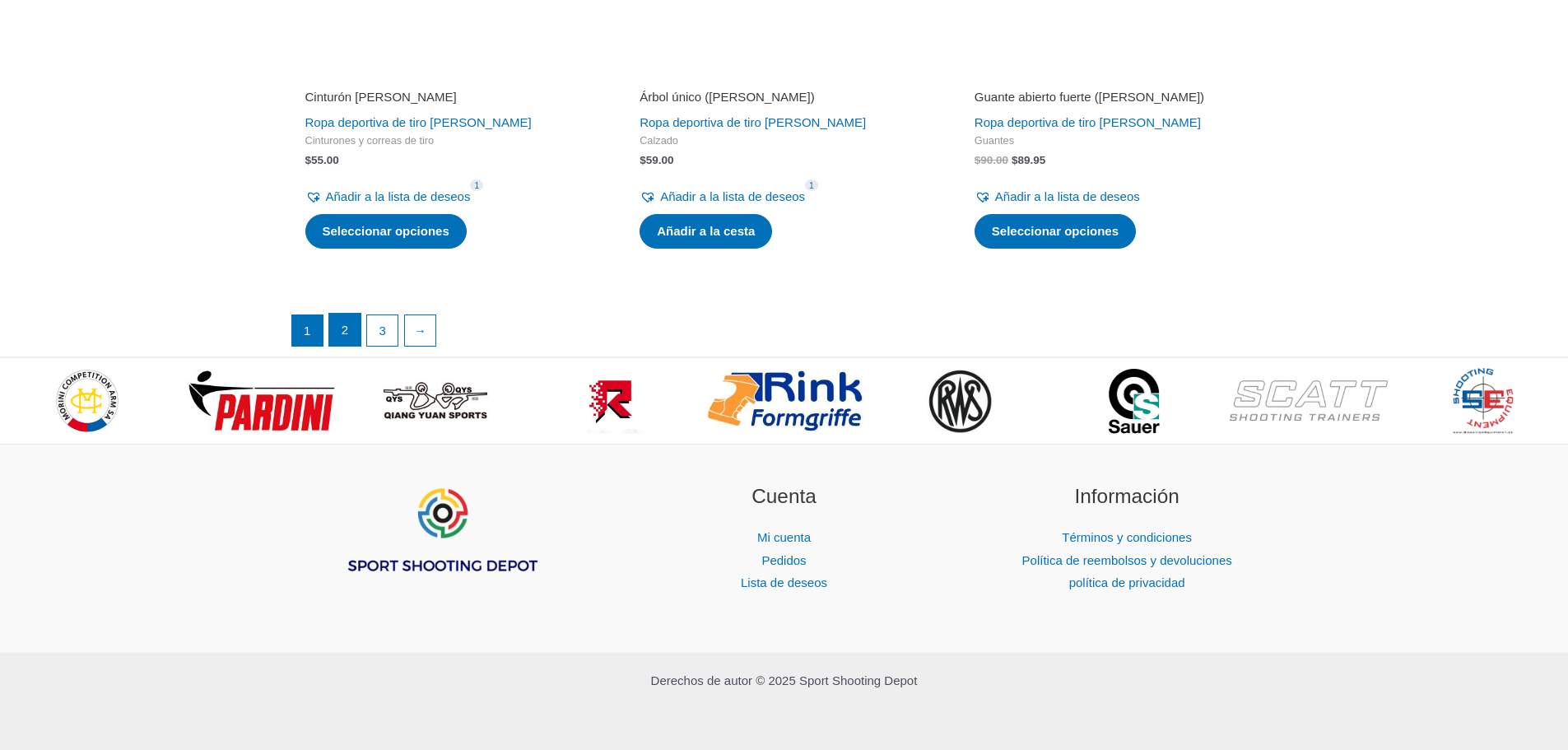
click at [348, 336] on link "2" at bounding box center [345, 330] width 32 height 32
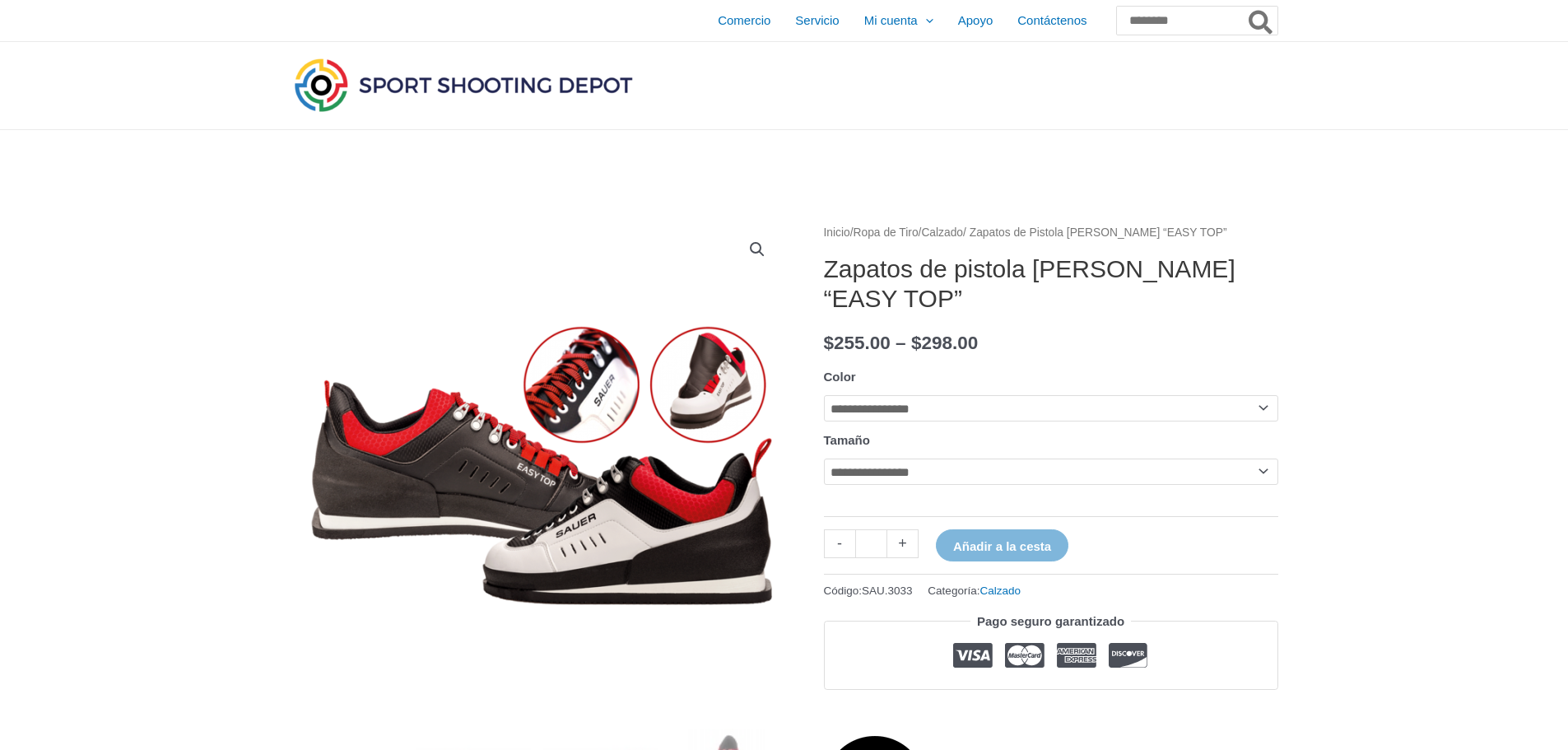
click at [1261, 408] on select "**********" at bounding box center [1051, 409] width 455 height 27
select select "*****"
click at [824, 396] on select "**********" at bounding box center [1051, 409] width 455 height 27
click at [1267, 479] on select "**********" at bounding box center [1051, 472] width 455 height 27
select select "**"
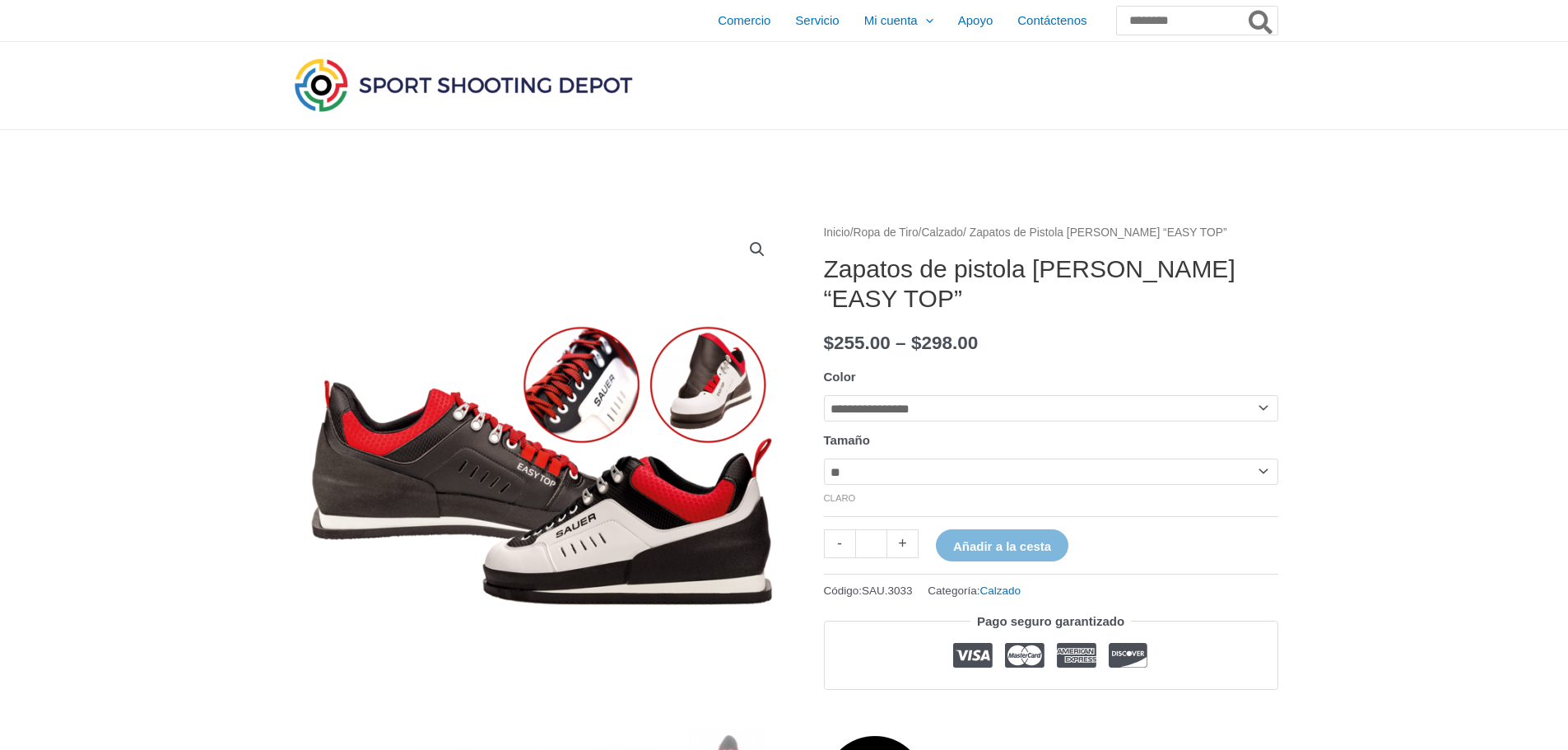
click at [824, 461] on select "**********" at bounding box center [1051, 472] width 455 height 27
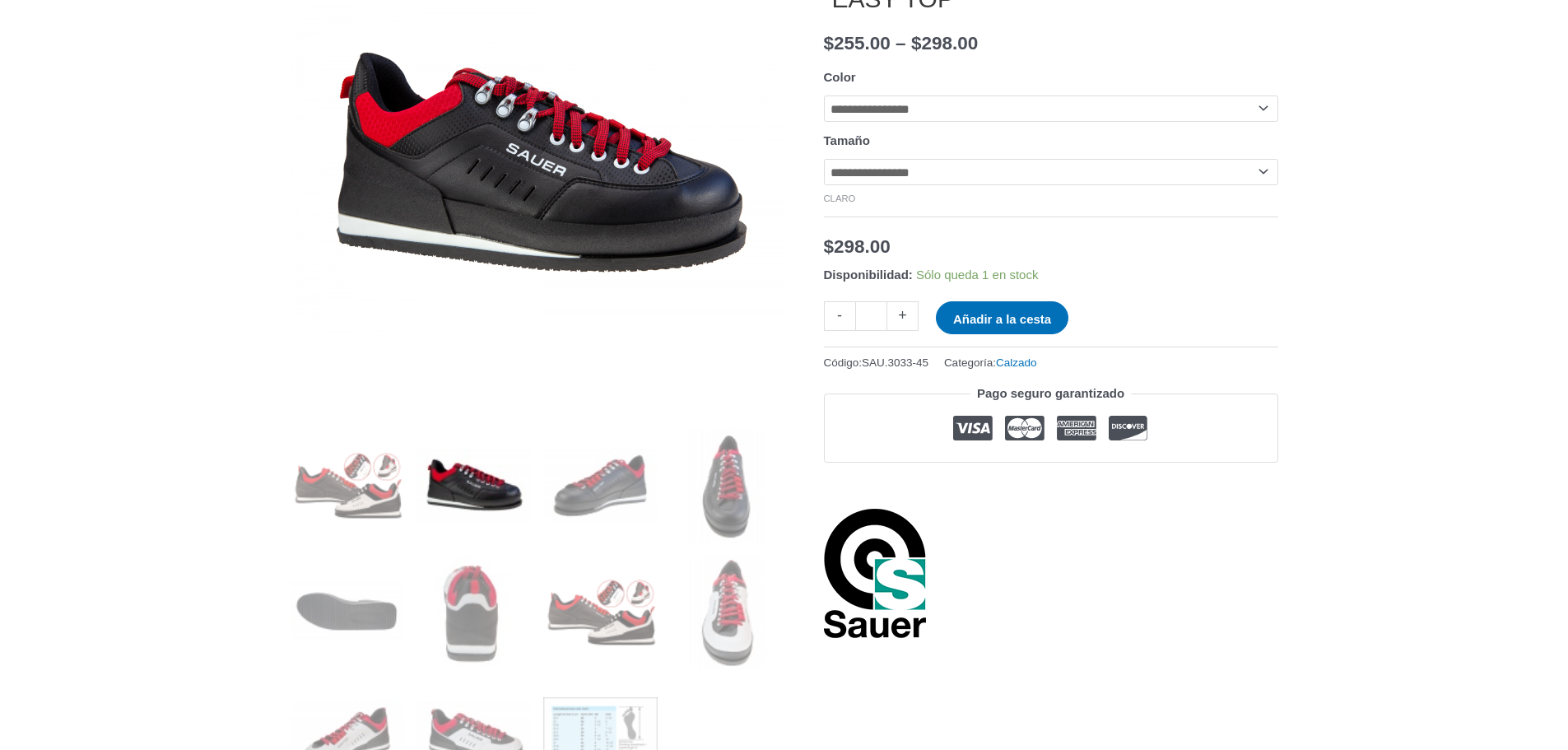
scroll to position [330, 0]
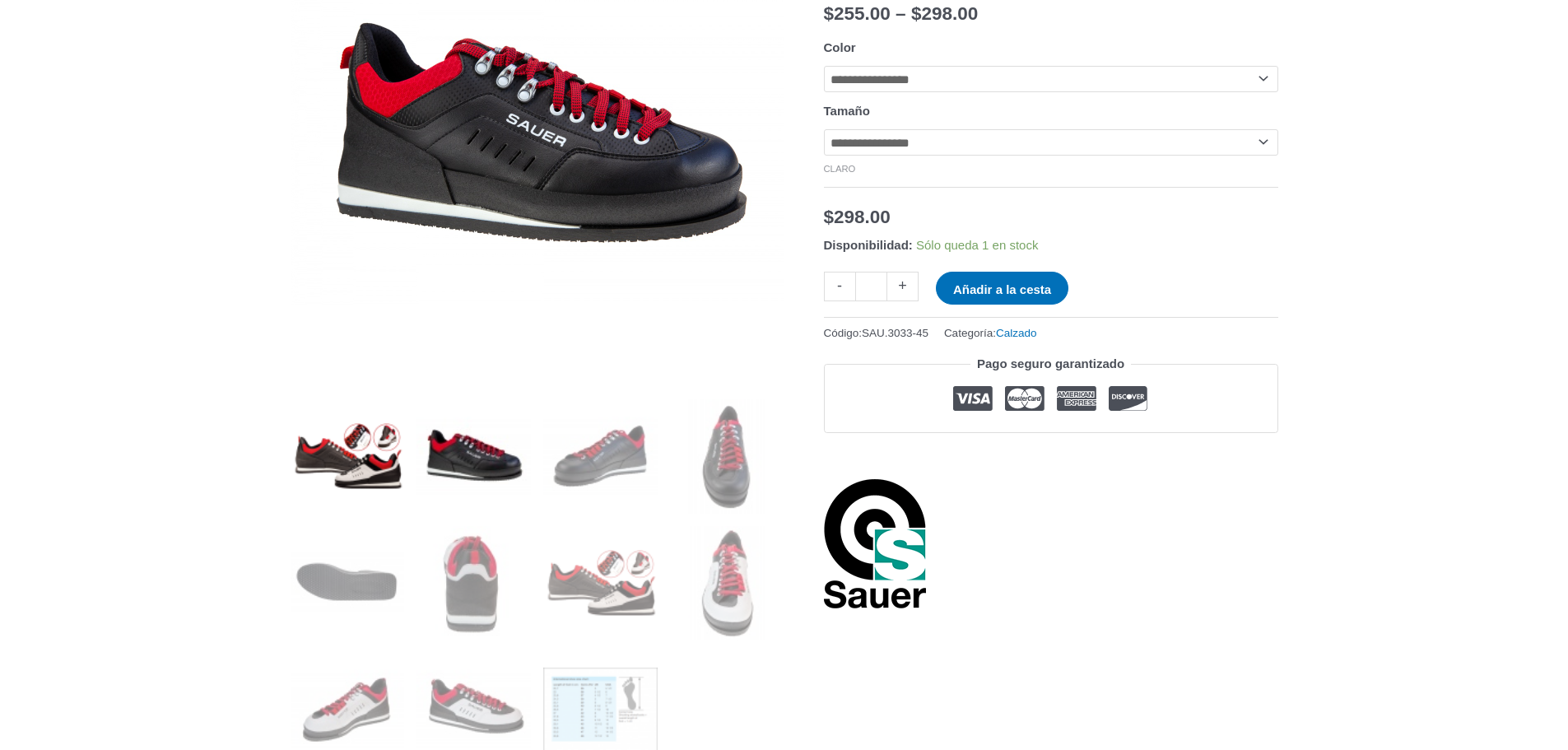
click at [339, 459] on img at bounding box center [348, 457] width 115 height 115
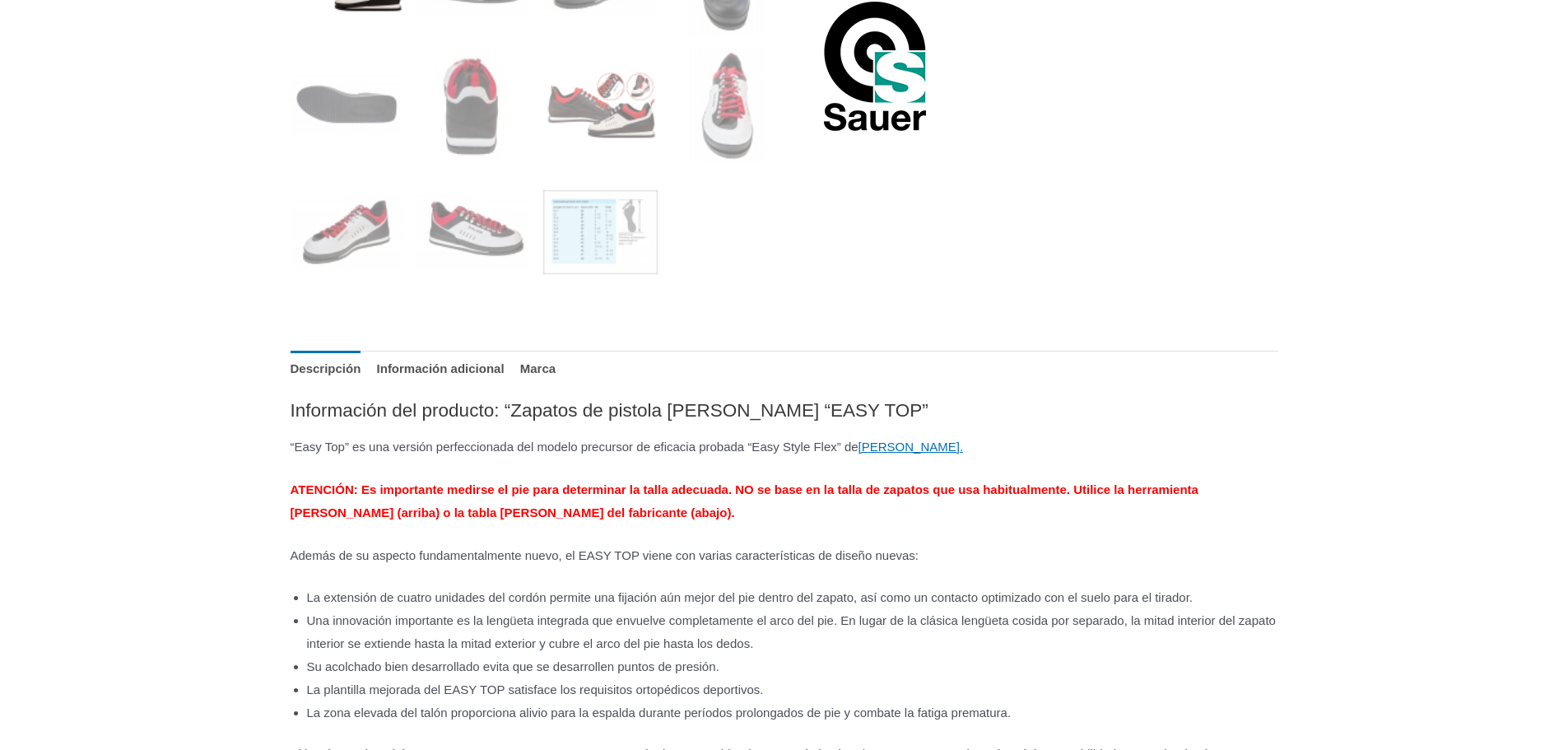
scroll to position [824, 0]
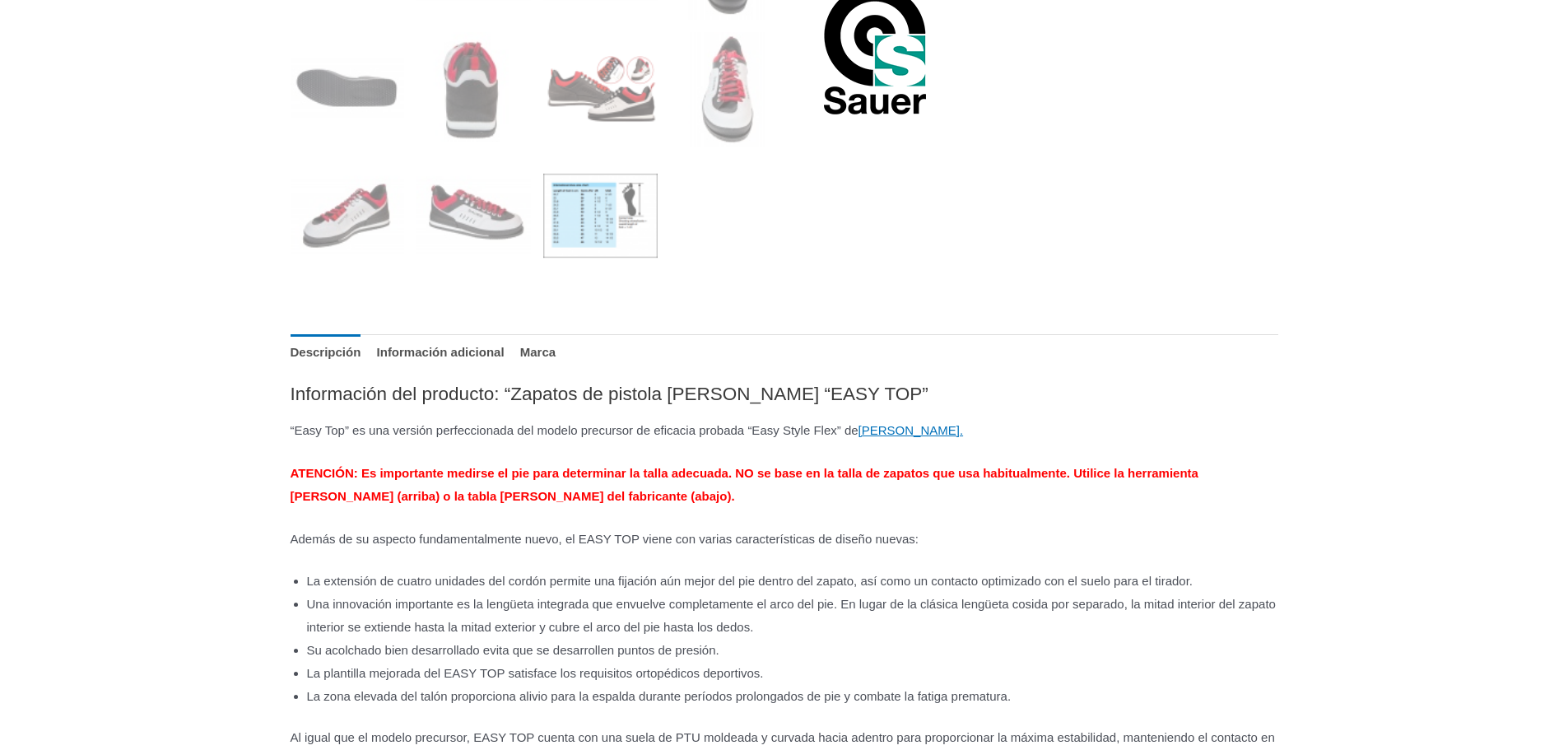
click at [622, 220] on img at bounding box center [601, 216] width 115 height 115
click at [569, 221] on img at bounding box center [601, 216] width 115 height 115
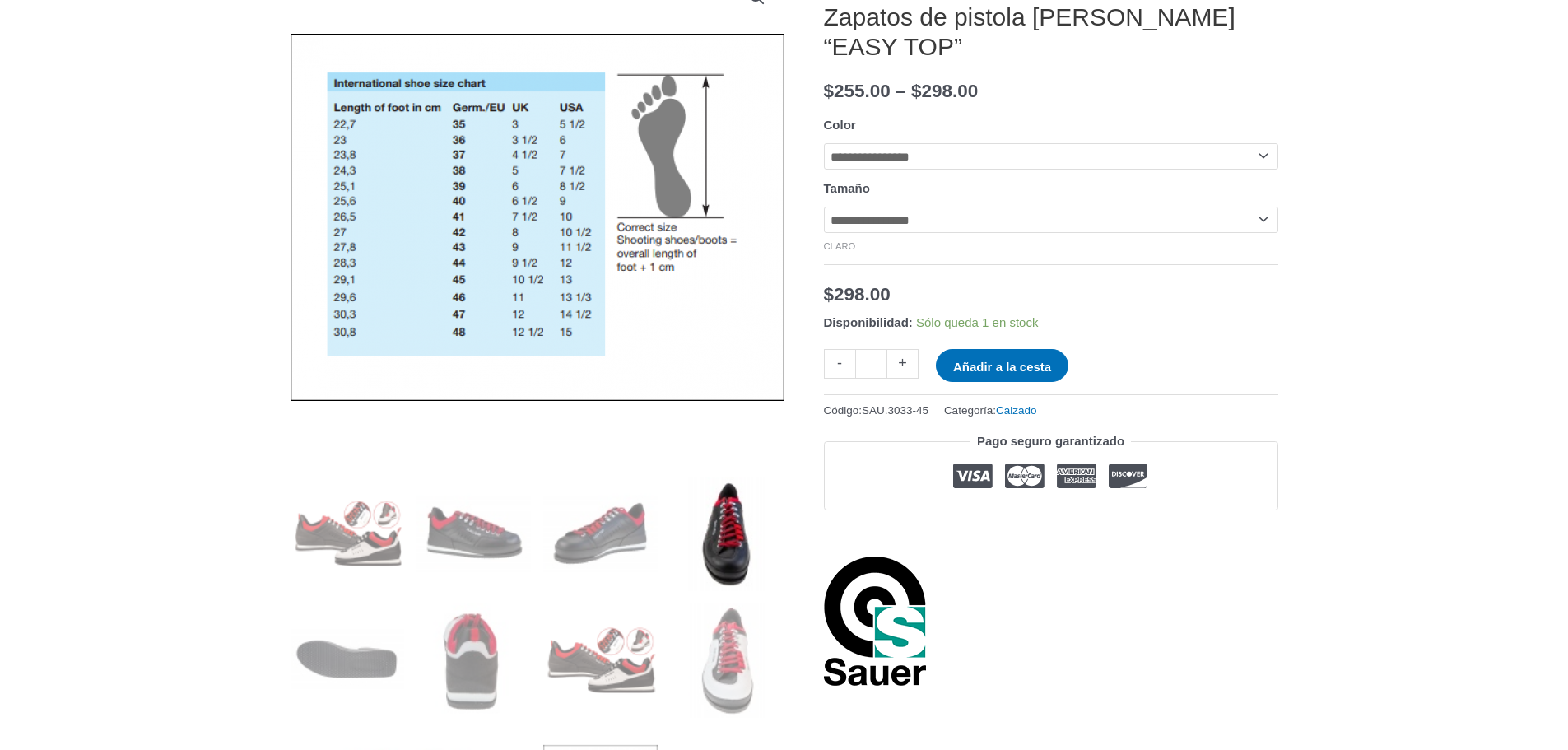
scroll to position [246, 0]
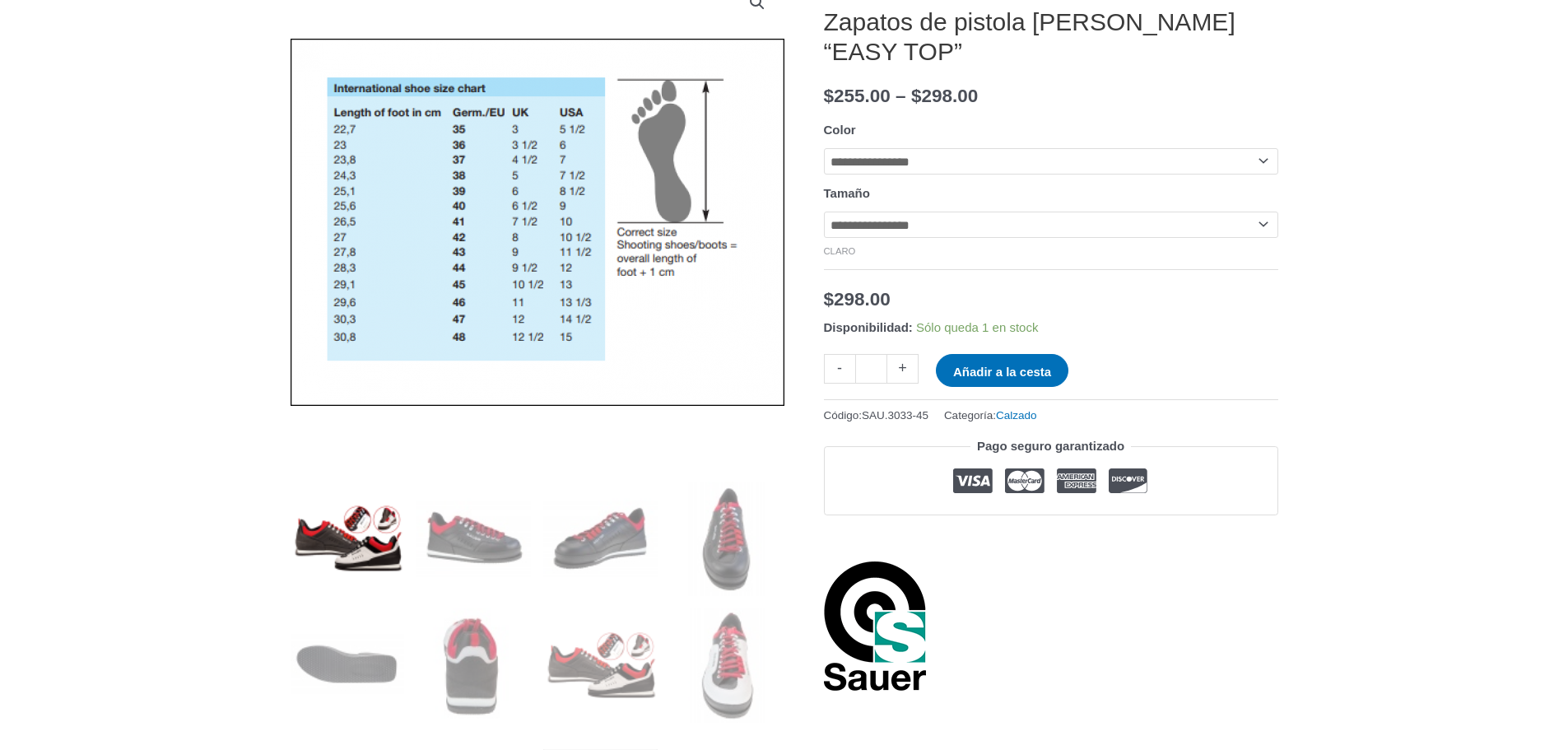
click at [375, 578] on img at bounding box center [348, 539] width 115 height 115
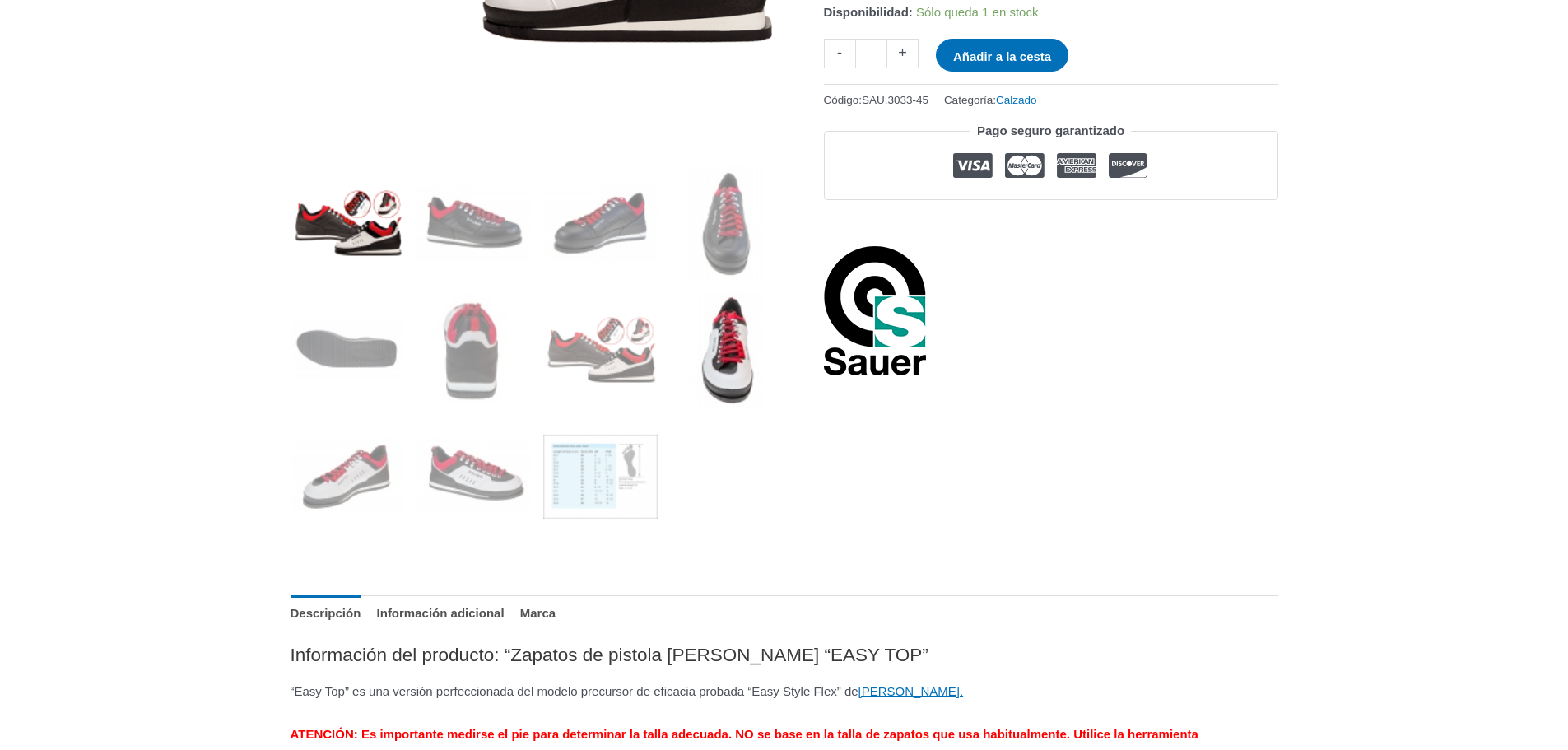
scroll to position [576, 0]
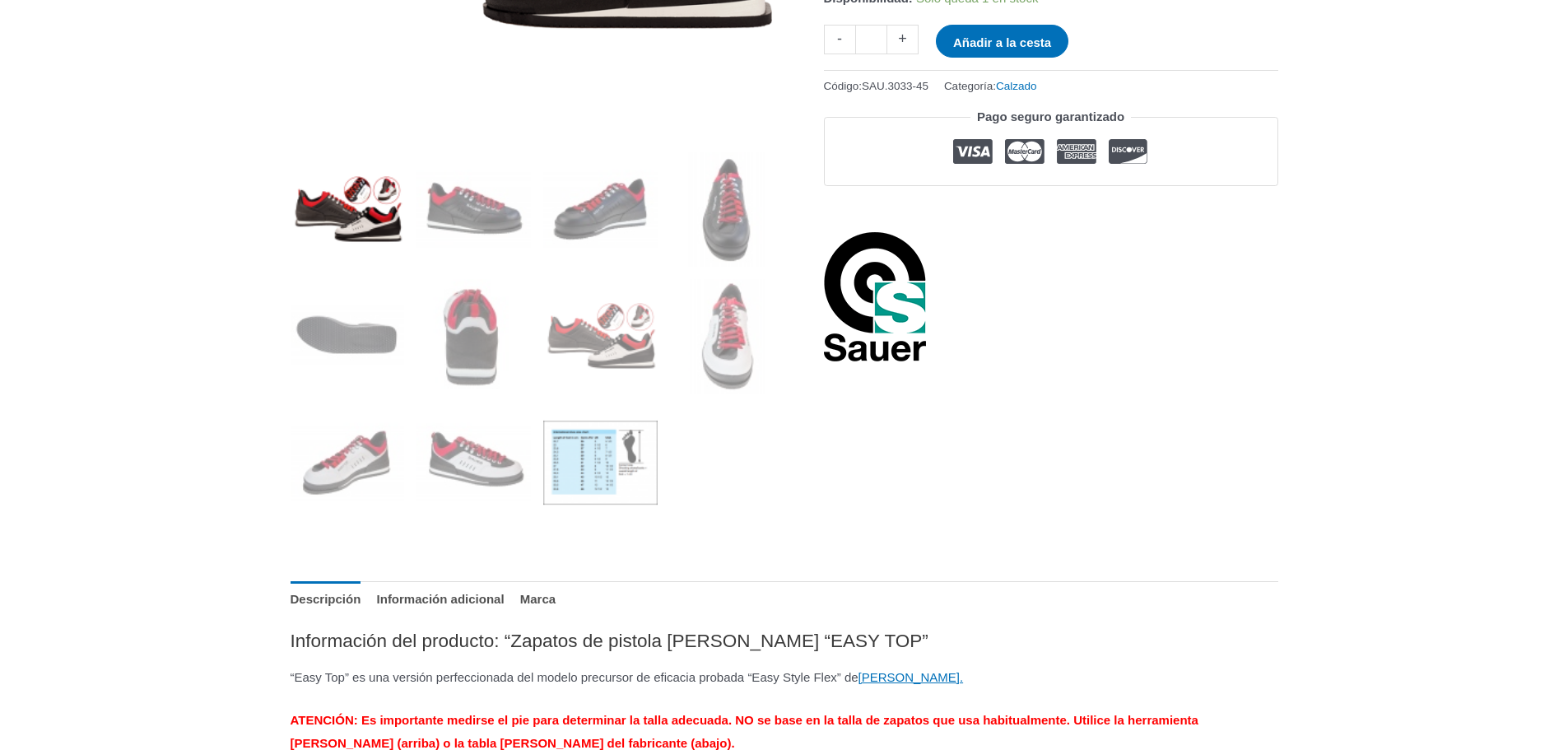
click at [602, 461] on img at bounding box center [601, 463] width 115 height 115
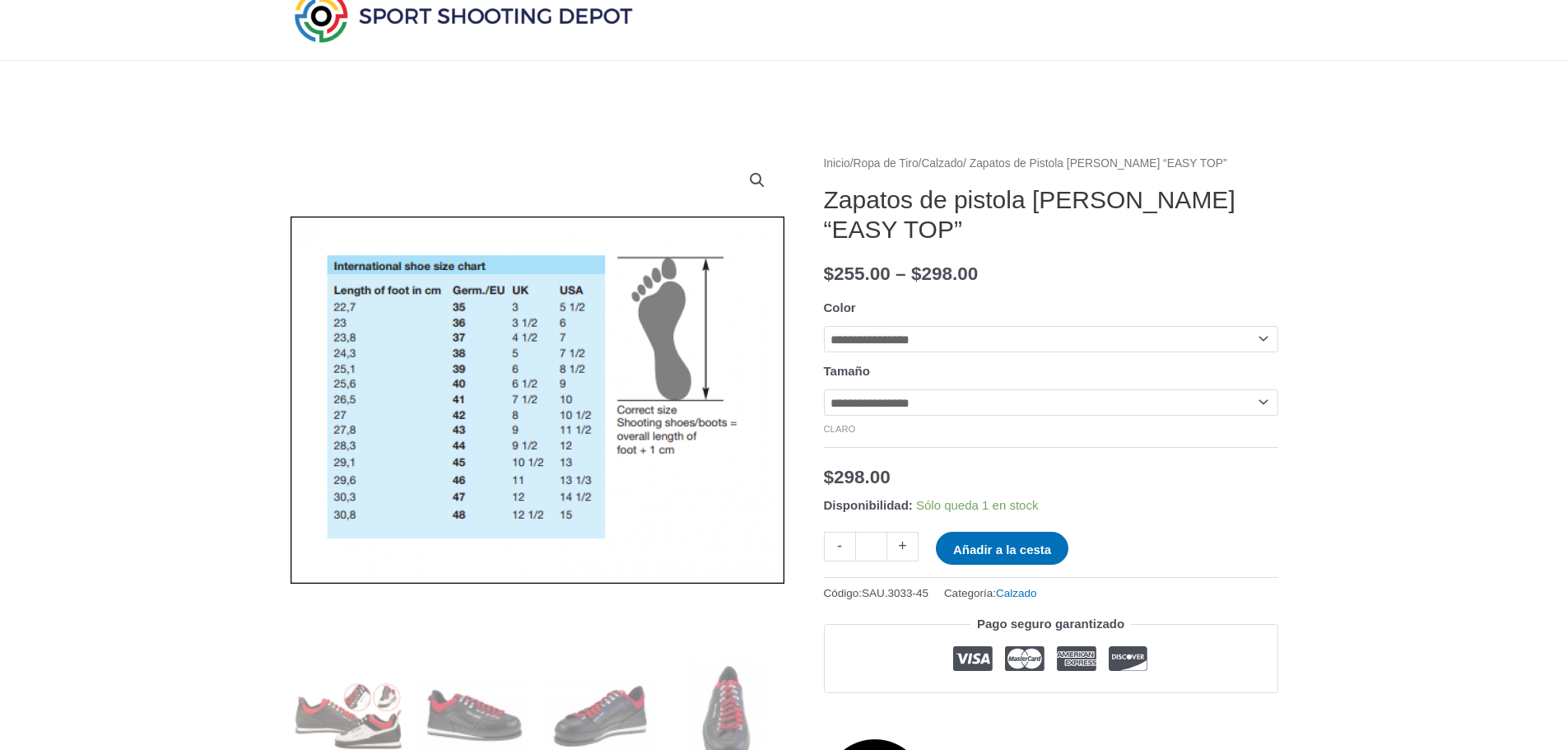
scroll to position [164, 0]
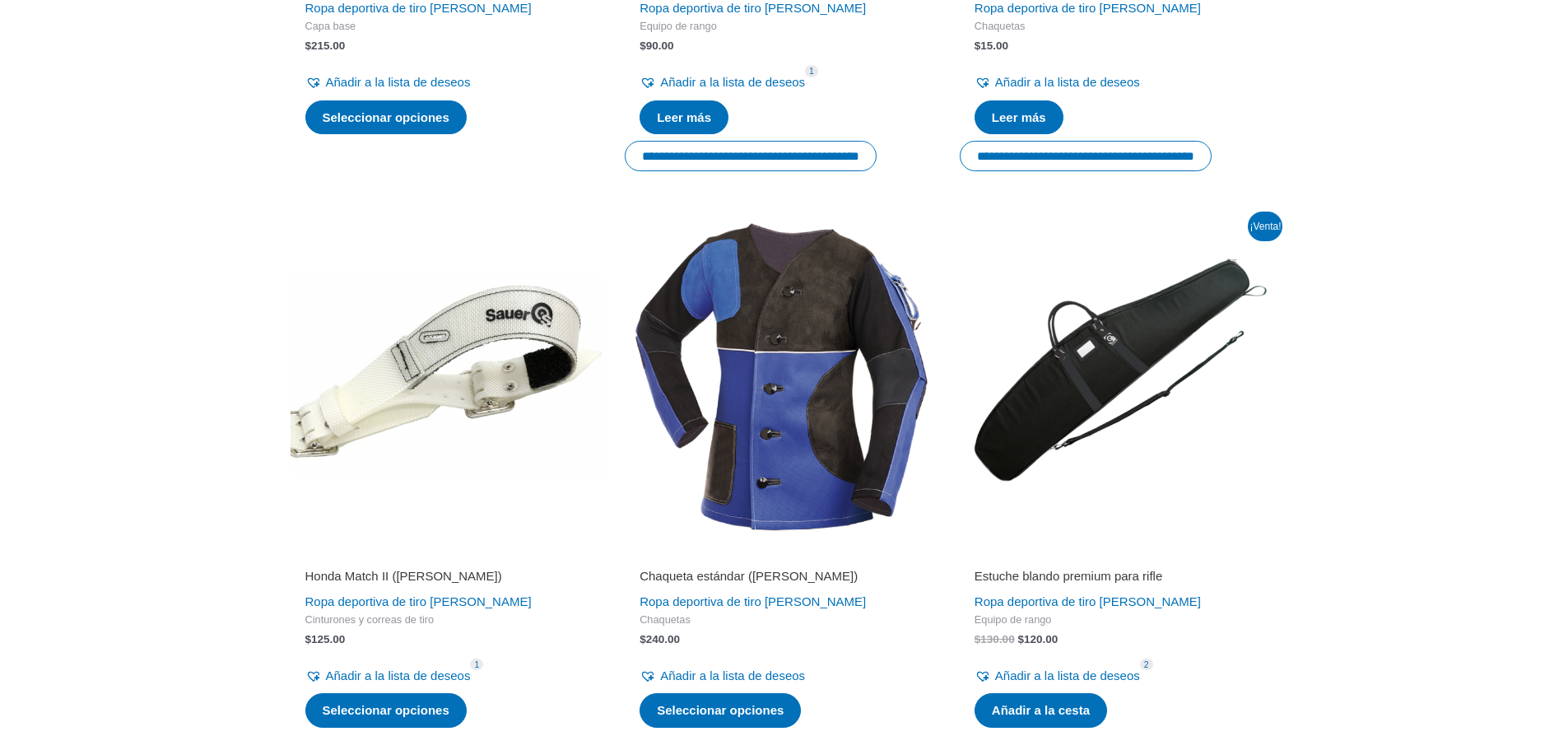
scroll to position [2716, 0]
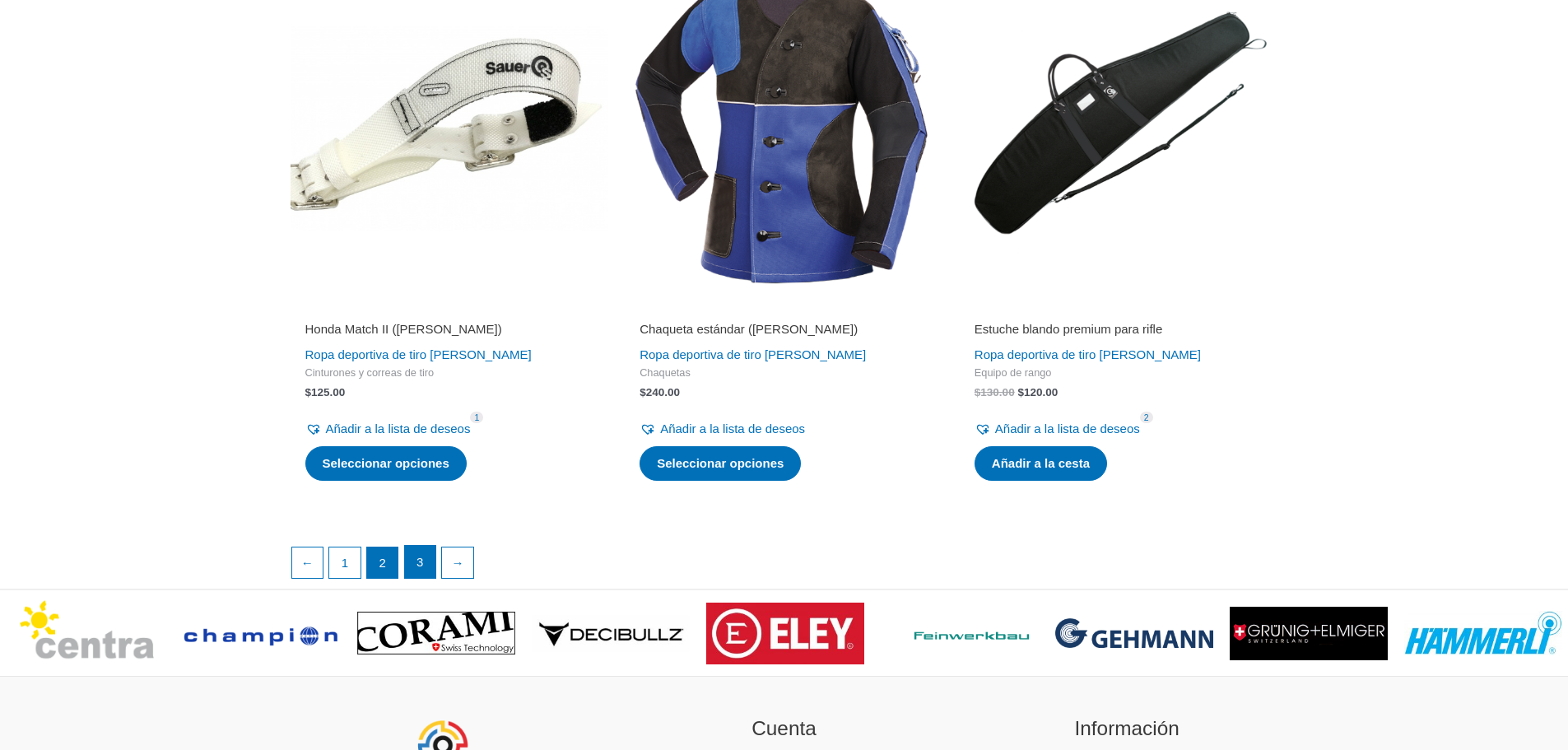
click at [419, 555] on font "3" at bounding box center [419, 562] width 7 height 14
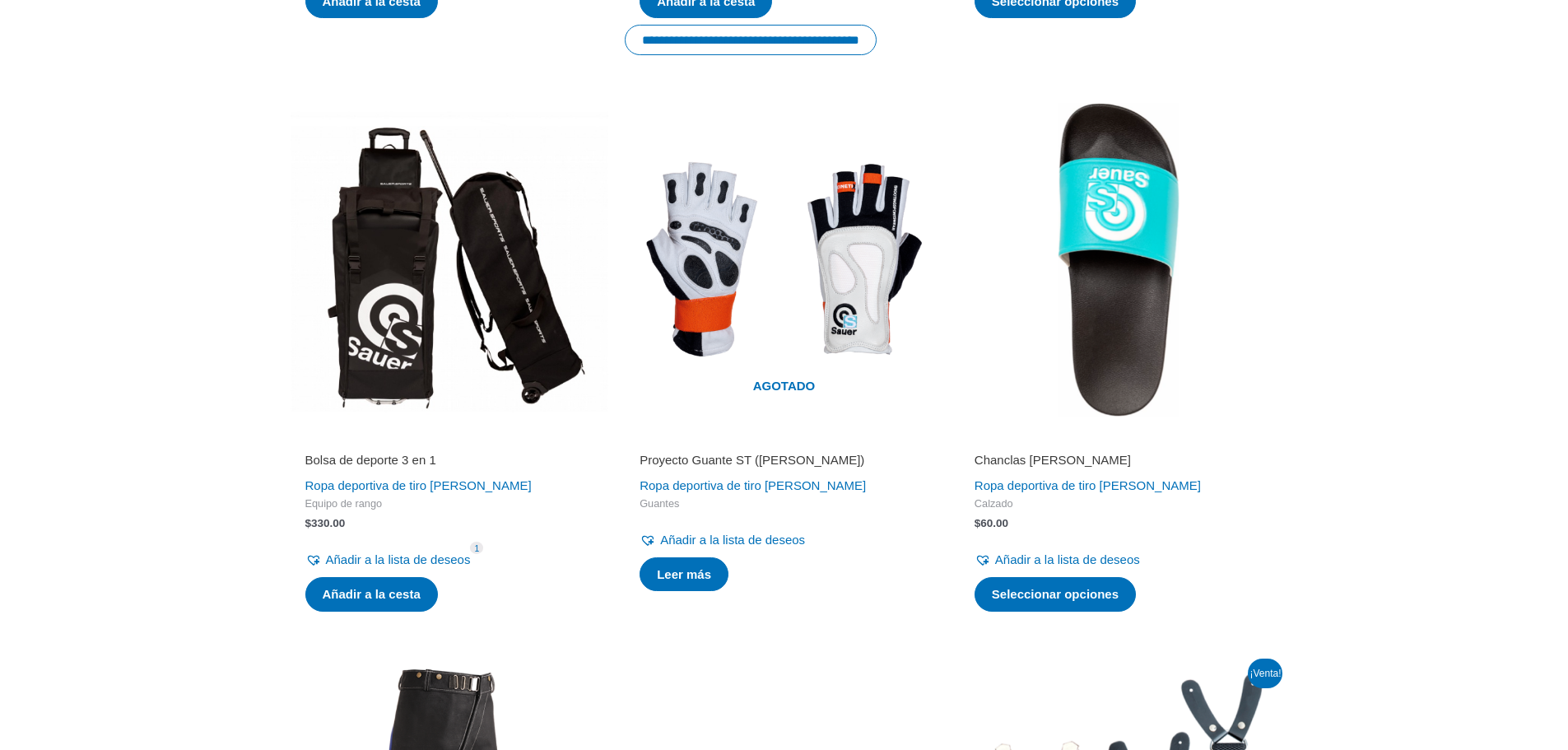
scroll to position [1442, 0]
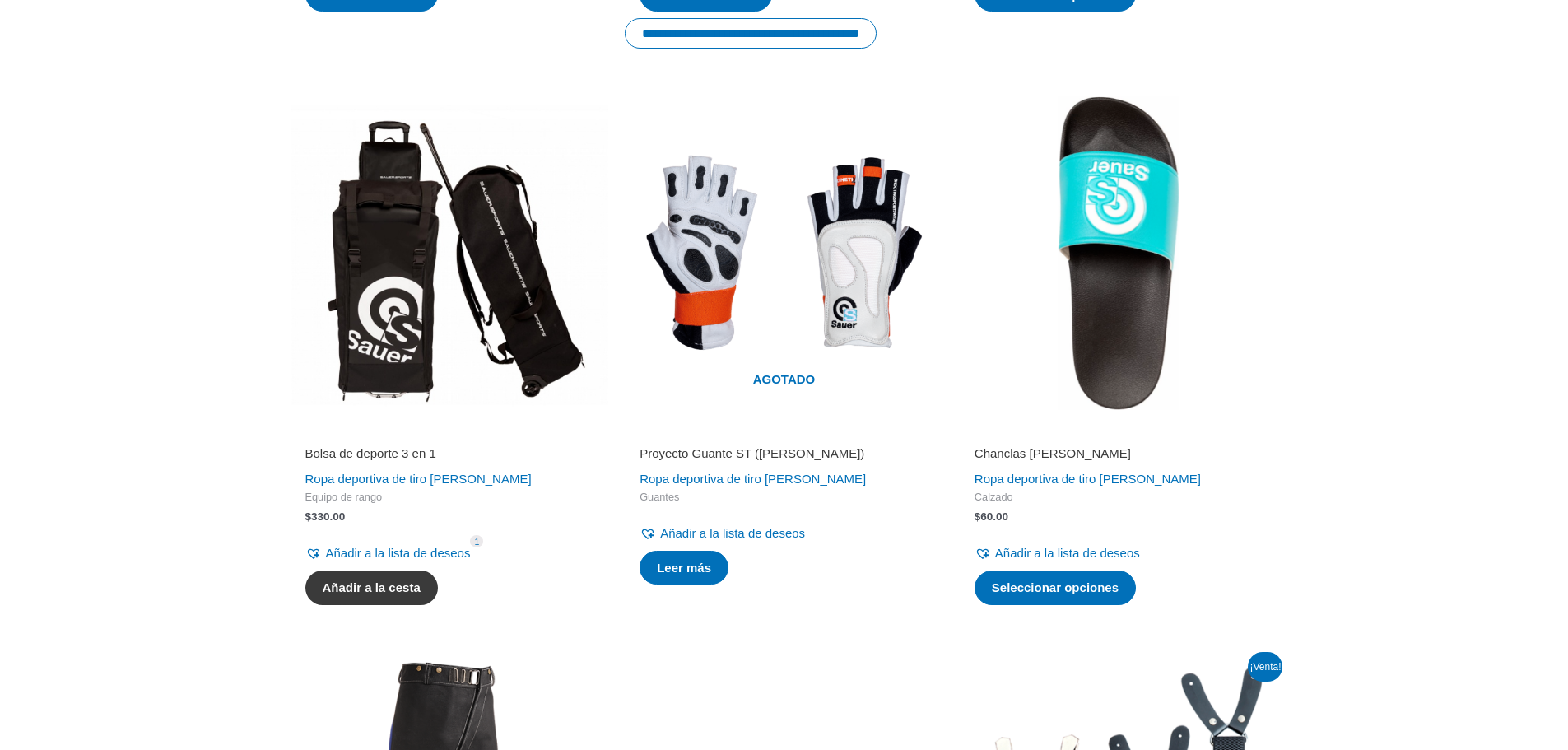
click at [381, 581] on font "Añadir a la cesta" at bounding box center [372, 587] width 98 height 14
click at [405, 295] on img at bounding box center [449, 252] width 318 height 318
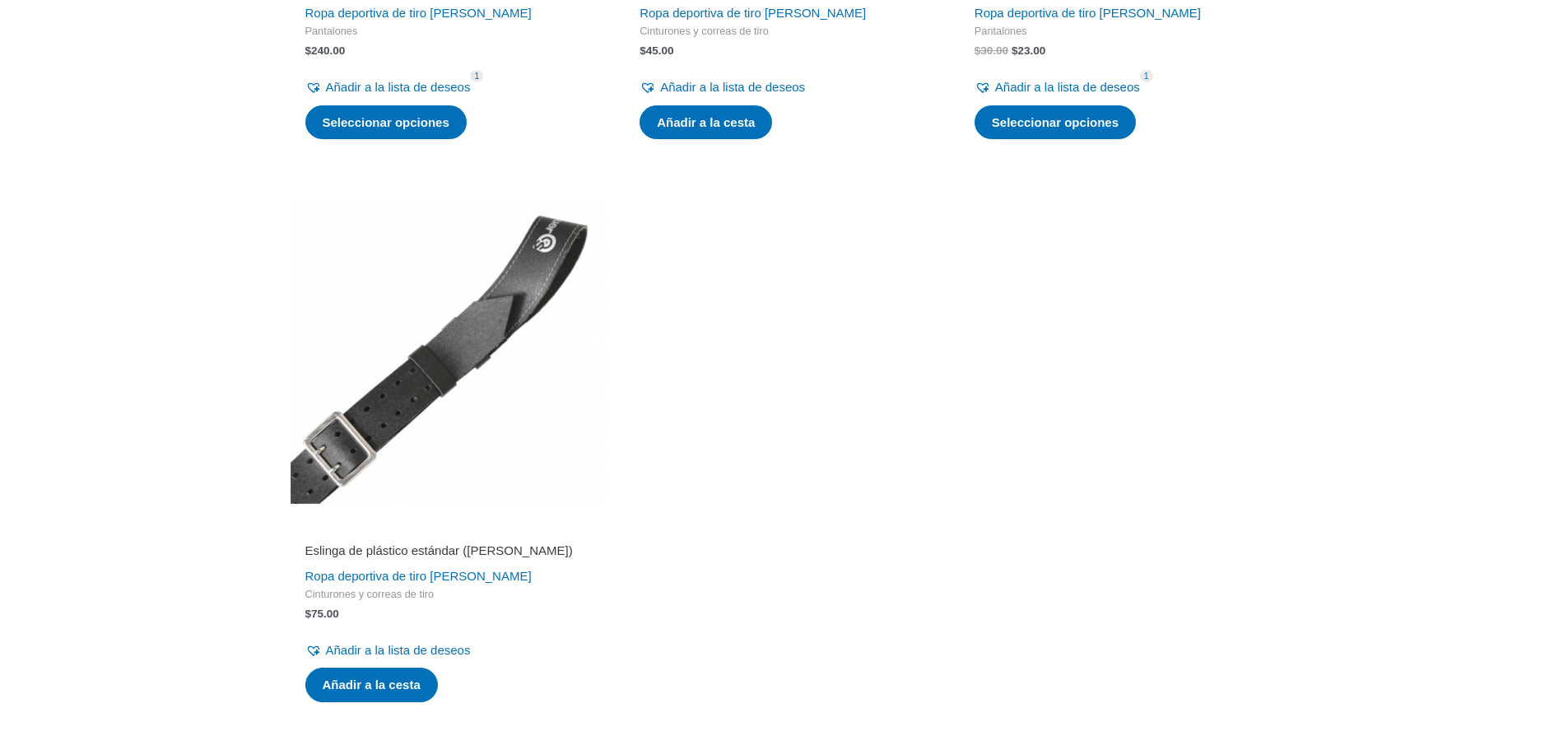
scroll to position [2798, 0]
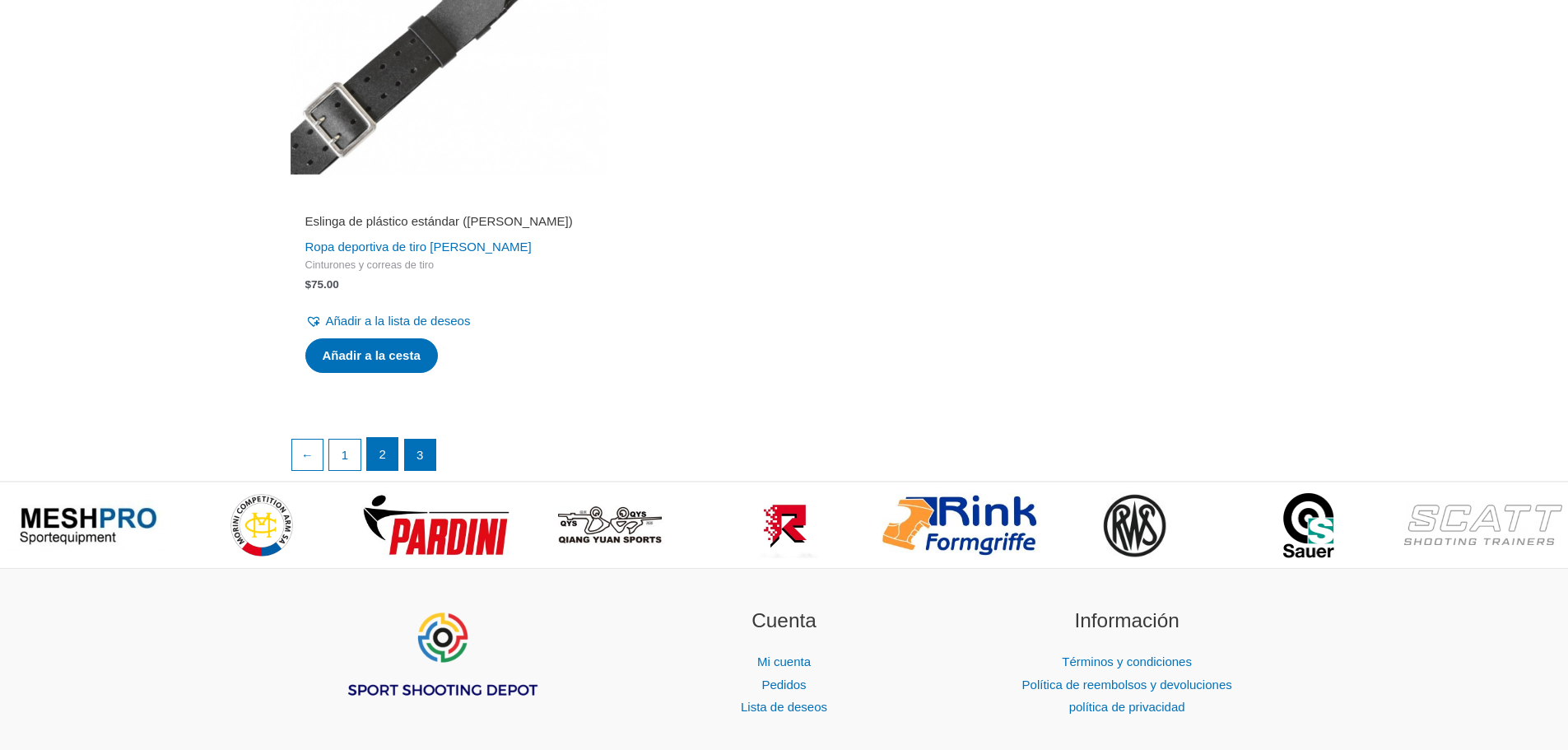
click at [389, 449] on link "2" at bounding box center [382, 454] width 32 height 32
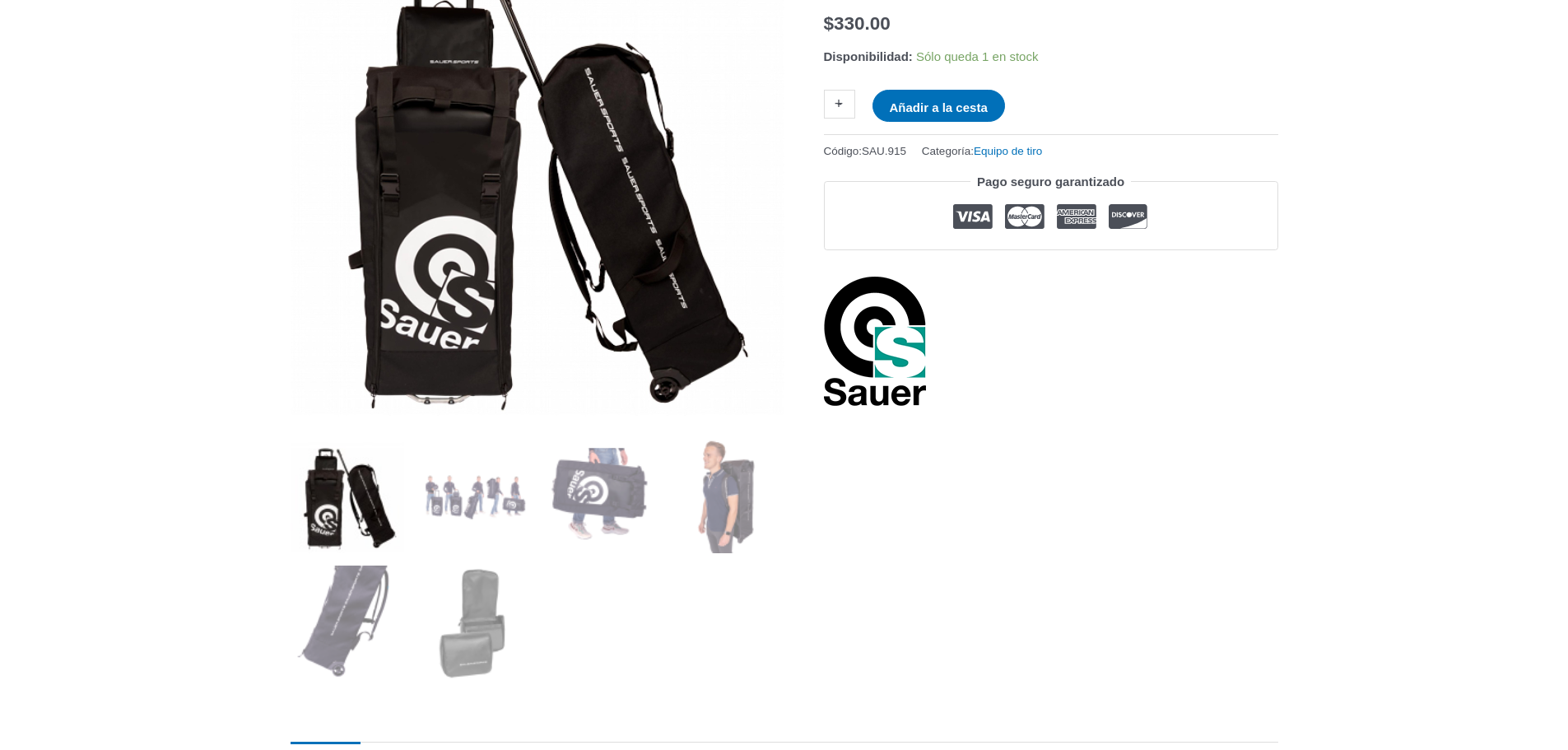
scroll to position [289, 0]
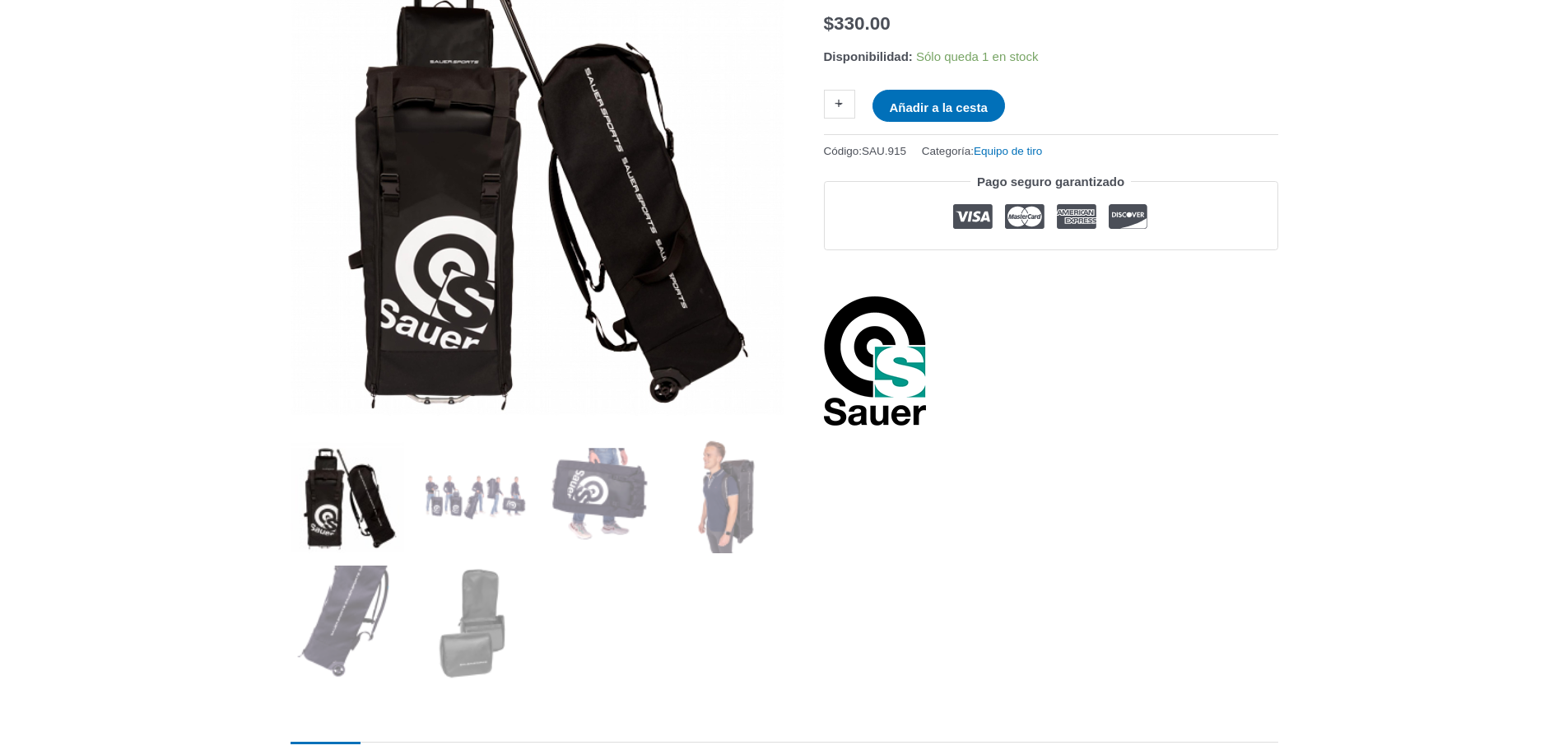
click at [321, 515] on img at bounding box center [348, 496] width 115 height 115
click at [319, 504] on img at bounding box center [348, 496] width 115 height 115
click at [737, 479] on img at bounding box center [727, 496] width 115 height 115
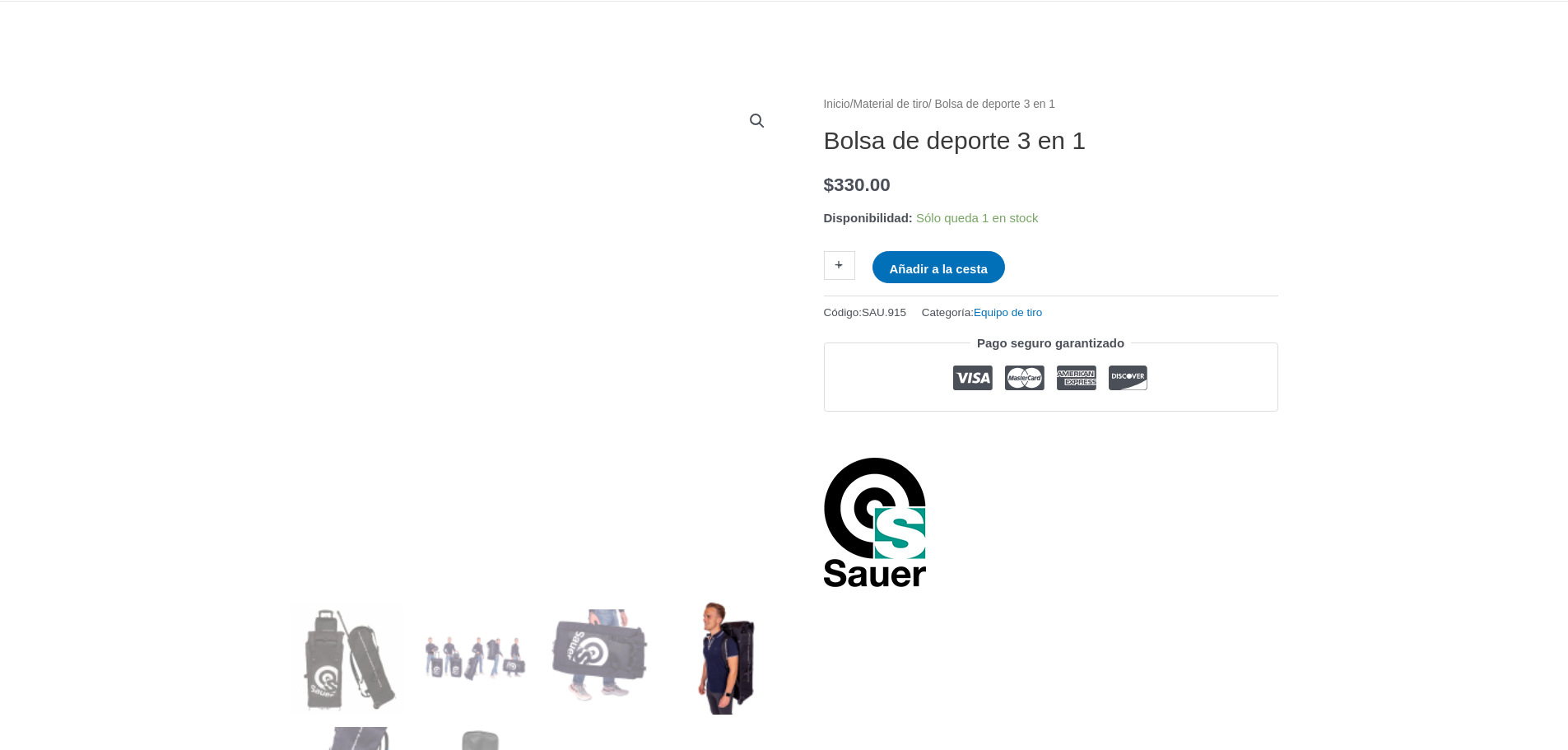
scroll to position [125, 0]
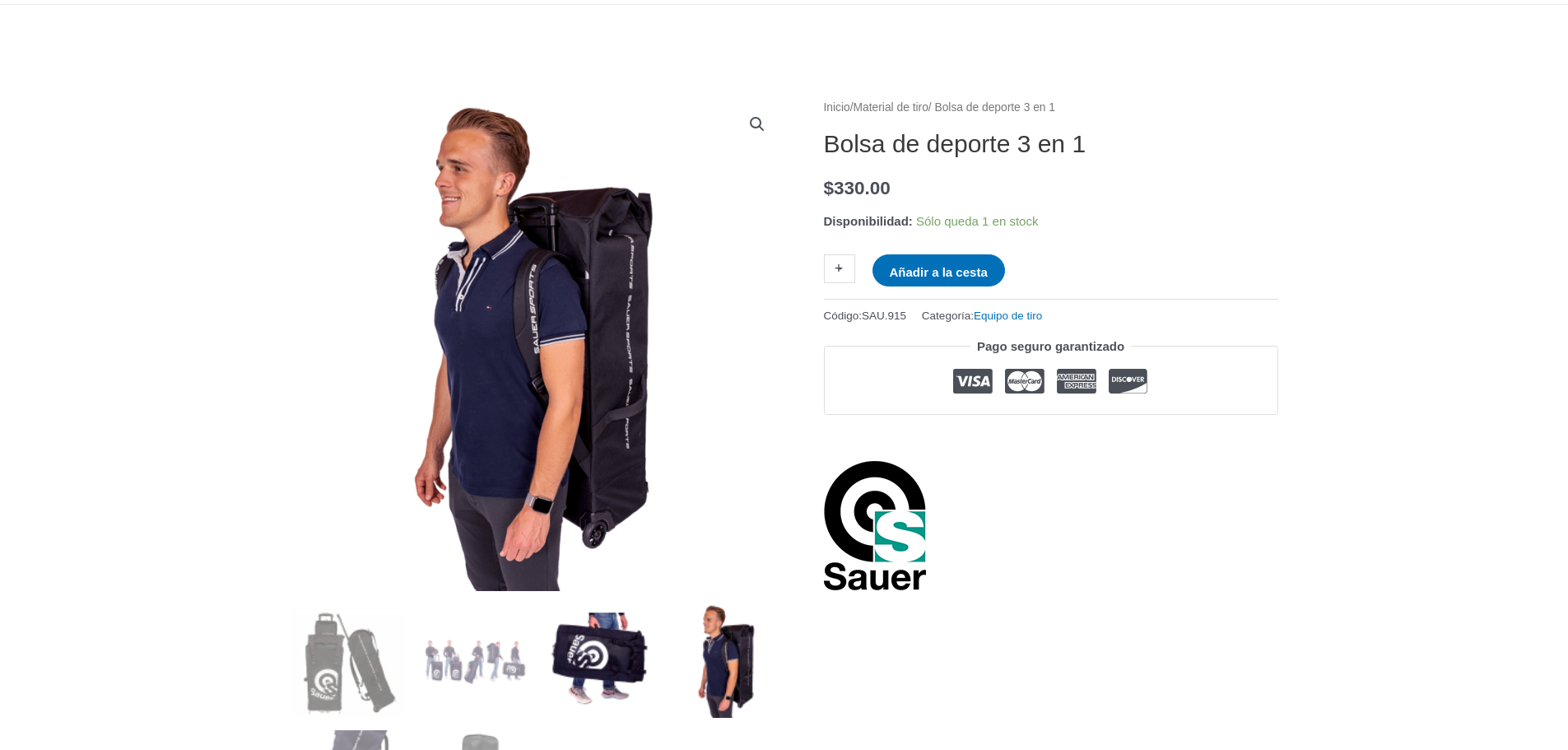
click at [572, 652] on img at bounding box center [601, 661] width 115 height 115
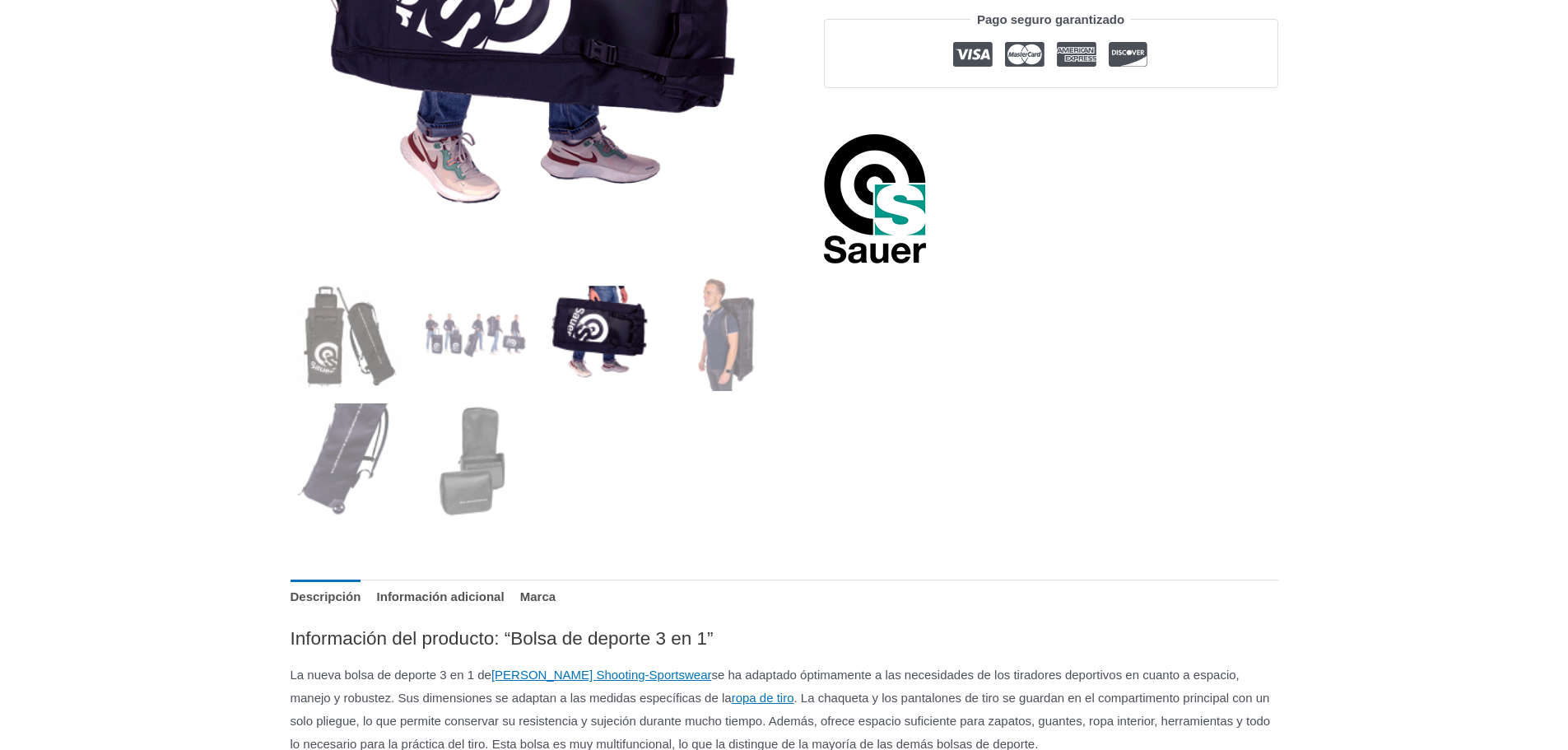
scroll to position [455, 0]
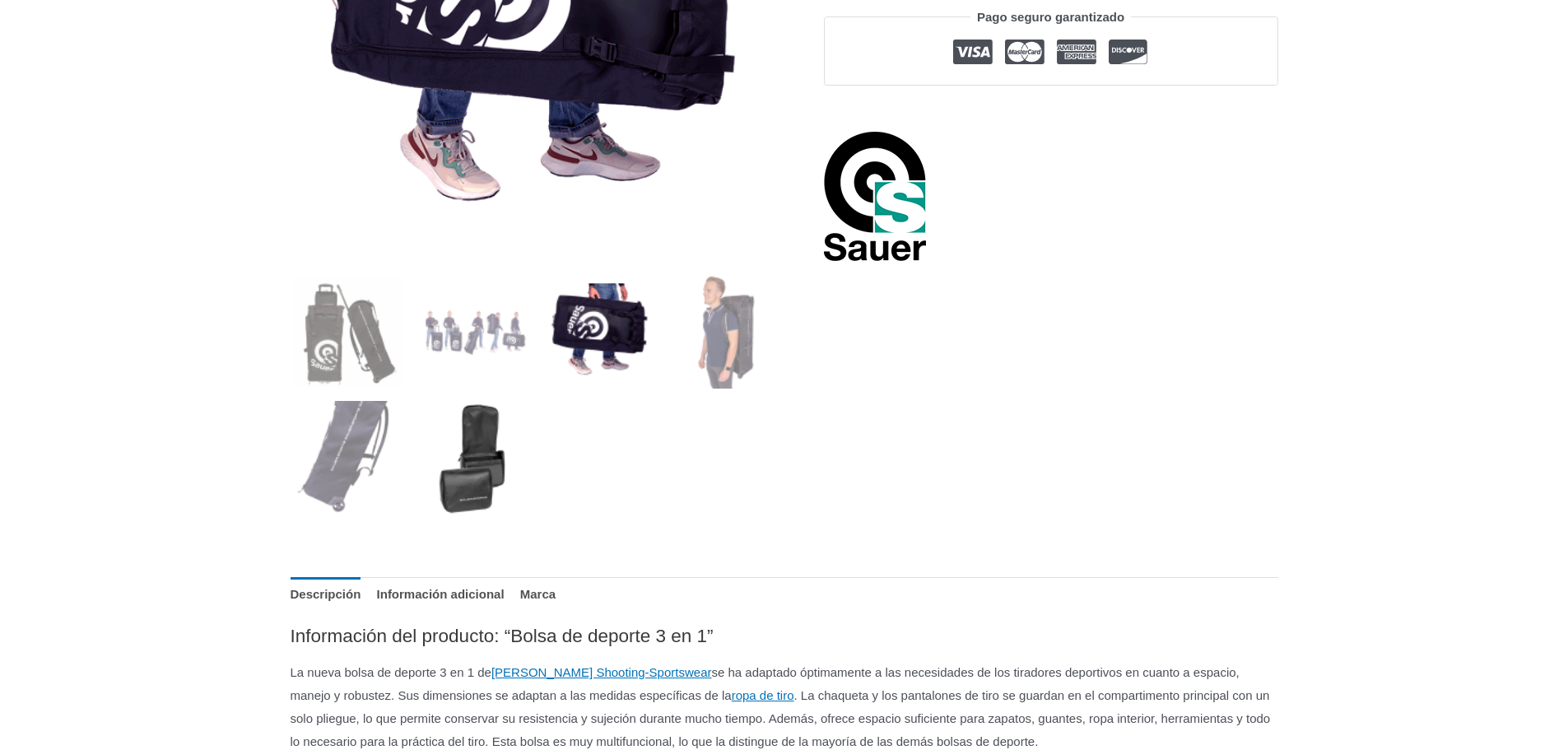
click at [492, 461] on img at bounding box center [474, 459] width 115 height 115
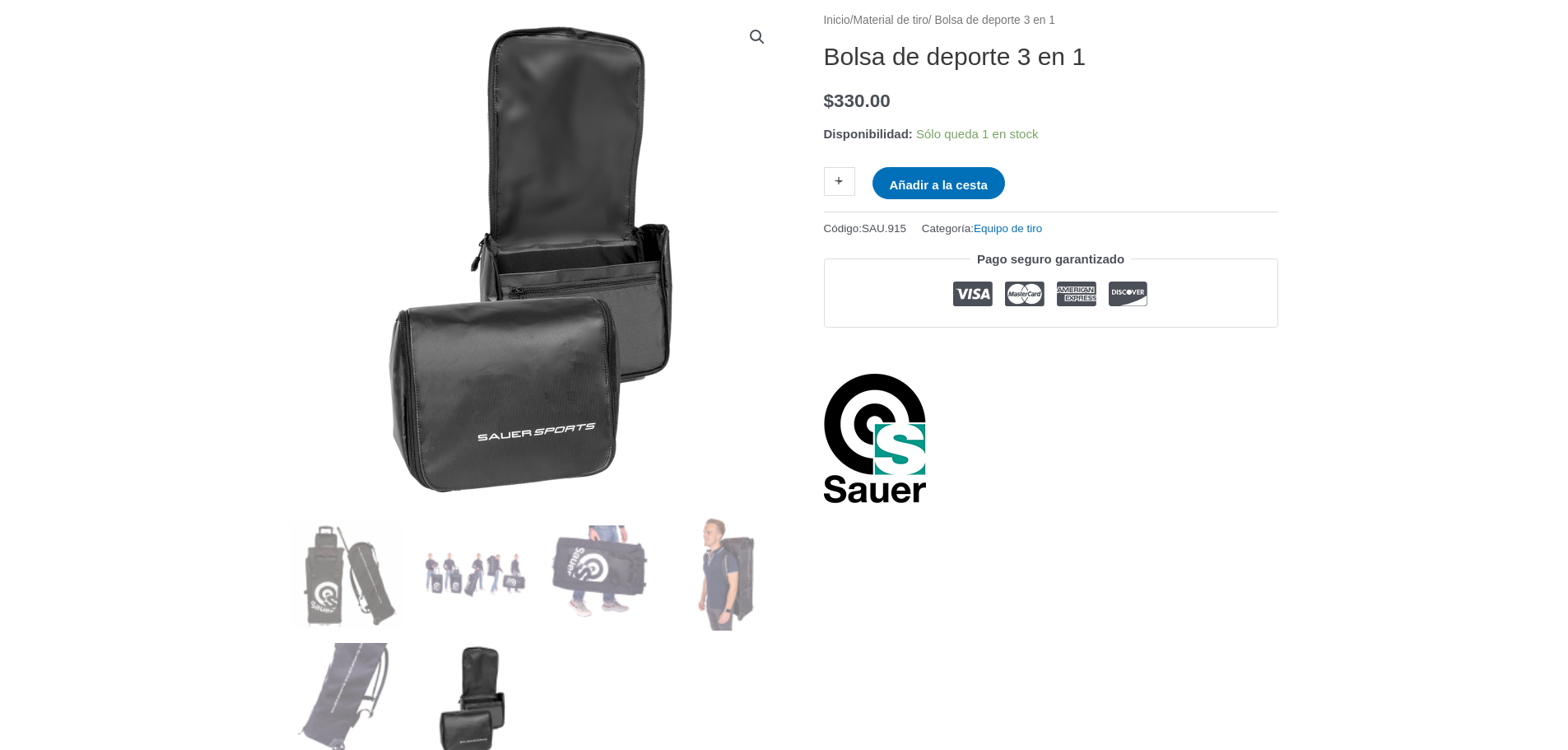
scroll to position [246, 0]
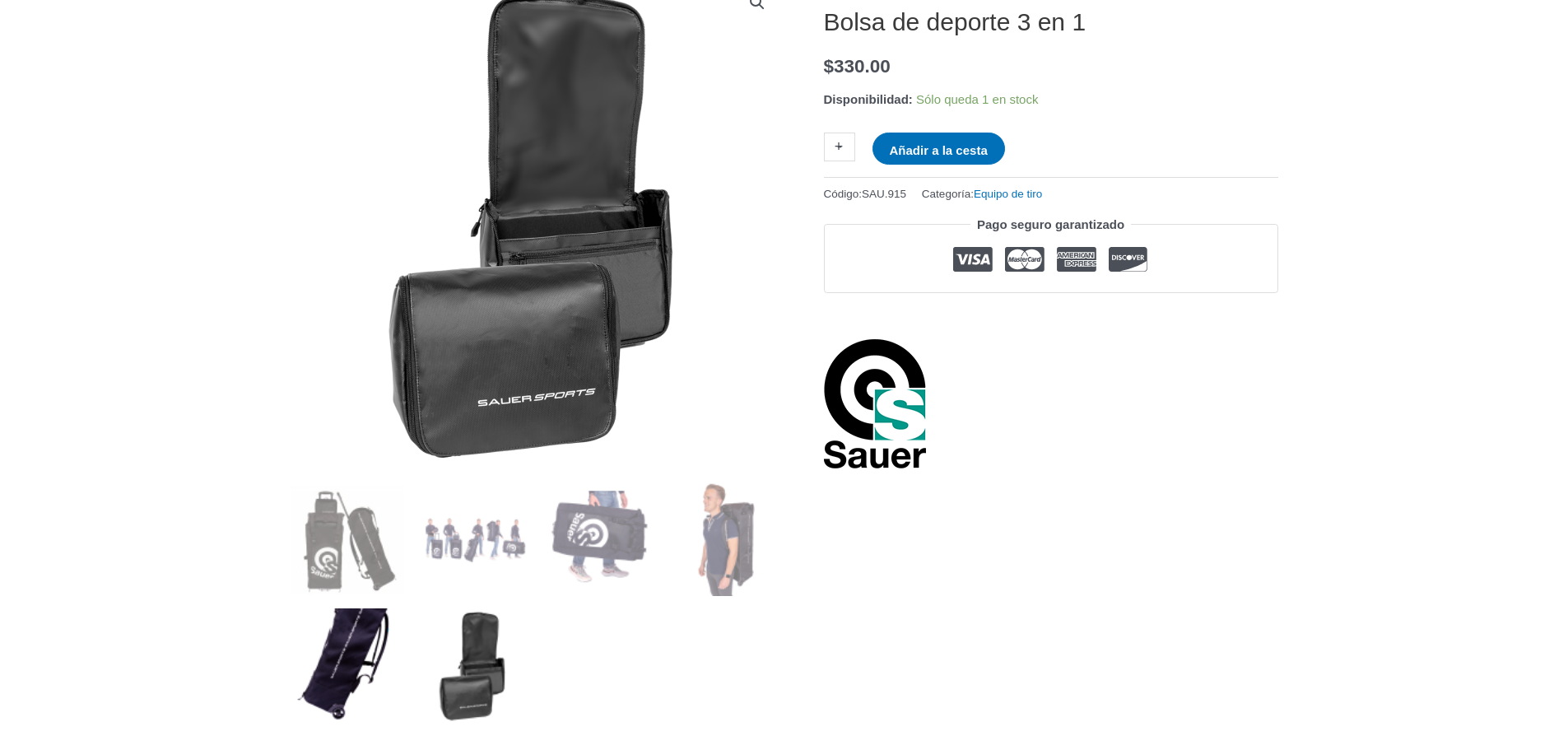
click at [330, 647] on img at bounding box center [348, 666] width 115 height 115
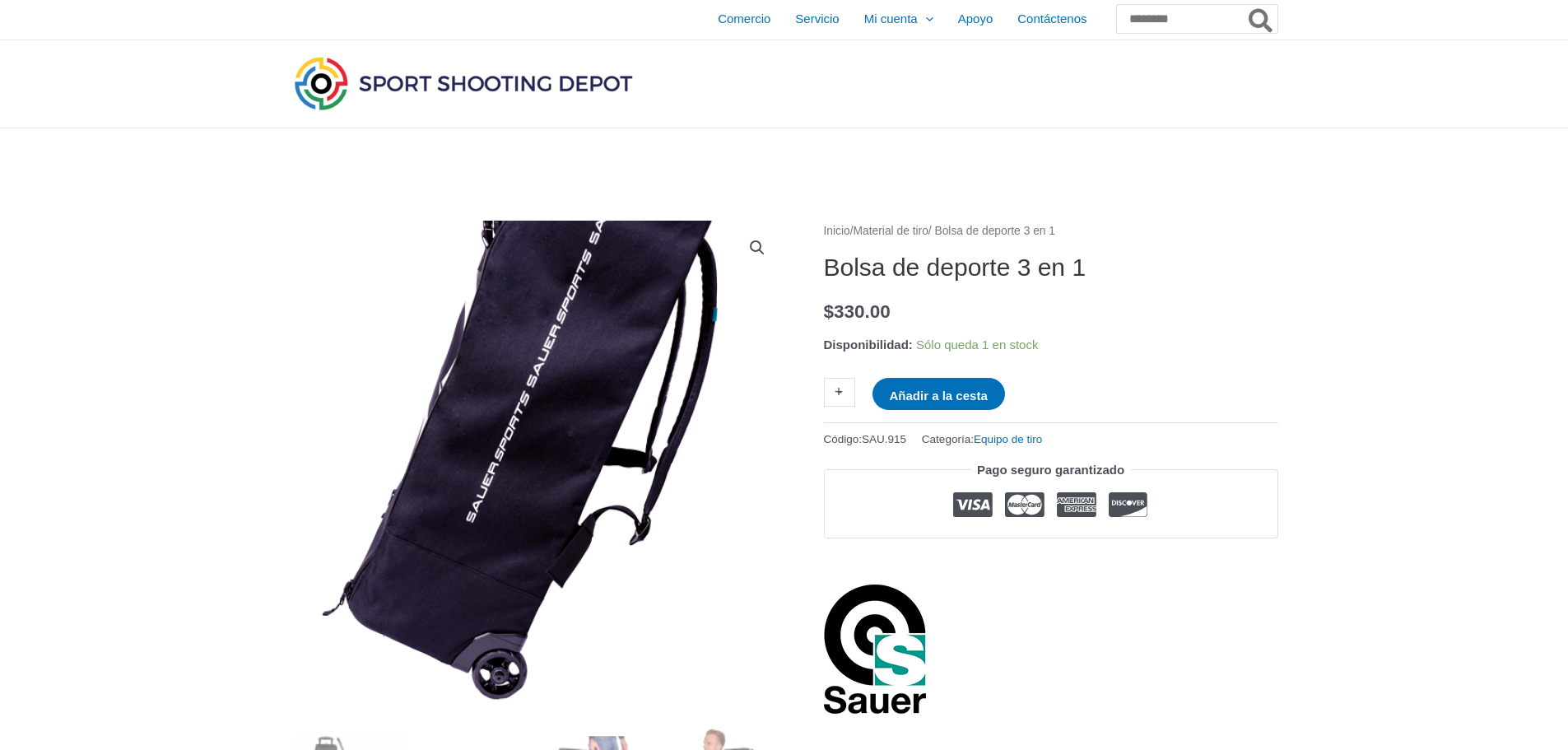
scroll to position [0, 0]
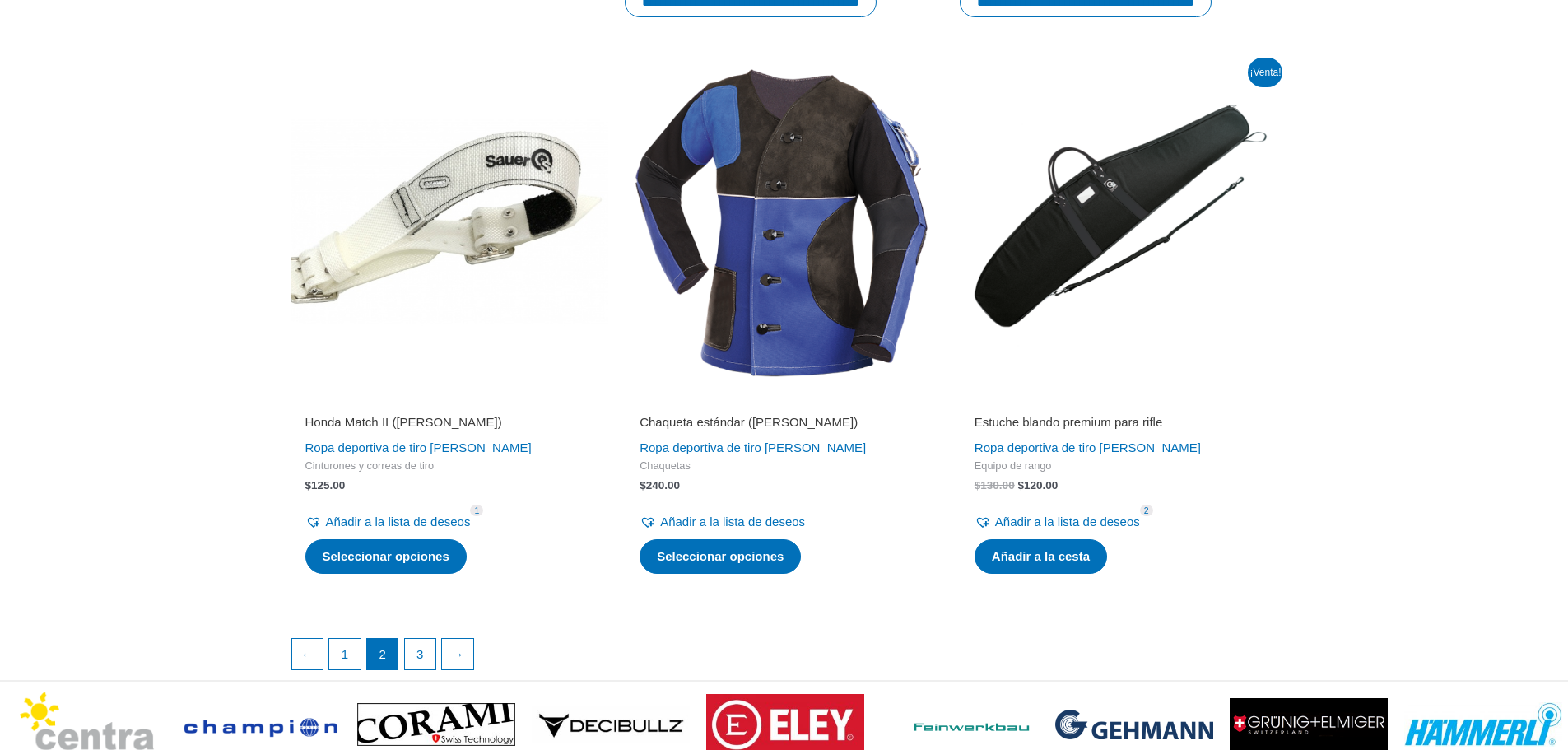
scroll to position [2634, 0]
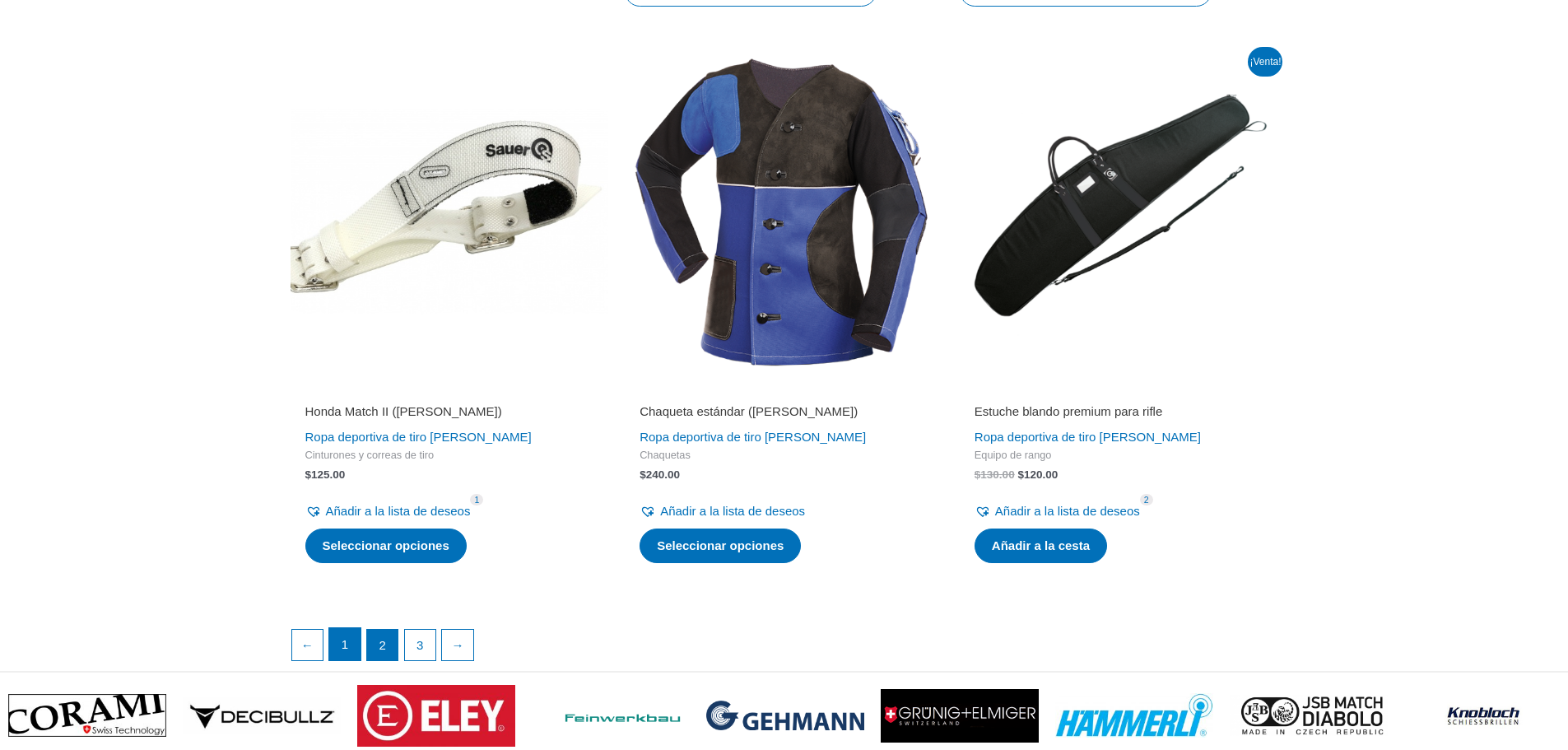
click at [344, 637] on font "1" at bounding box center [345, 644] width 7 height 14
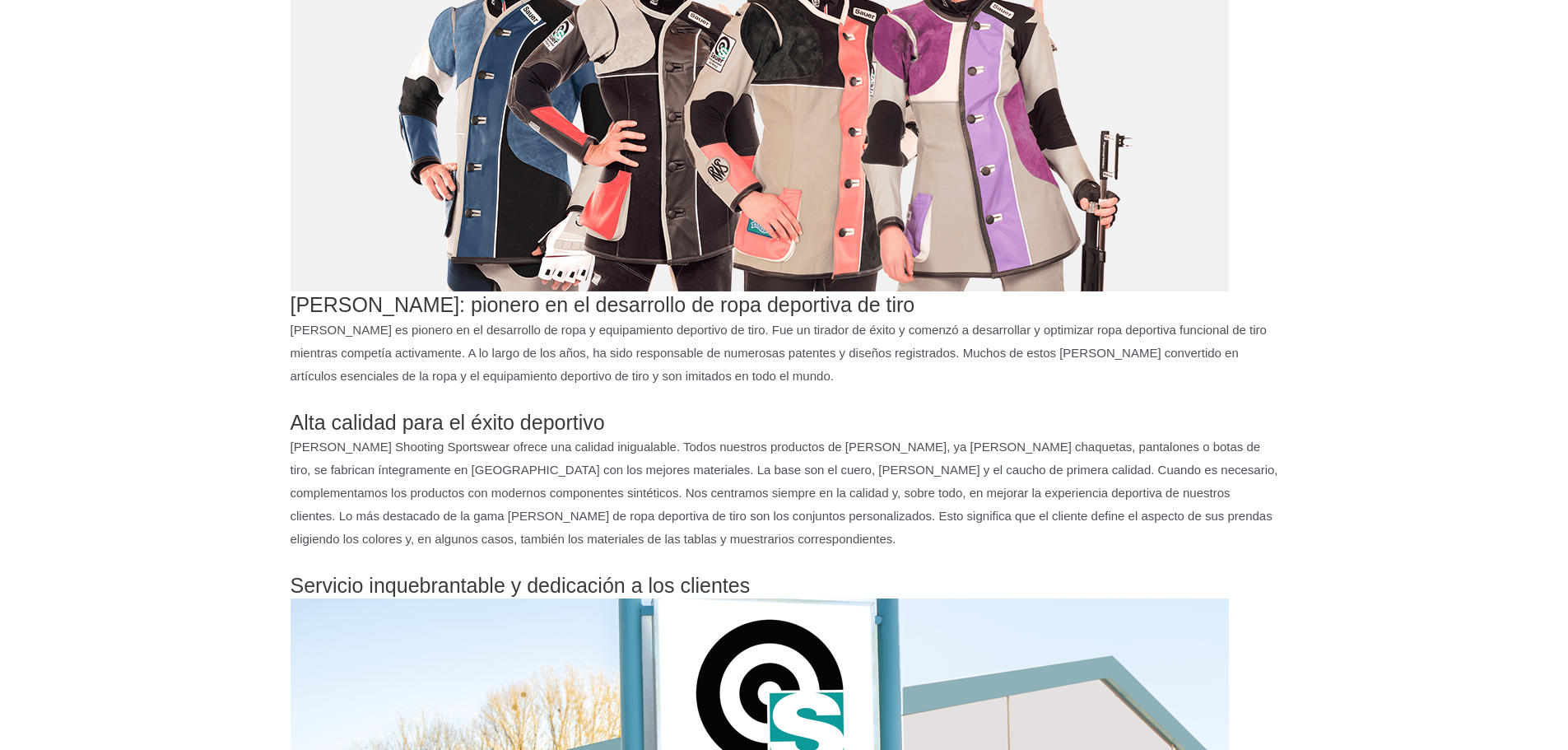
scroll to position [494, 0]
